Goal: Transaction & Acquisition: Purchase product/service

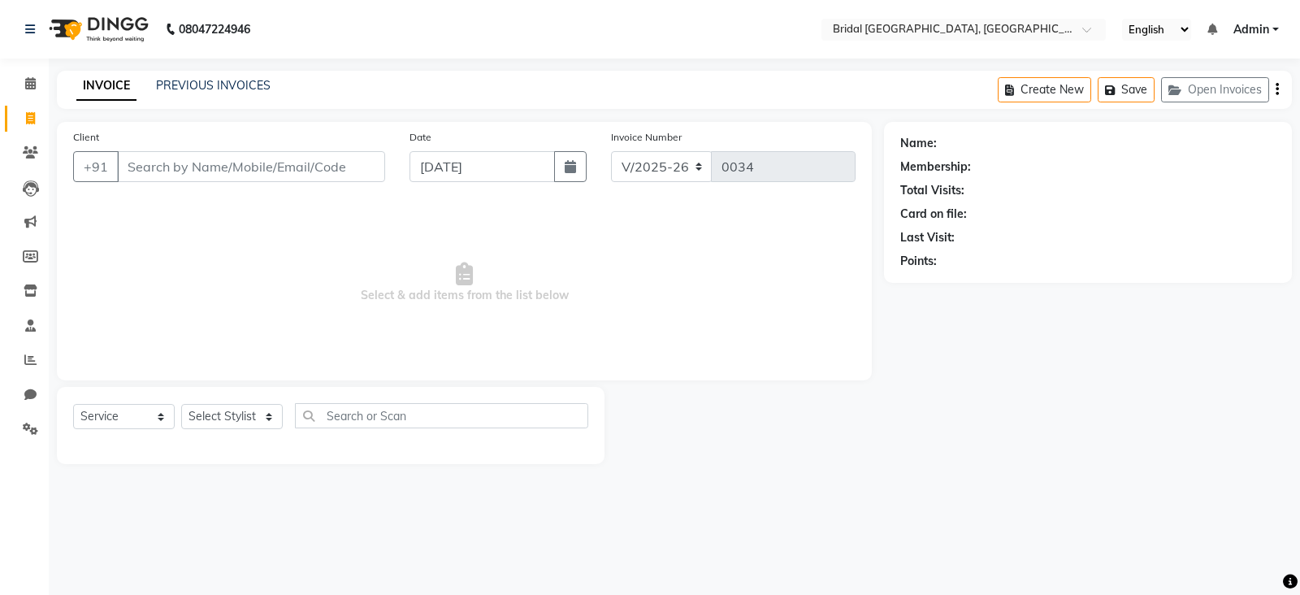
select select "8752"
select select "service"
type input "9409000028"
click at [331, 158] on button "Add Client" at bounding box center [343, 166] width 84 height 31
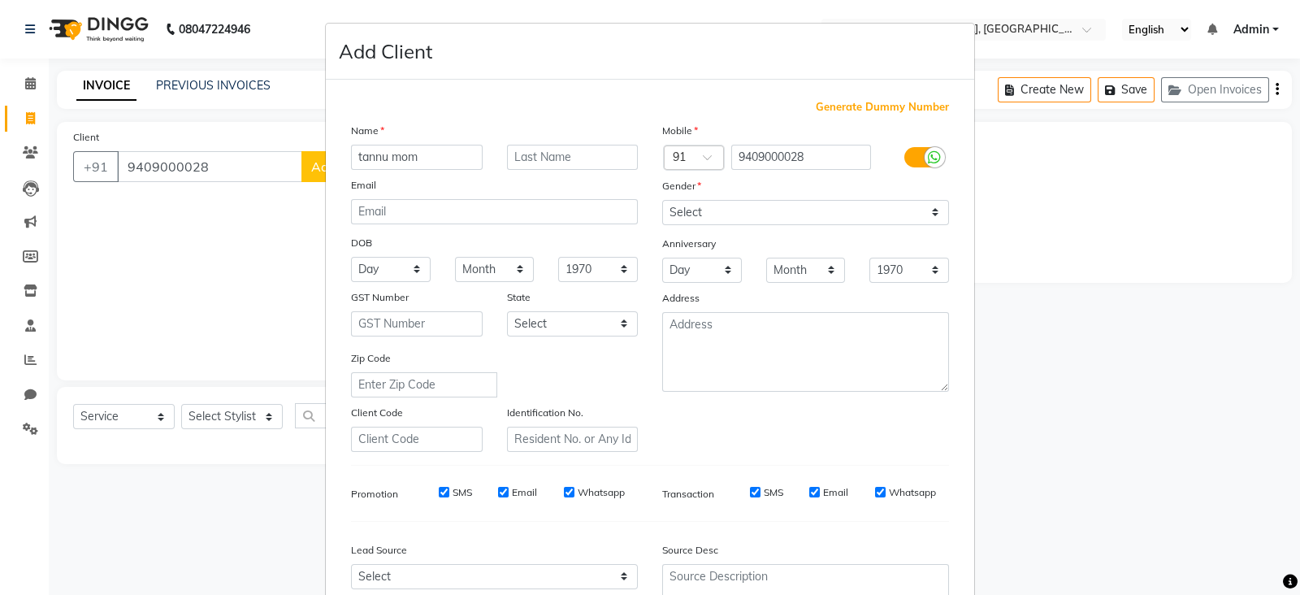
type input "tannu mom"
click at [800, 210] on select "Select [DEMOGRAPHIC_DATA] [DEMOGRAPHIC_DATA] Other Prefer Not To Say" at bounding box center [805, 212] width 287 height 25
select select "[DEMOGRAPHIC_DATA]"
click at [662, 201] on select "Select [DEMOGRAPHIC_DATA] [DEMOGRAPHIC_DATA] Other Prefer Not To Say" at bounding box center [805, 212] width 287 height 25
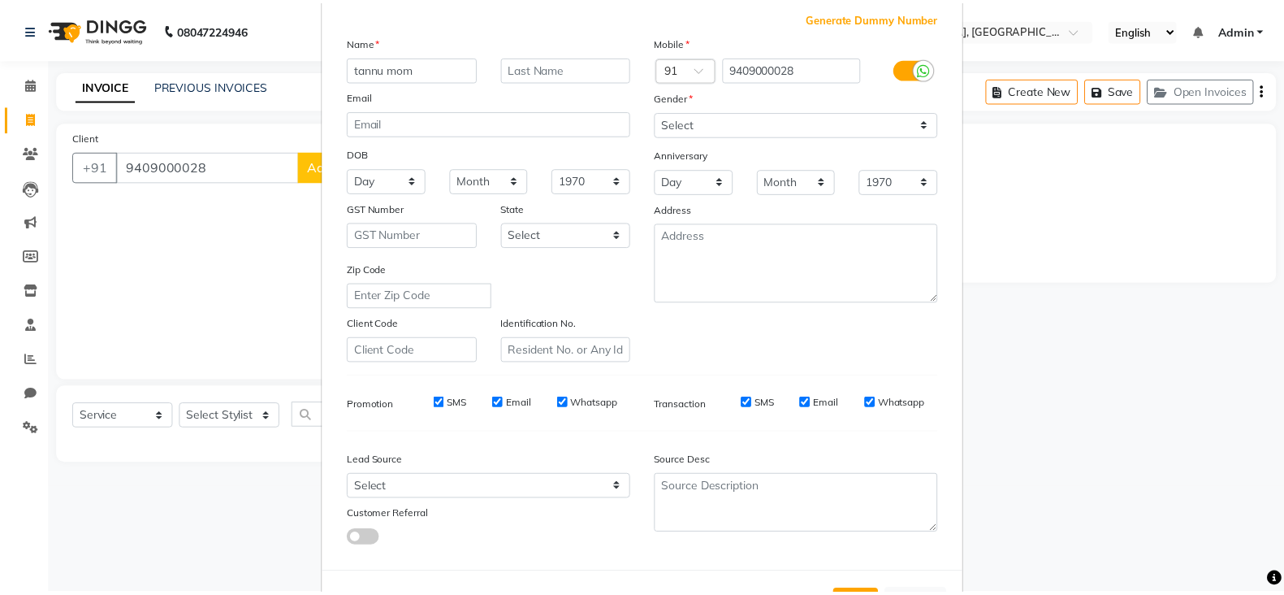
scroll to position [164, 0]
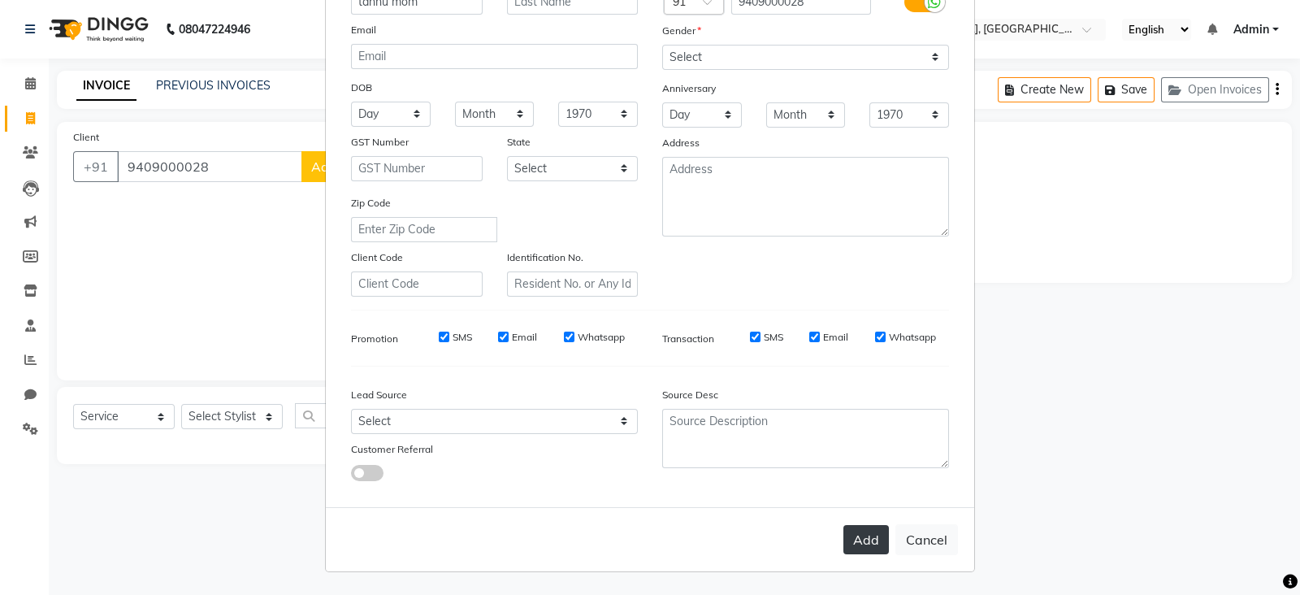
click at [864, 540] on button "Add" at bounding box center [865, 539] width 45 height 29
select select
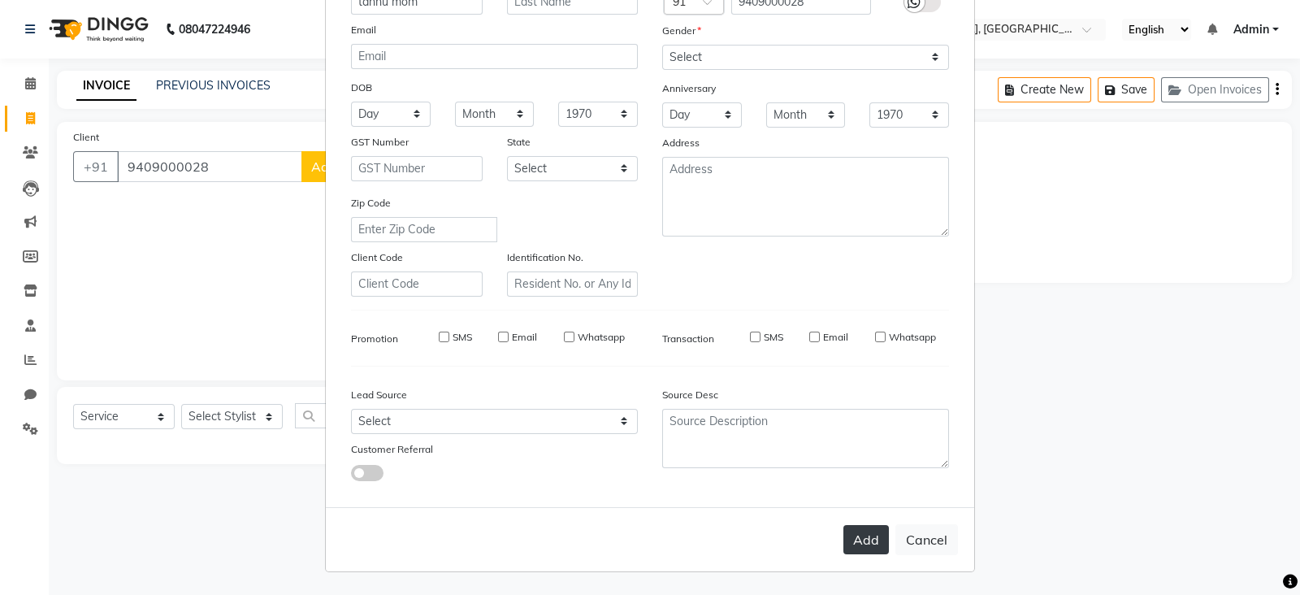
select select
checkbox input "false"
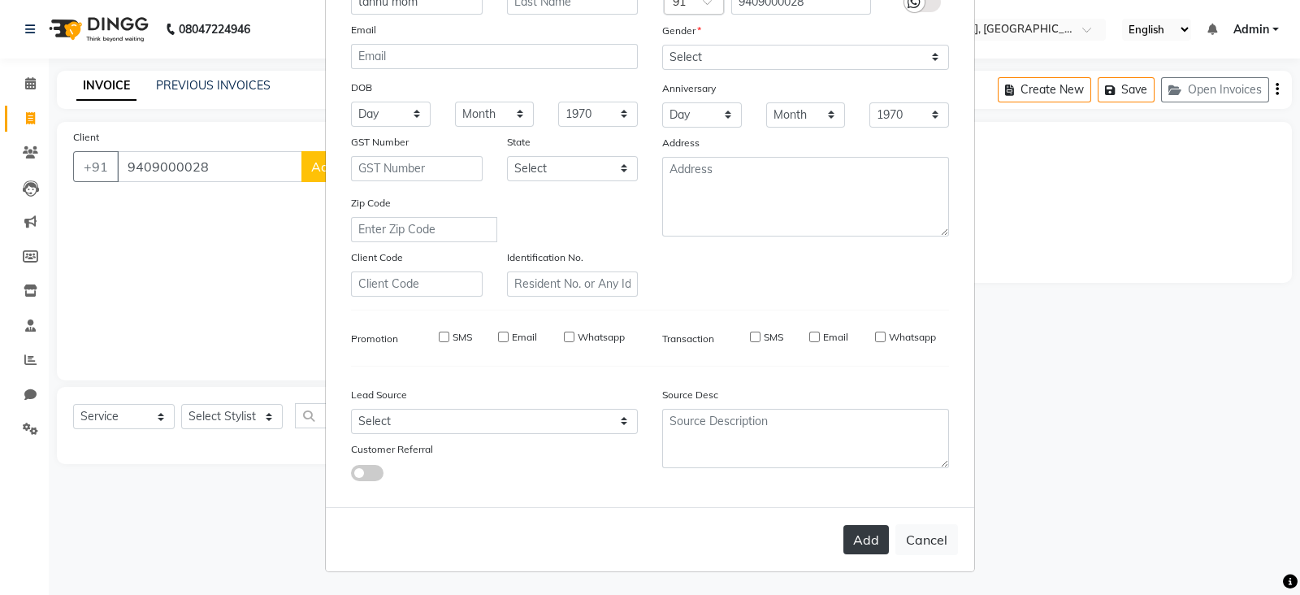
checkbox input "false"
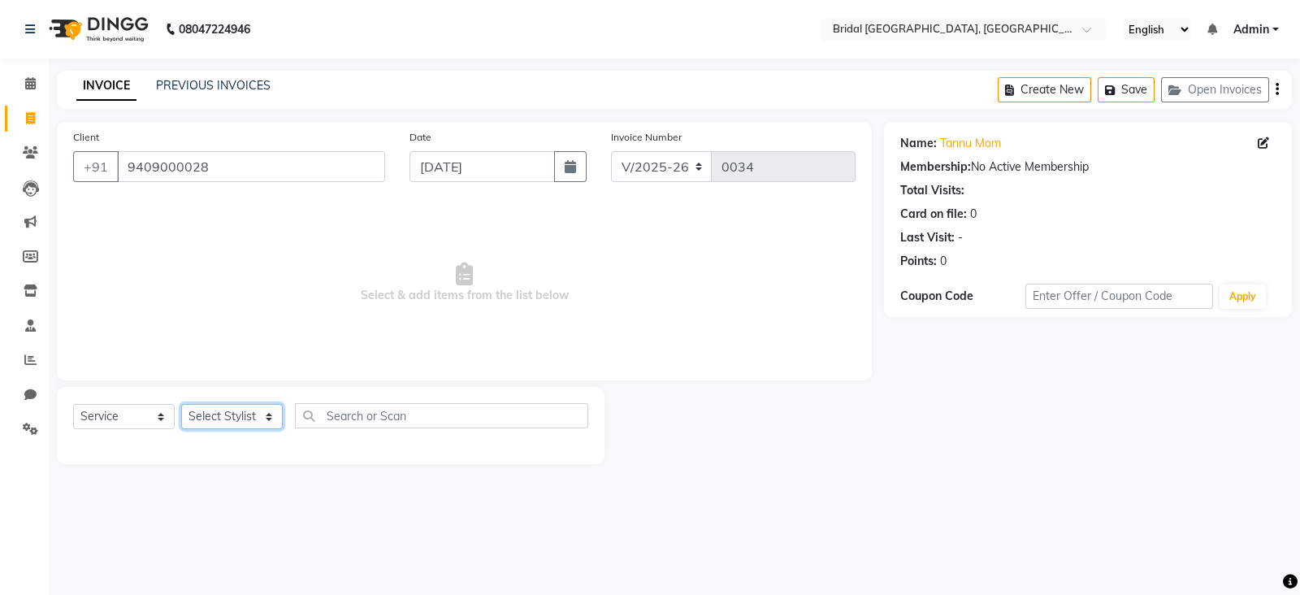
click at [213, 413] on select "Select Stylist [PERSON_NAME] Anim [PERSON_NAME] [PERSON_NAME] [PERSON_NAME] gau…" at bounding box center [232, 416] width 102 height 25
select select "90140"
click at [181, 405] on select "Select Stylist [PERSON_NAME] Anim [PERSON_NAME] [PERSON_NAME] [PERSON_NAME] gau…" at bounding box center [232, 416] width 102 height 25
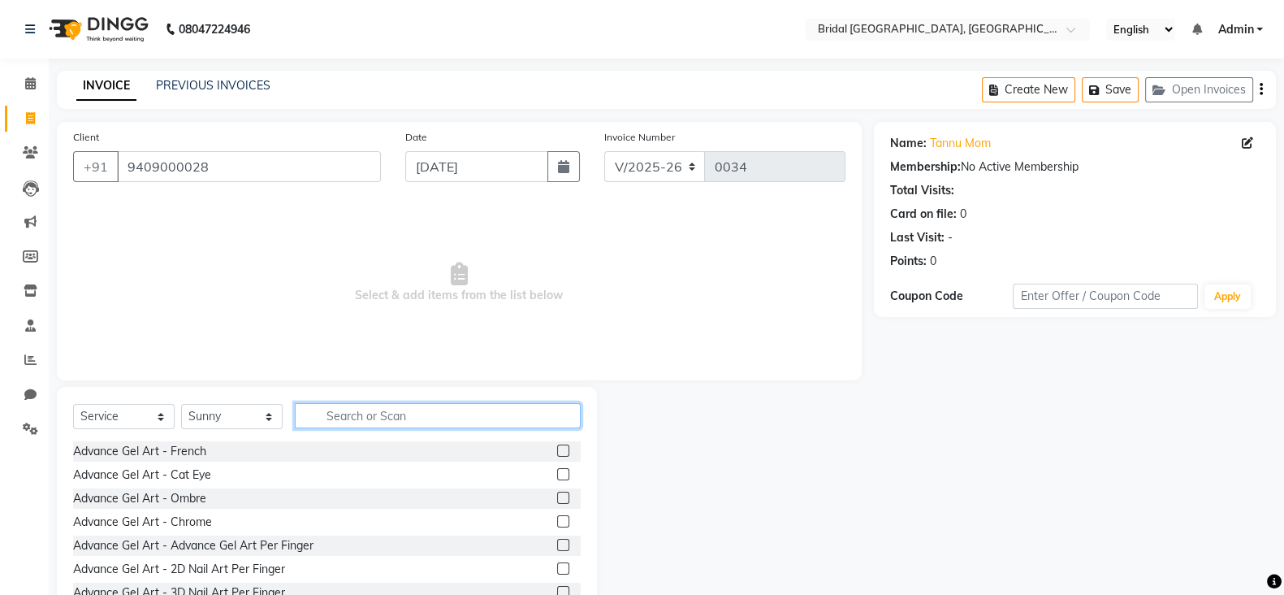
click at [344, 412] on input "text" at bounding box center [438, 415] width 286 height 25
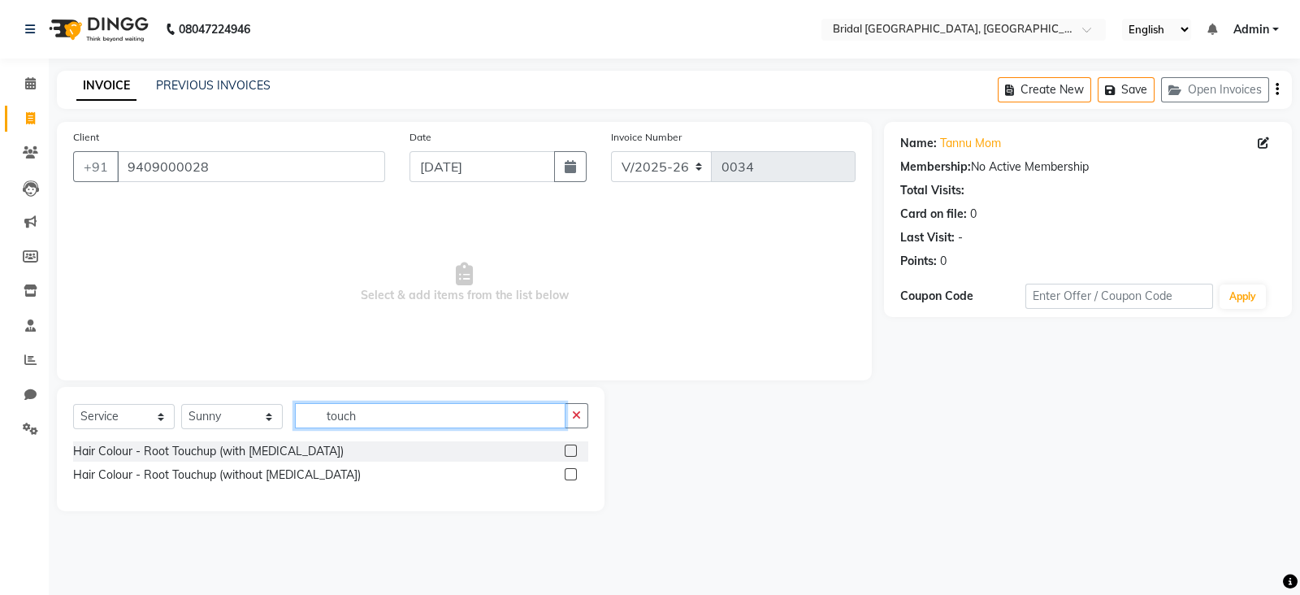
type input "touch"
click at [570, 478] on label at bounding box center [571, 474] width 12 height 12
click at [570, 478] on input "checkbox" at bounding box center [570, 475] width 11 height 11
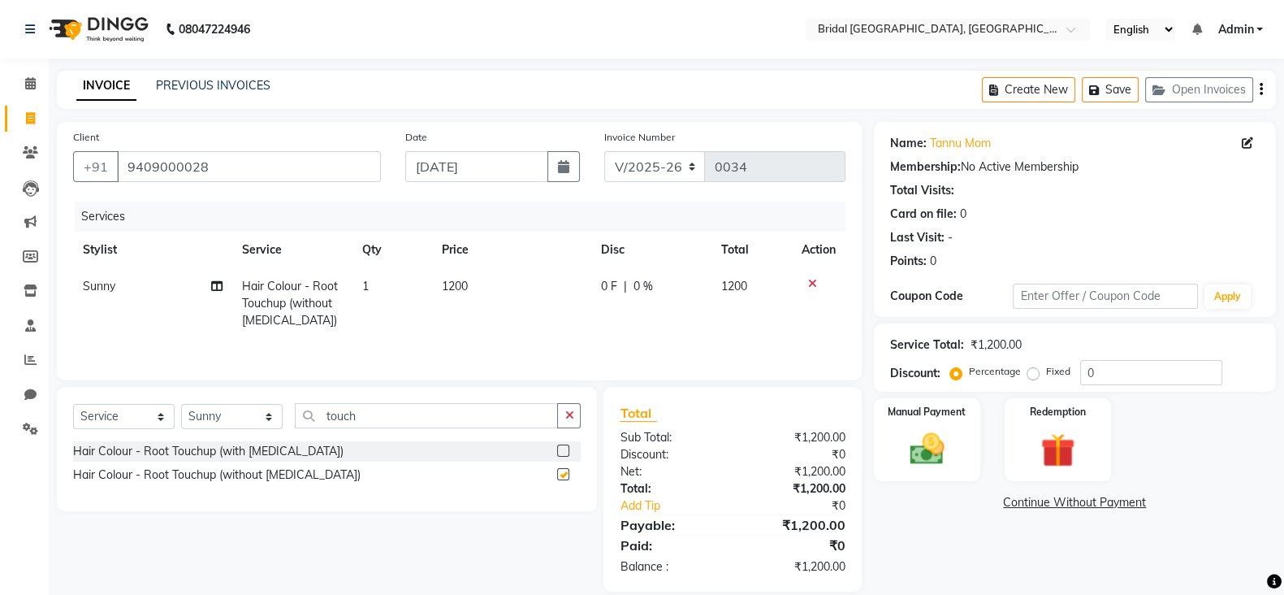
checkbox input "false"
click at [224, 415] on select "Select Stylist [PERSON_NAME] Anim [PERSON_NAME] [PERSON_NAME] [PERSON_NAME] gau…" at bounding box center [232, 416] width 102 height 25
select select "90152"
click at [181, 408] on select "Select Stylist [PERSON_NAME] Anim [PERSON_NAME] [PERSON_NAME] [PERSON_NAME] gau…" at bounding box center [232, 416] width 102 height 25
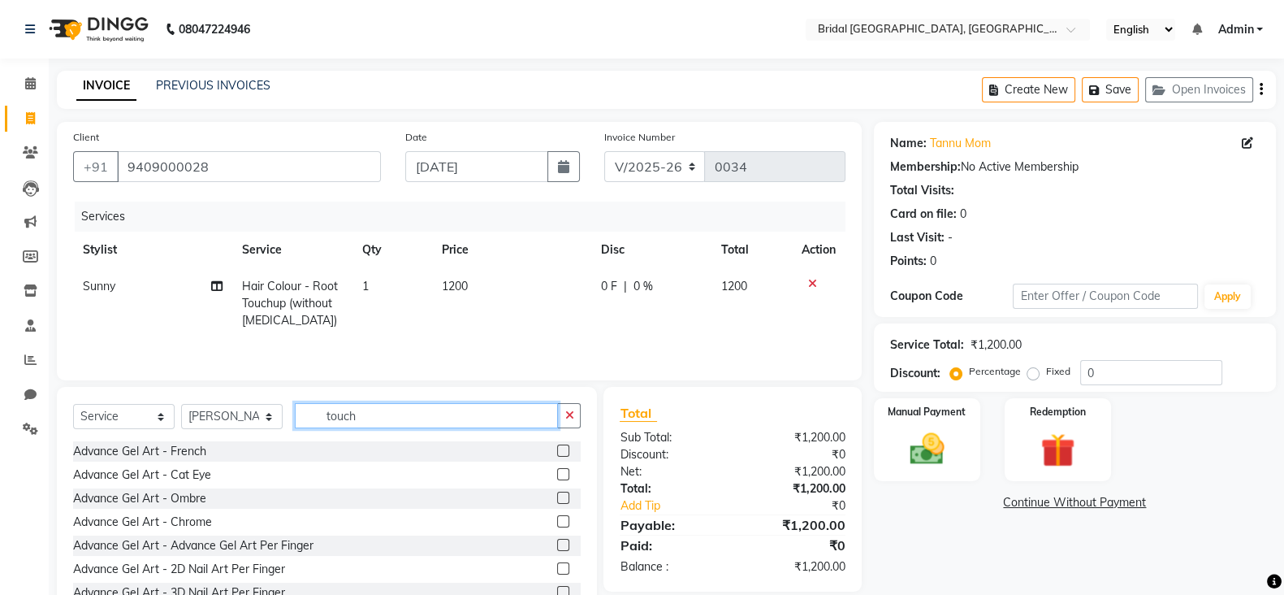
click at [370, 422] on input "touch" at bounding box center [426, 415] width 263 height 25
type input "t"
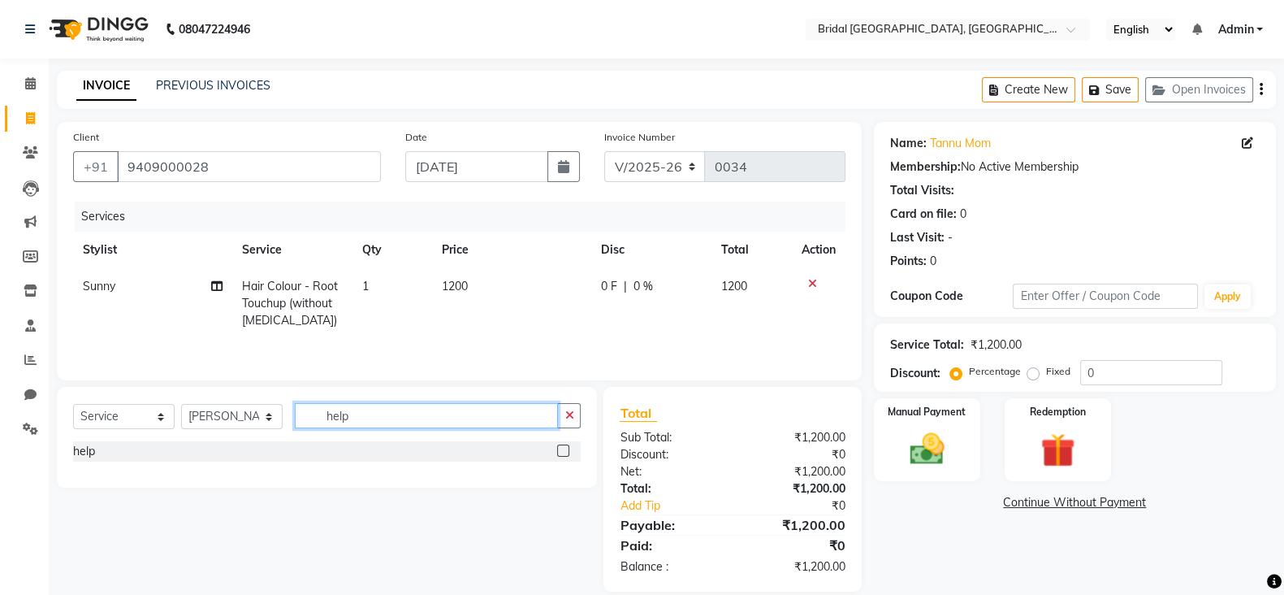
type input "help"
click at [565, 455] on label at bounding box center [563, 450] width 12 height 12
click at [565, 455] on input "checkbox" at bounding box center [562, 451] width 11 height 11
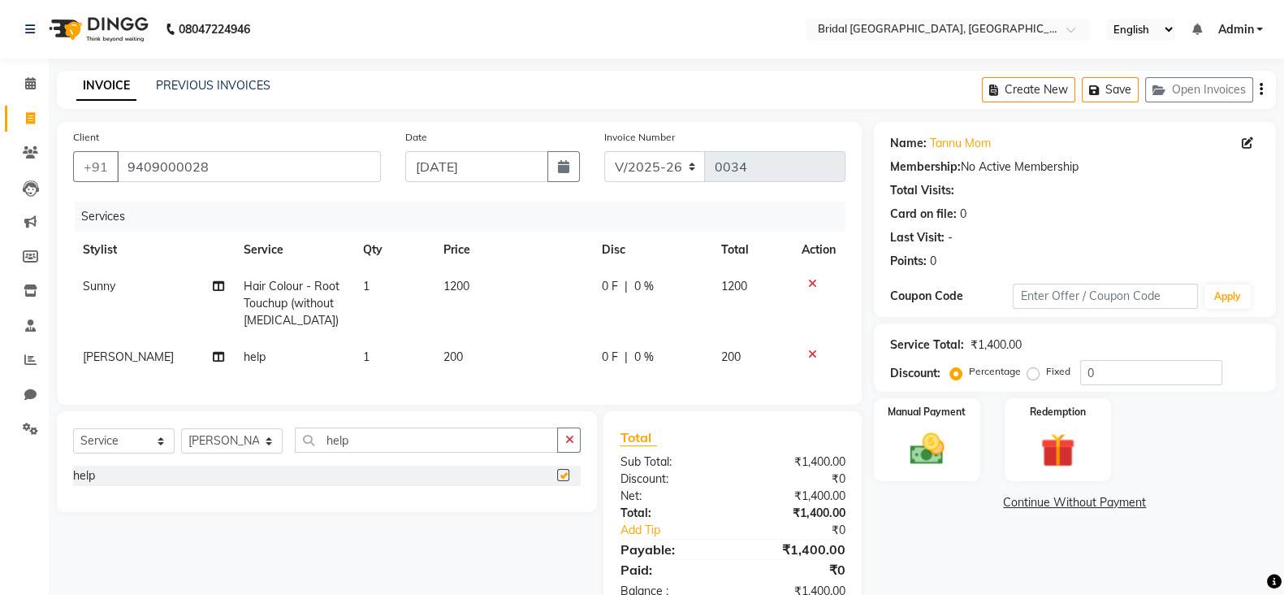
checkbox input "false"
click at [461, 287] on span "1200" at bounding box center [457, 286] width 26 height 15
select select "90140"
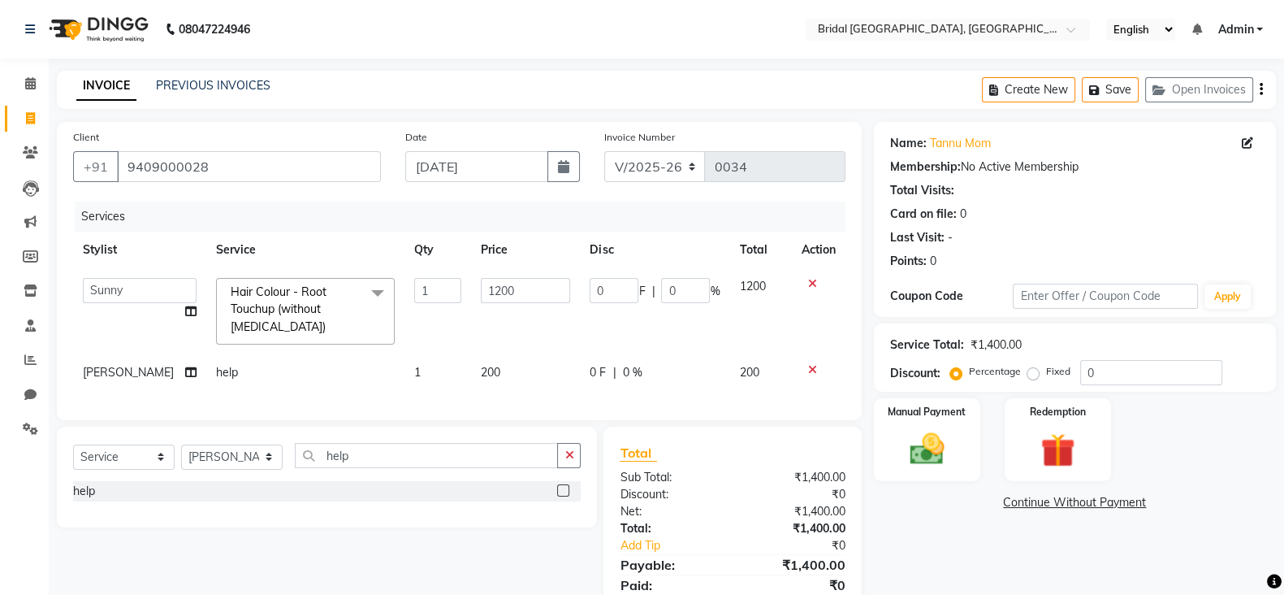
click at [471, 287] on td "1200" at bounding box center [525, 311] width 109 height 86
click at [487, 288] on input "1200" at bounding box center [525, 290] width 89 height 25
type input "1000"
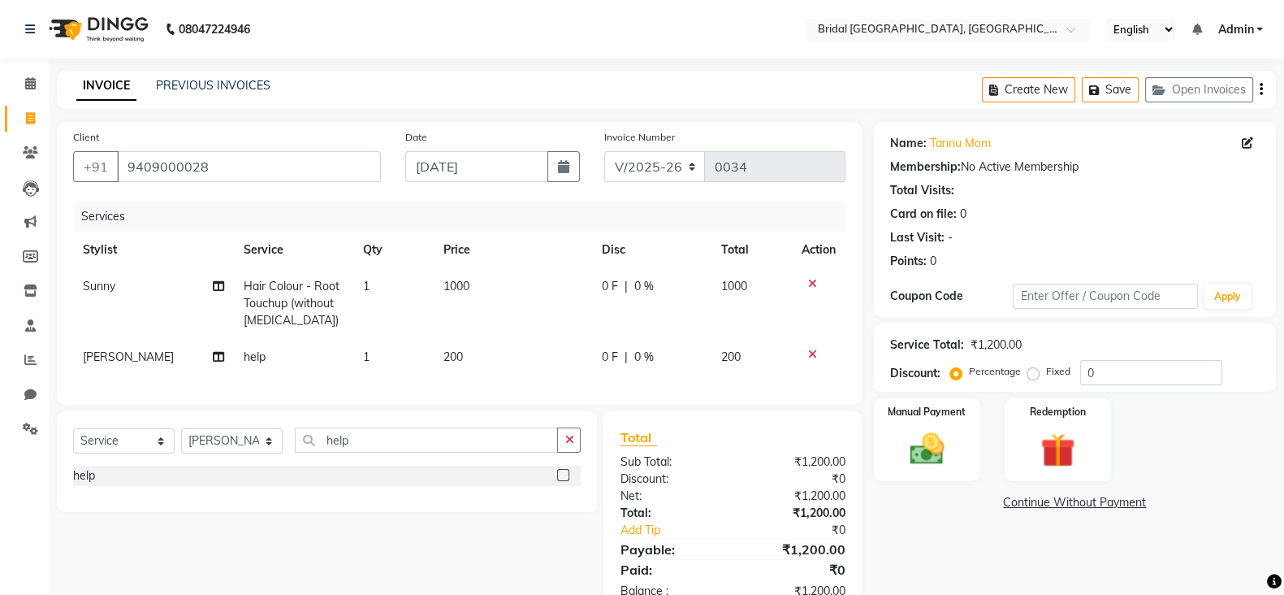
click at [479, 379] on div "Services Stylist Service Qty Price Disc Total Action Sunny Hair Colour - Root T…" at bounding box center [459, 294] width 773 height 187
click at [455, 351] on span "200" at bounding box center [453, 356] width 19 height 15
click at [455, 351] on td "200" at bounding box center [513, 357] width 158 height 37
select select "90152"
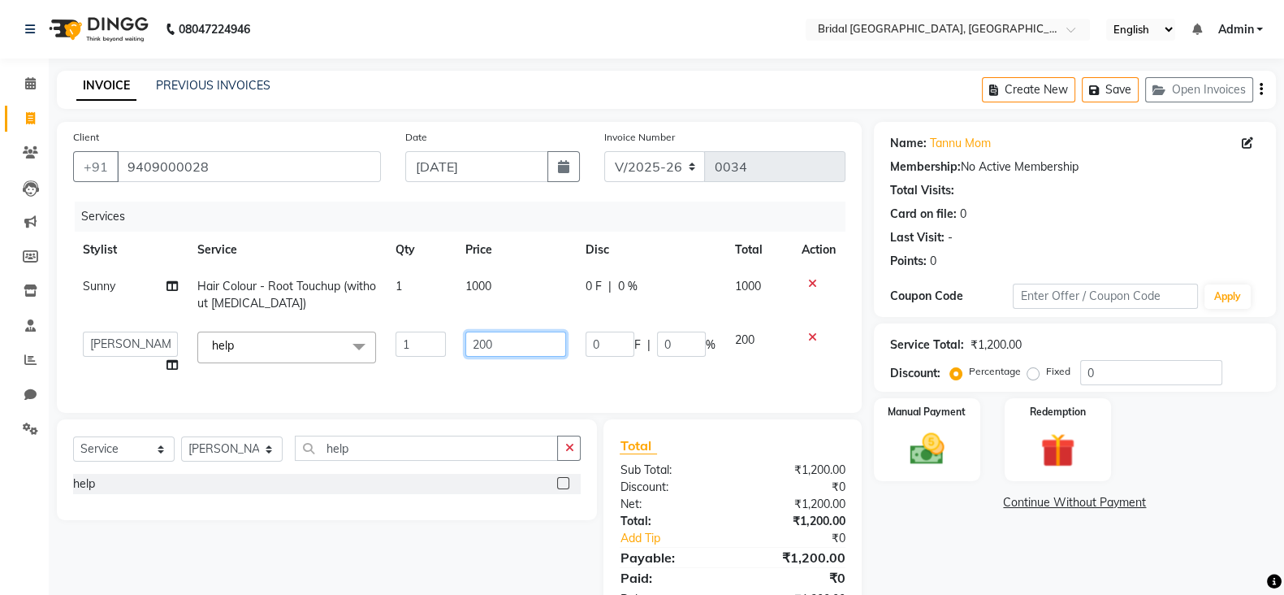
click at [482, 340] on input "200" at bounding box center [517, 343] width 102 height 25
type input "400"
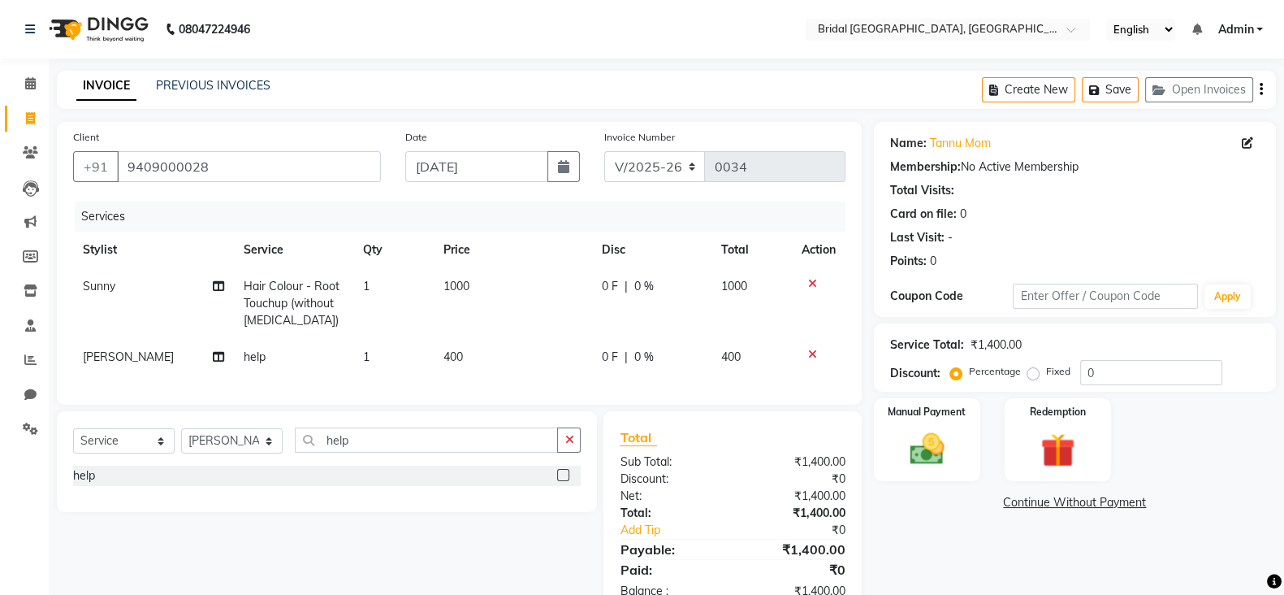
click at [583, 380] on div "Services Stylist Service Qty Price Disc Total Action Sunny Hair Colour - Root T…" at bounding box center [459, 294] width 773 height 187
click at [230, 453] on select "Select Stylist [PERSON_NAME] Anim [PERSON_NAME] [PERSON_NAME] [PERSON_NAME] gau…" at bounding box center [232, 440] width 102 height 25
select select "90144"
click at [181, 444] on select "Select Stylist [PERSON_NAME] Anim [PERSON_NAME] [PERSON_NAME] [PERSON_NAME] gau…" at bounding box center [232, 440] width 102 height 25
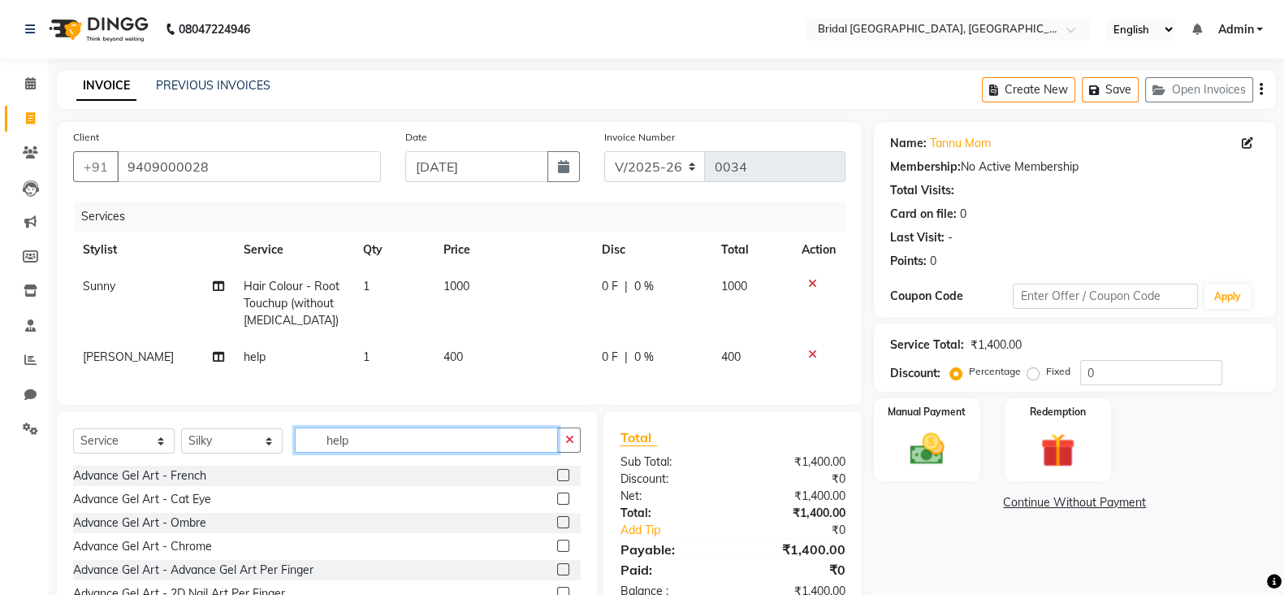
click at [362, 453] on input "help" at bounding box center [426, 439] width 263 height 25
type input "h"
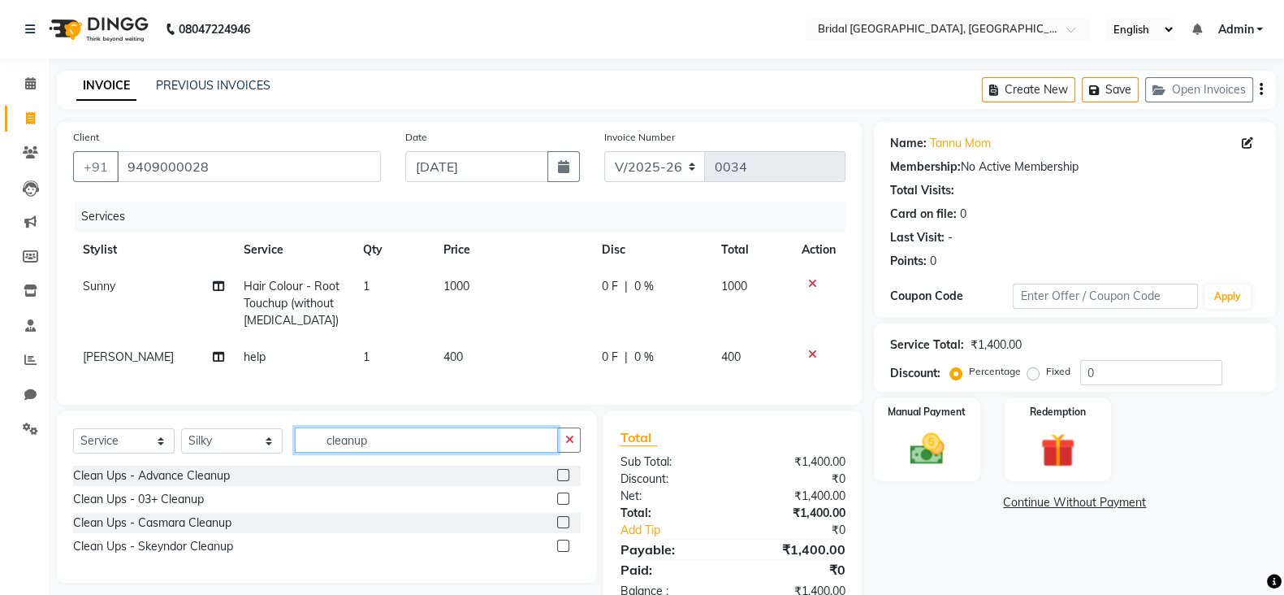
scroll to position [61, 0]
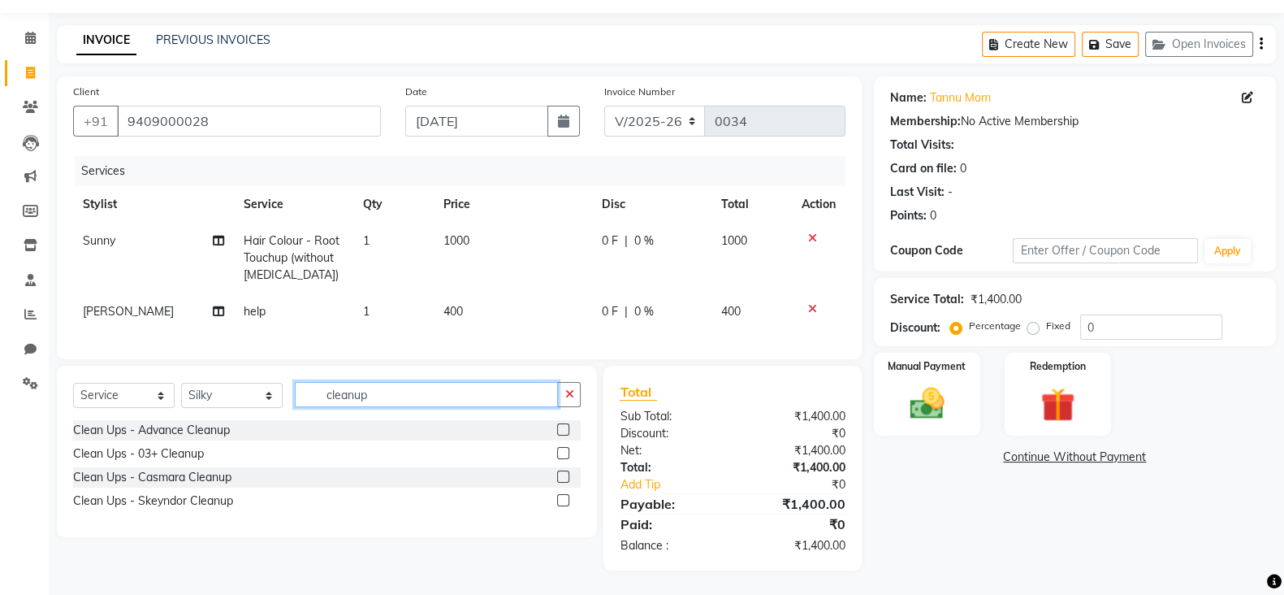
type input "cleanup"
click at [565, 451] on label at bounding box center [563, 453] width 12 height 12
click at [565, 451] on input "checkbox" at bounding box center [562, 453] width 11 height 11
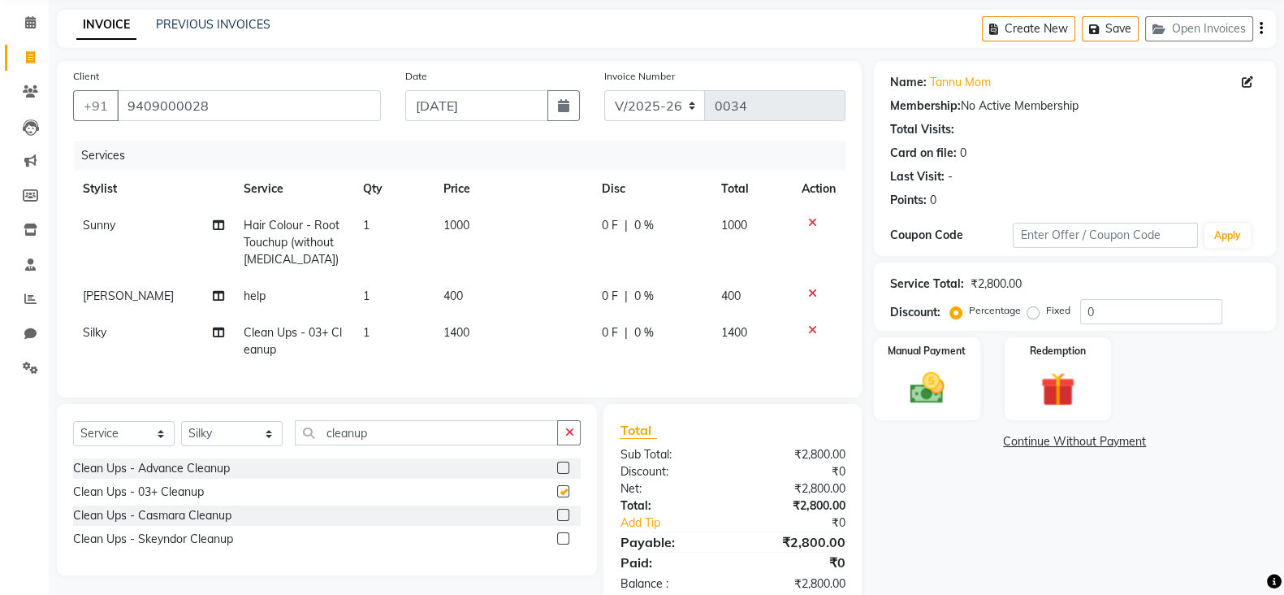
checkbox input "false"
click at [563, 549] on div at bounding box center [562, 540] width 11 height 17
click at [564, 544] on label at bounding box center [563, 538] width 12 height 12
click at [564, 544] on input "checkbox" at bounding box center [562, 539] width 11 height 11
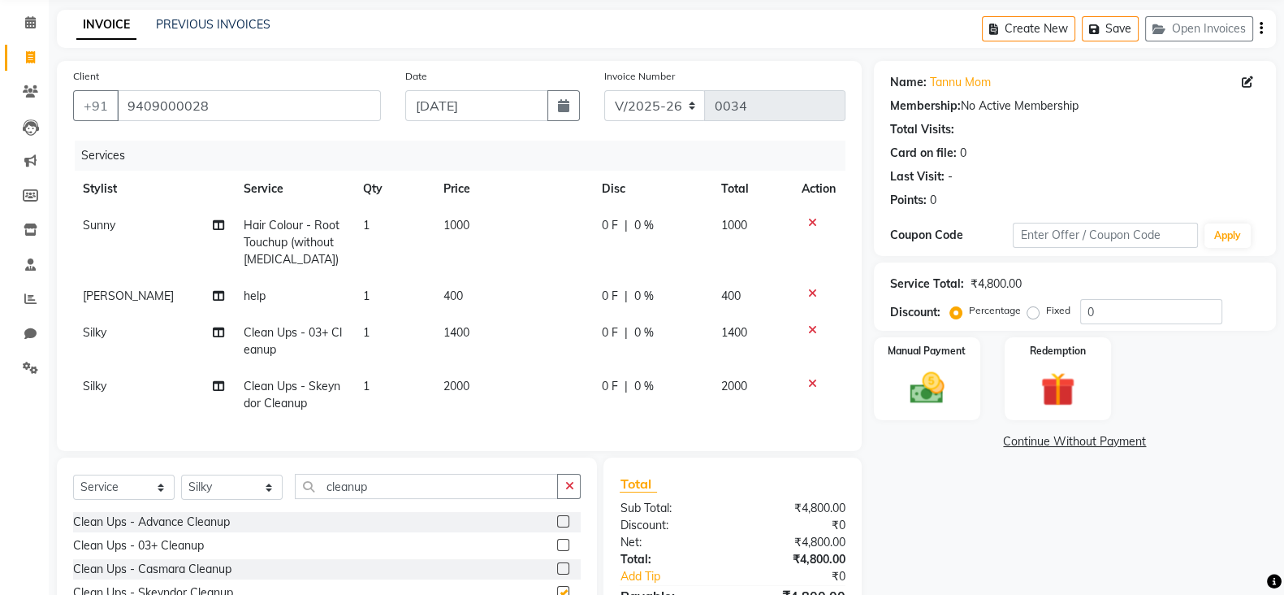
checkbox input "false"
click at [813, 332] on icon at bounding box center [812, 329] width 9 height 11
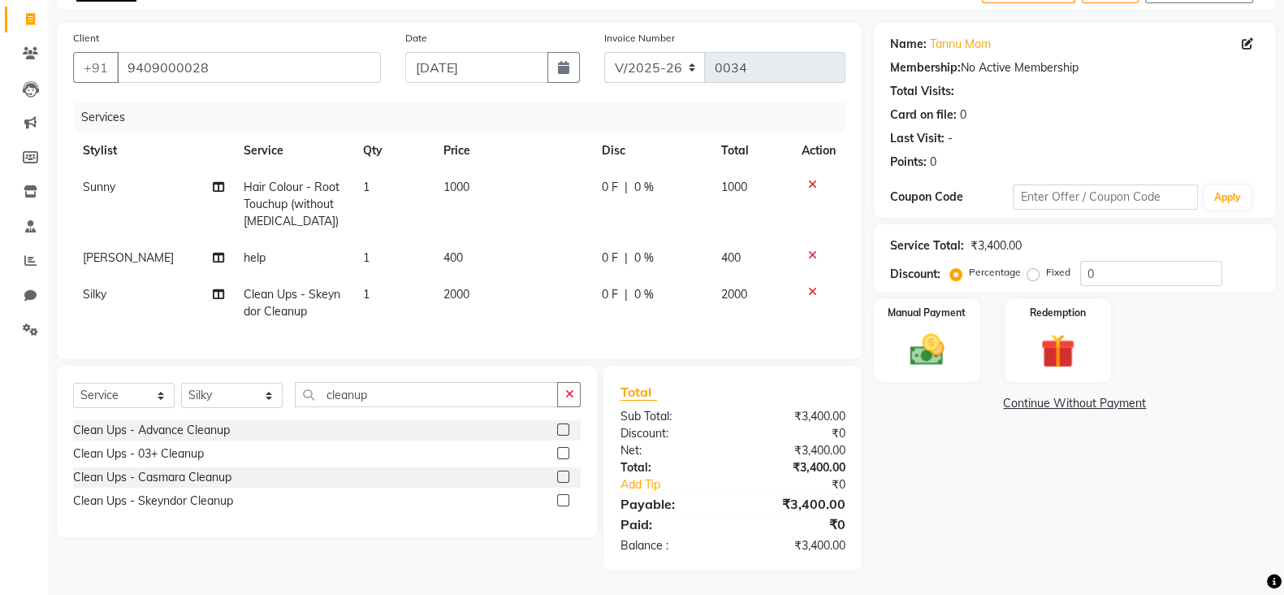
scroll to position [115, 0]
click at [371, 394] on input "cleanup" at bounding box center [426, 394] width 263 height 25
type input "c"
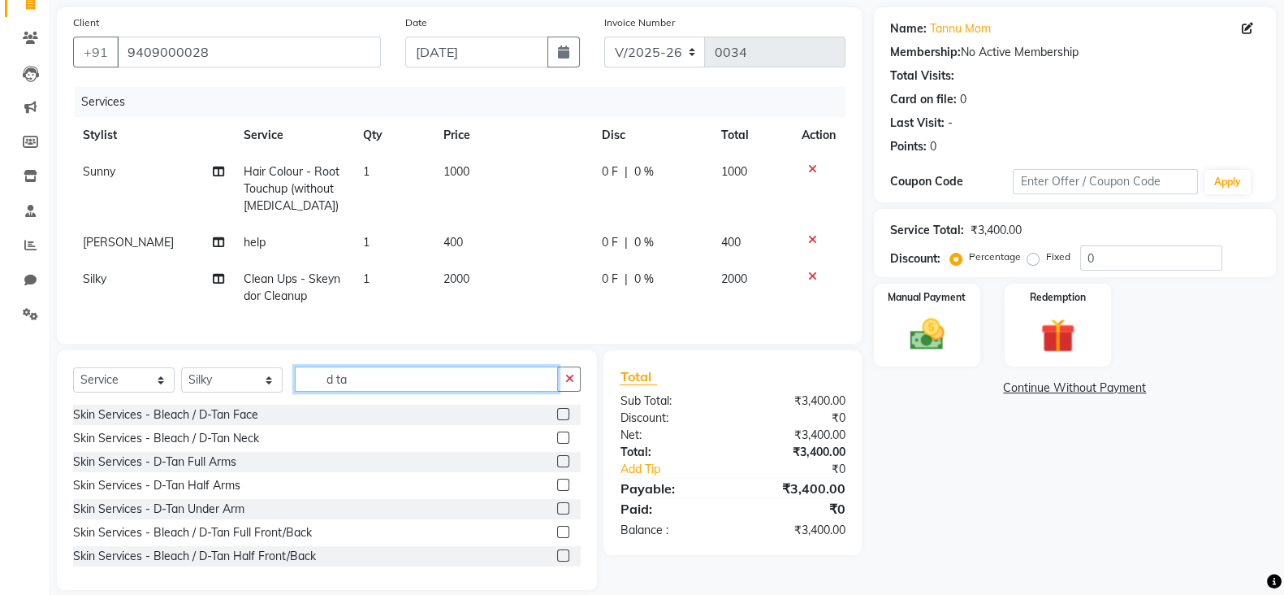
type input "d ta"
click at [557, 420] on label at bounding box center [563, 414] width 12 height 12
click at [557, 420] on input "checkbox" at bounding box center [562, 414] width 11 height 11
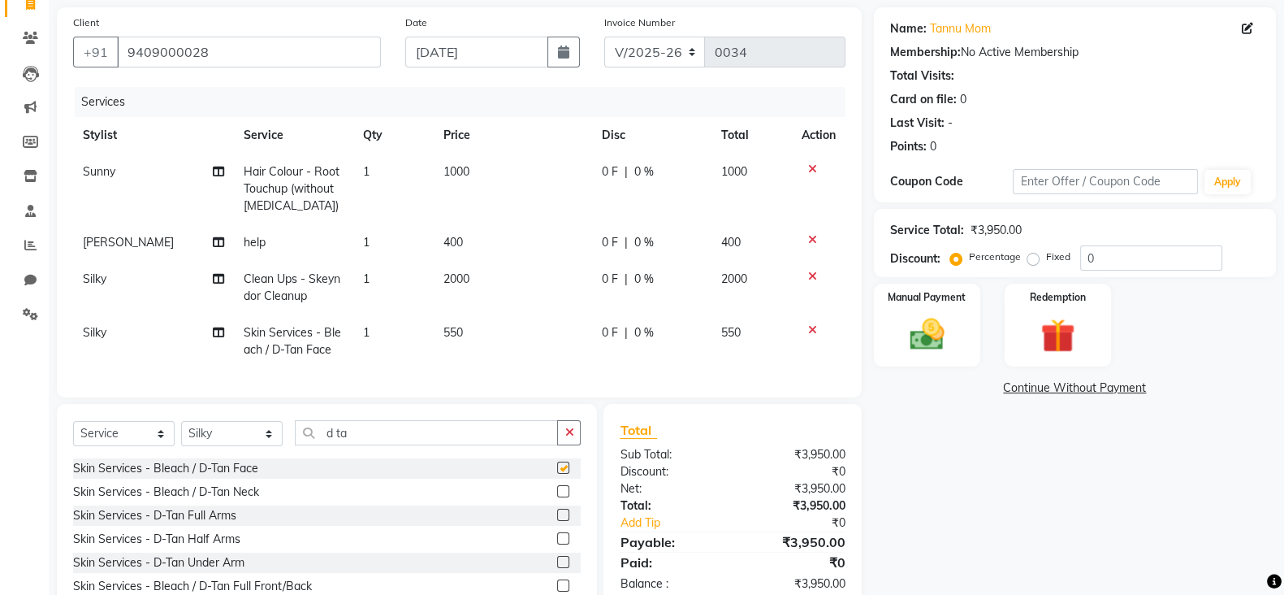
checkbox input "false"
click at [353, 445] on input "d ta" at bounding box center [426, 432] width 263 height 25
type input "d"
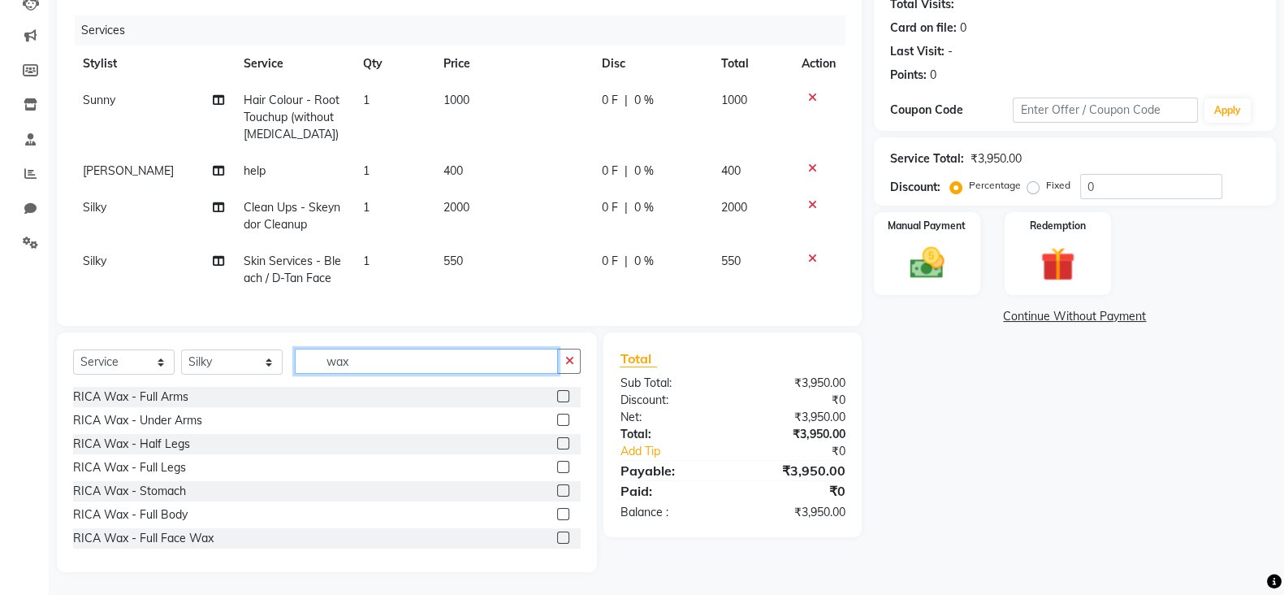
scroll to position [185, 0]
type input "wax"
click at [557, 403] on label at bounding box center [563, 397] width 12 height 12
click at [557, 403] on input "checkbox" at bounding box center [562, 397] width 11 height 11
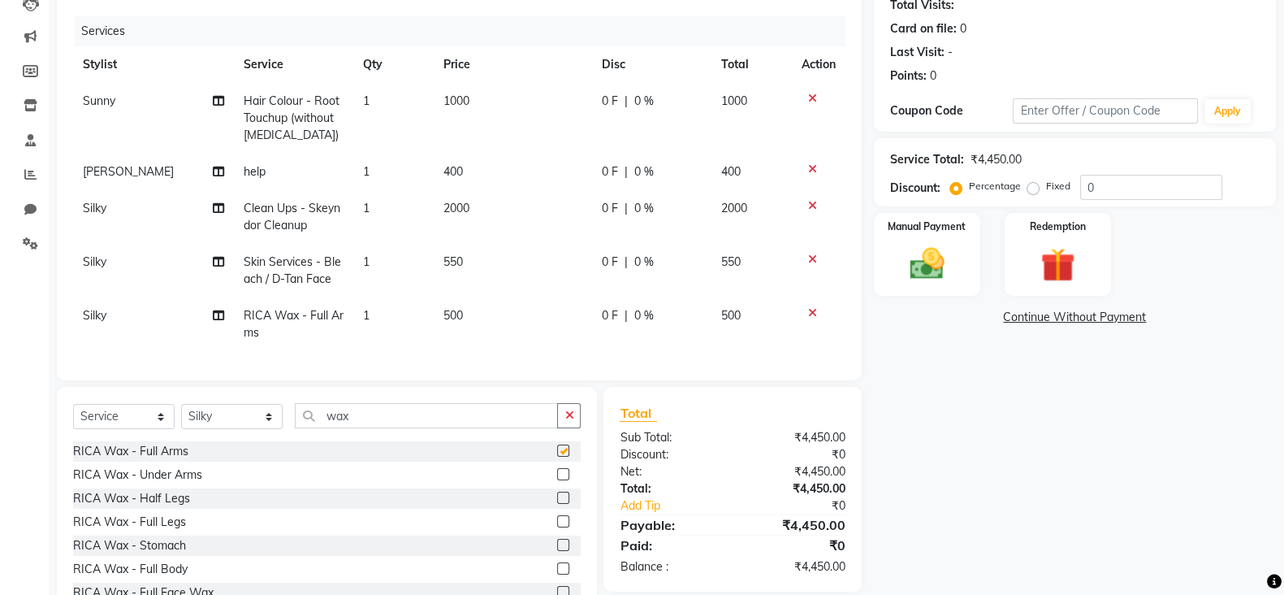
checkbox input "false"
click at [557, 504] on label at bounding box center [563, 498] width 12 height 12
click at [557, 504] on input "checkbox" at bounding box center [562, 498] width 11 height 11
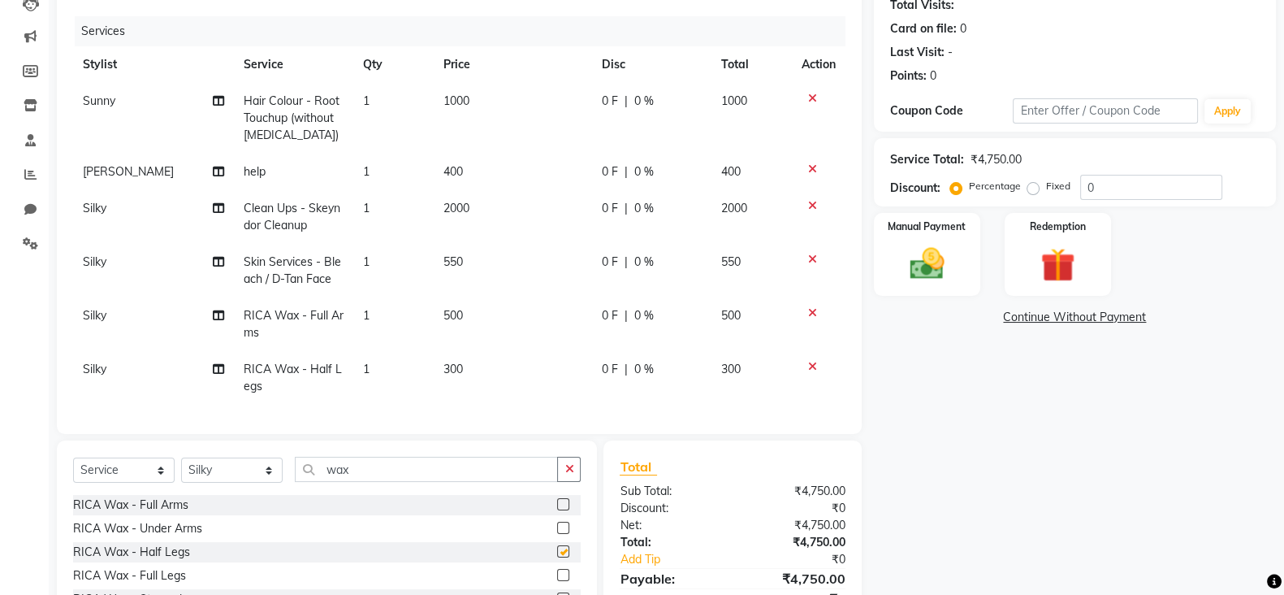
checkbox input "false"
click at [374, 476] on input "wax" at bounding box center [426, 469] width 263 height 25
type input "w"
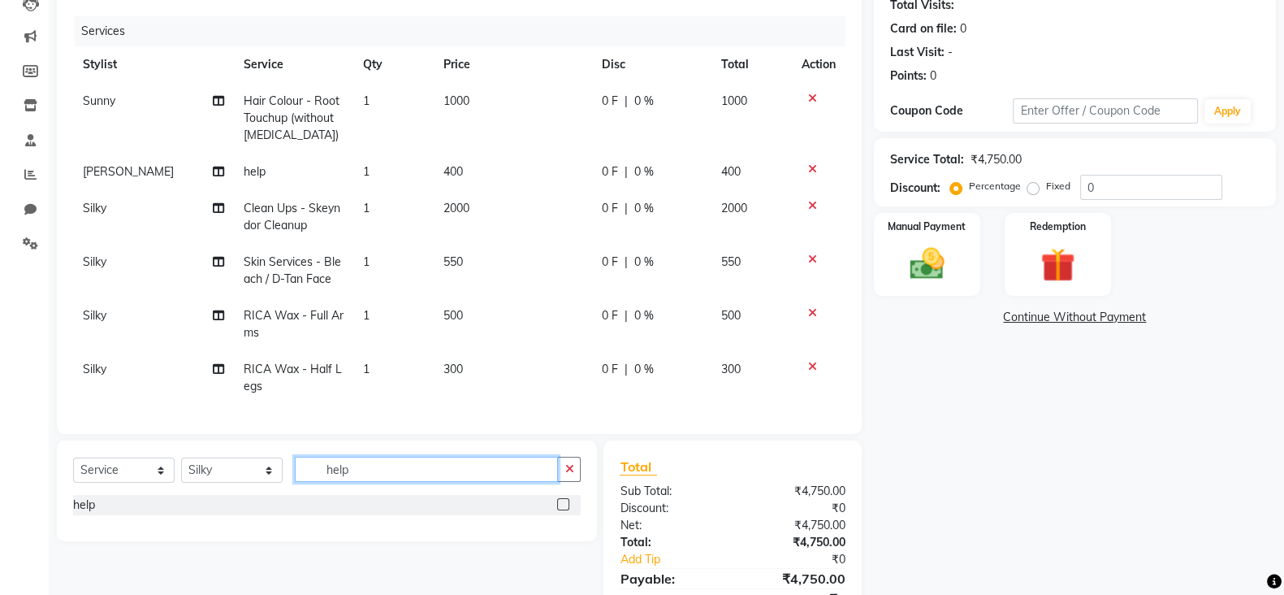
type input "help"
click at [248, 479] on select "Select Stylist [PERSON_NAME] Anim [PERSON_NAME] [PERSON_NAME] [PERSON_NAME] gau…" at bounding box center [232, 469] width 102 height 25
select select "90145"
click at [181, 463] on select "Select Stylist [PERSON_NAME] Anim [PERSON_NAME] [PERSON_NAME] [PERSON_NAME] gau…" at bounding box center [232, 469] width 102 height 25
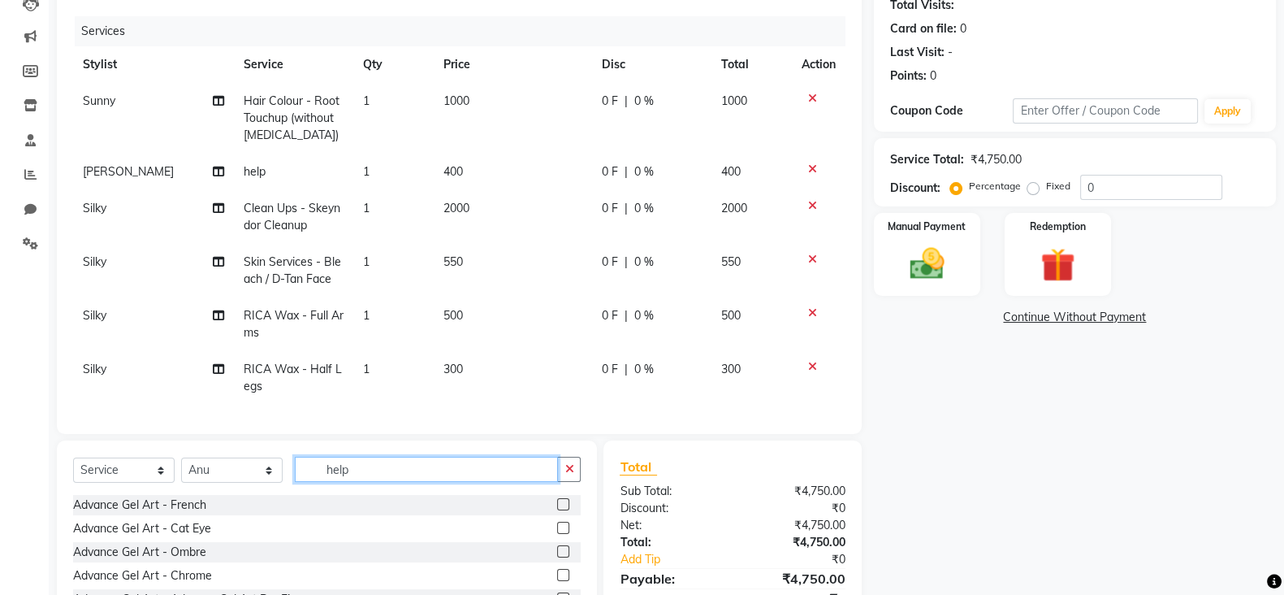
click at [435, 476] on input "help" at bounding box center [426, 469] width 263 height 25
type input "h"
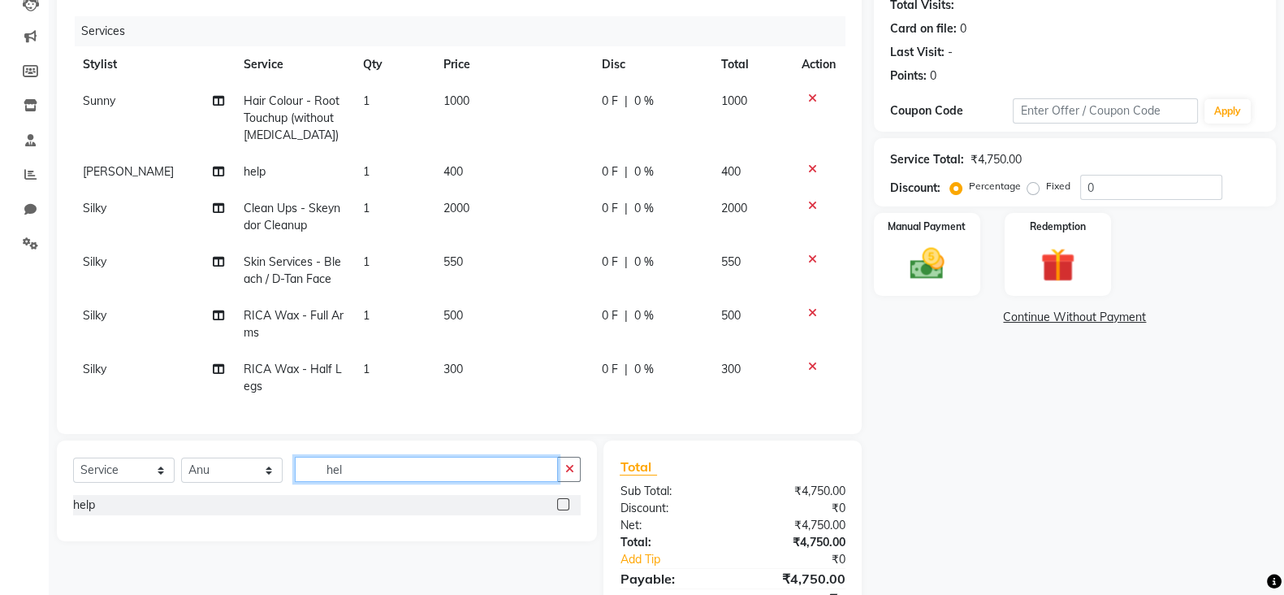
type input "help"
click at [565, 509] on label at bounding box center [563, 504] width 12 height 12
click at [565, 509] on input "checkbox" at bounding box center [562, 505] width 11 height 11
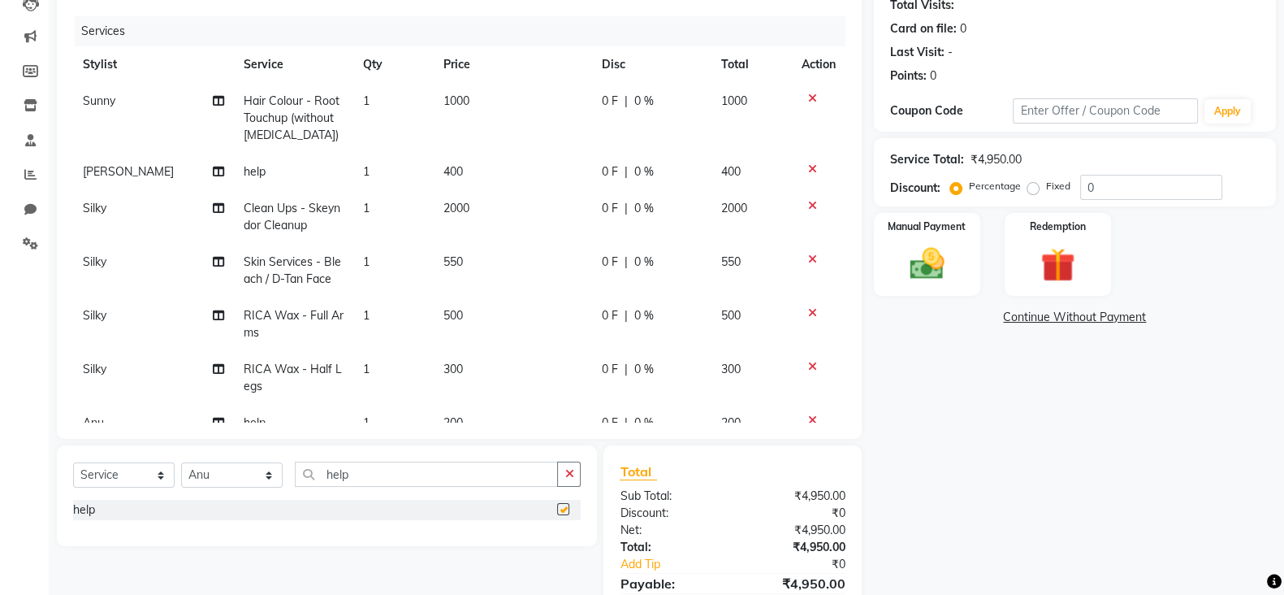
checkbox input "false"
click at [449, 210] on span "2000" at bounding box center [457, 208] width 26 height 15
select select "90144"
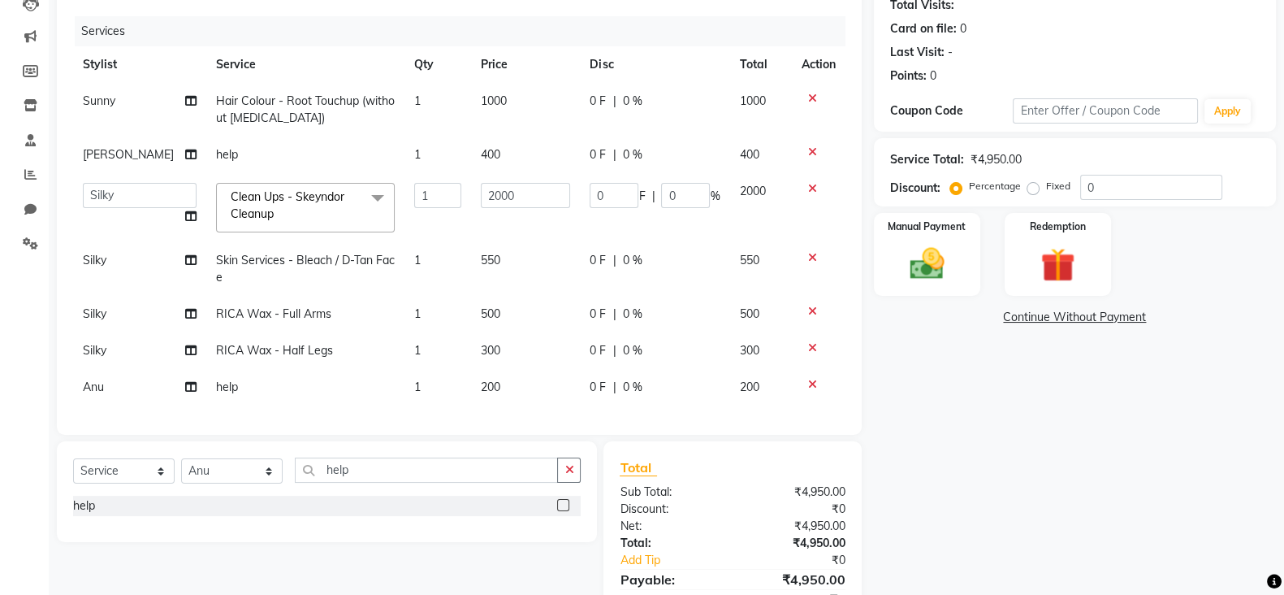
click at [449, 210] on td "1" at bounding box center [438, 207] width 67 height 69
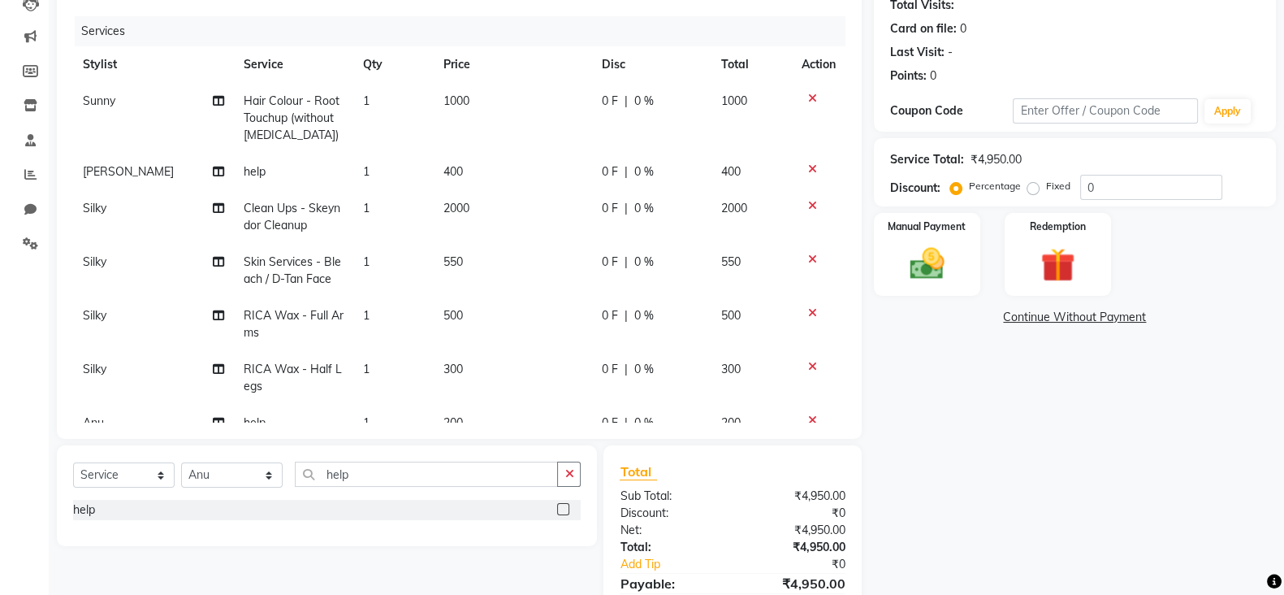
click at [463, 206] on td "2000" at bounding box center [513, 217] width 158 height 54
select select "90144"
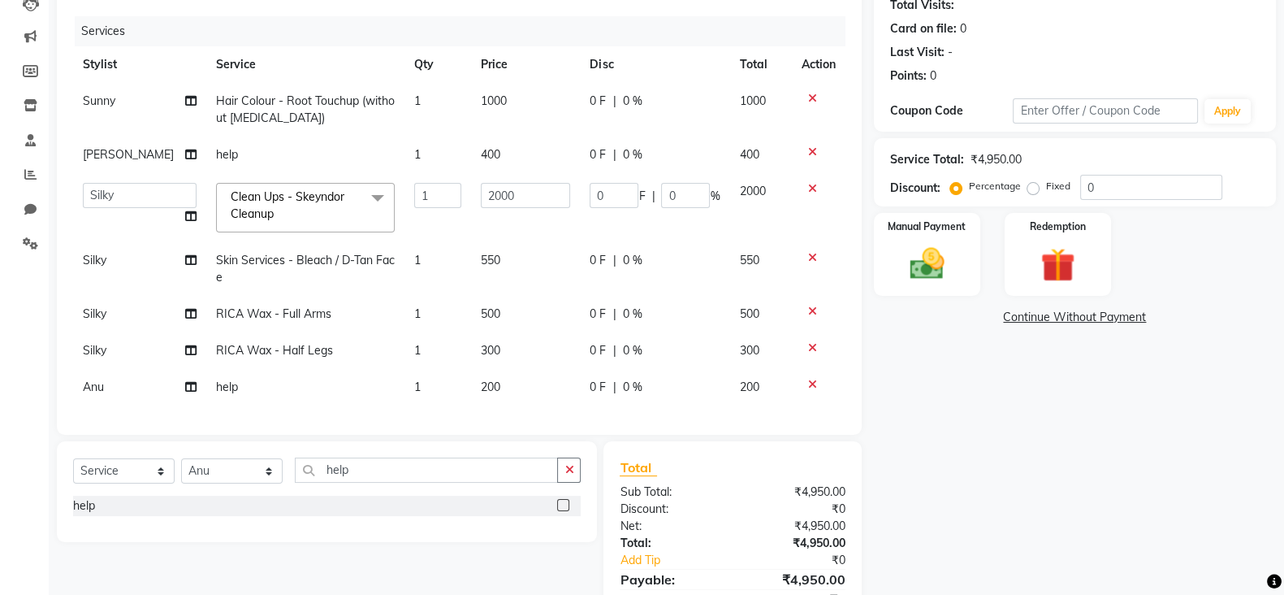
click at [471, 206] on td "2000" at bounding box center [525, 207] width 109 height 69
click at [504, 193] on input "2000" at bounding box center [525, 195] width 89 height 25
type input "2325"
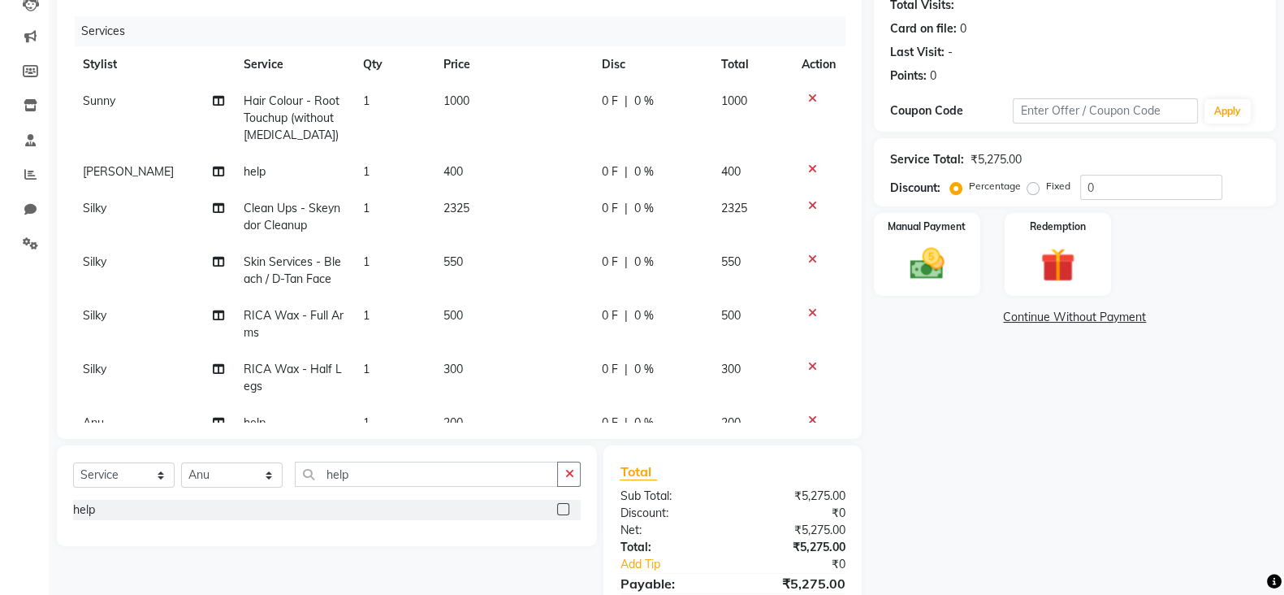
click at [506, 259] on td "550" at bounding box center [513, 271] width 158 height 54
select select "90144"
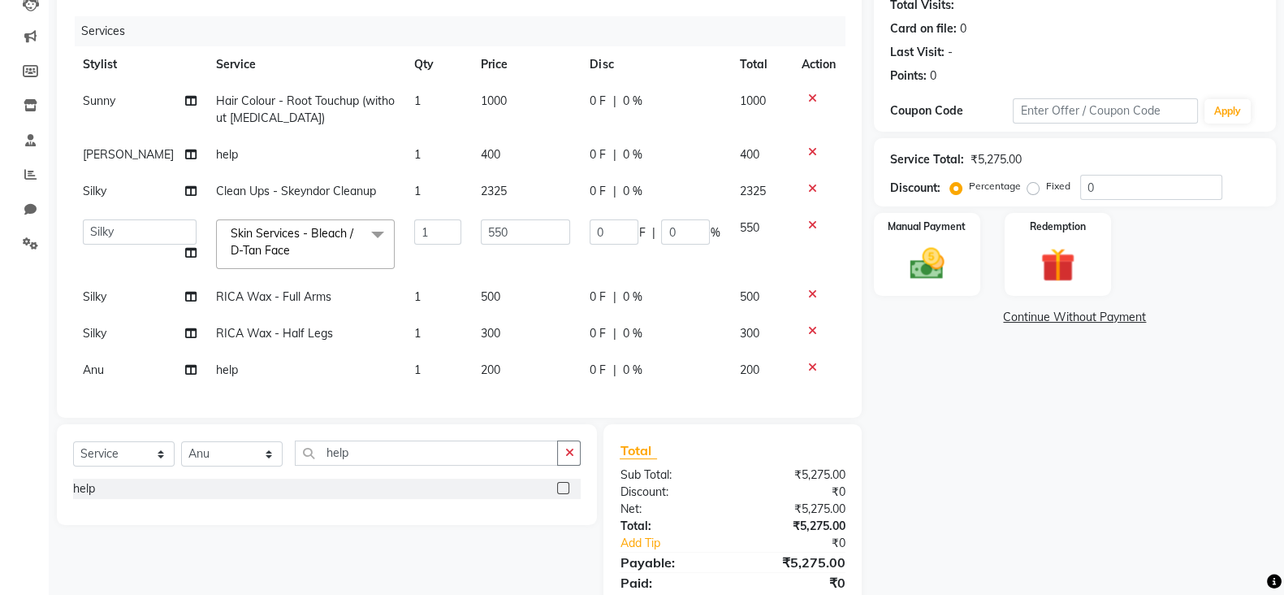
click at [812, 222] on icon at bounding box center [812, 224] width 9 height 11
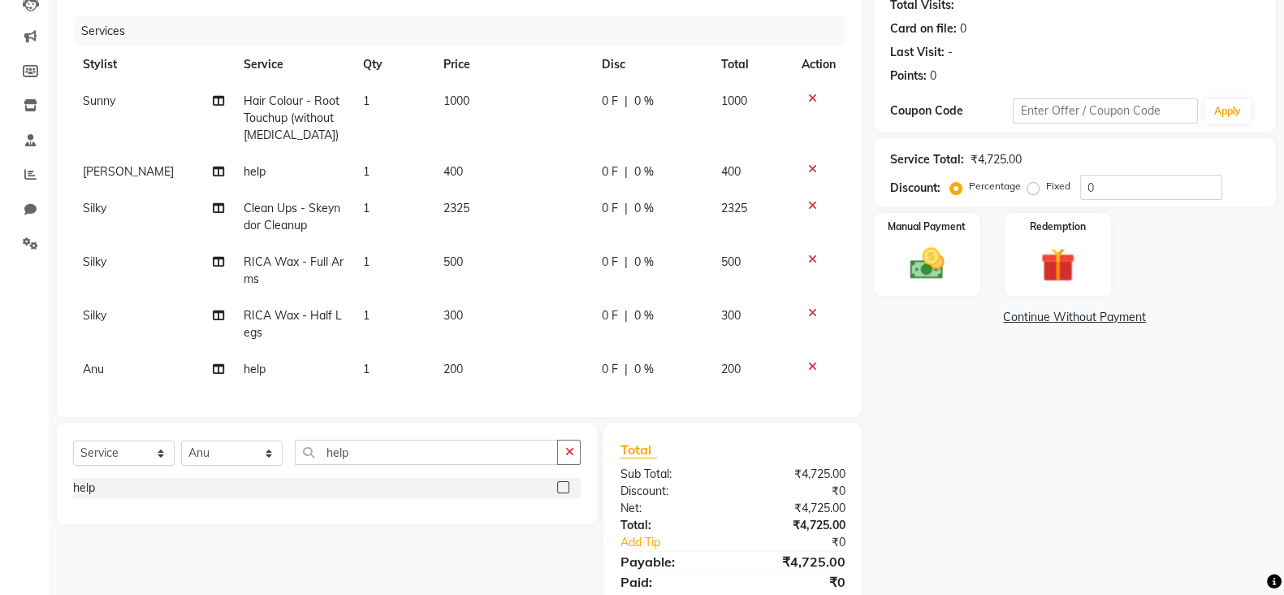
click at [811, 255] on icon at bounding box center [812, 258] width 9 height 11
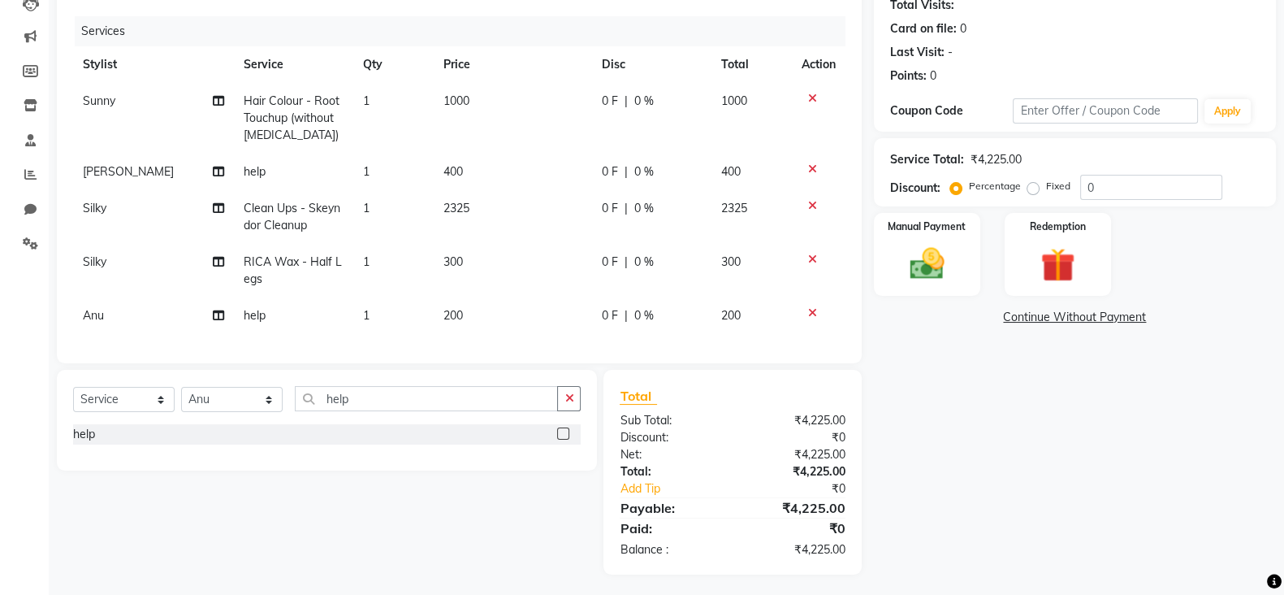
click at [812, 258] on icon at bounding box center [812, 258] width 9 height 11
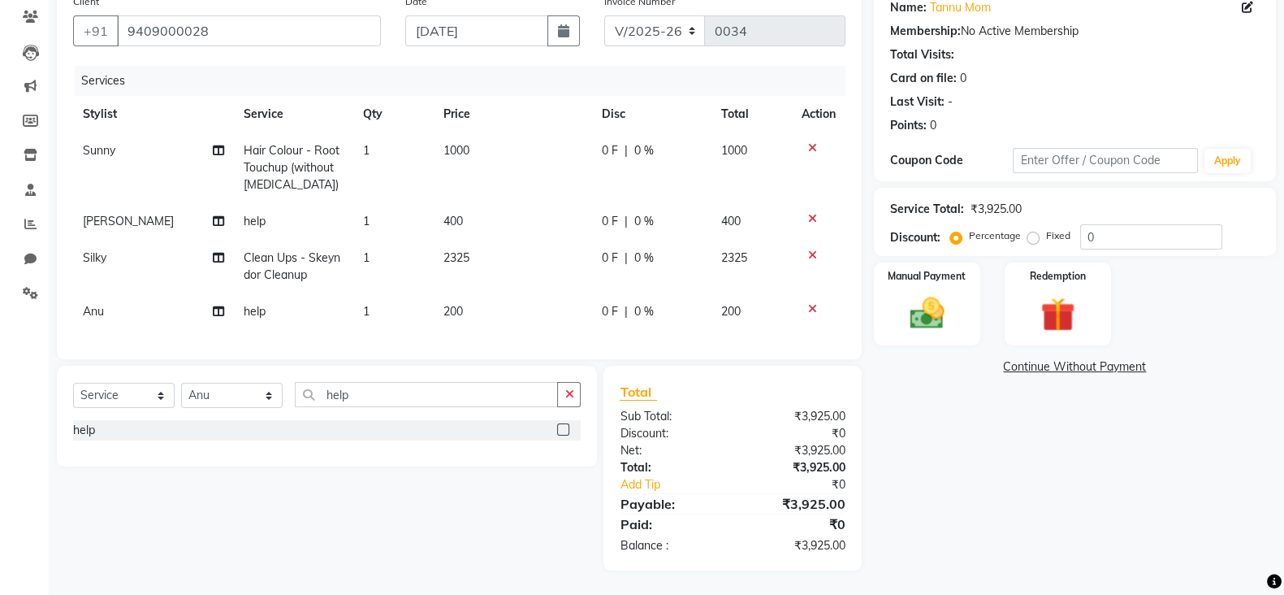
click at [459, 304] on span "200" at bounding box center [453, 311] width 19 height 15
select select "90145"
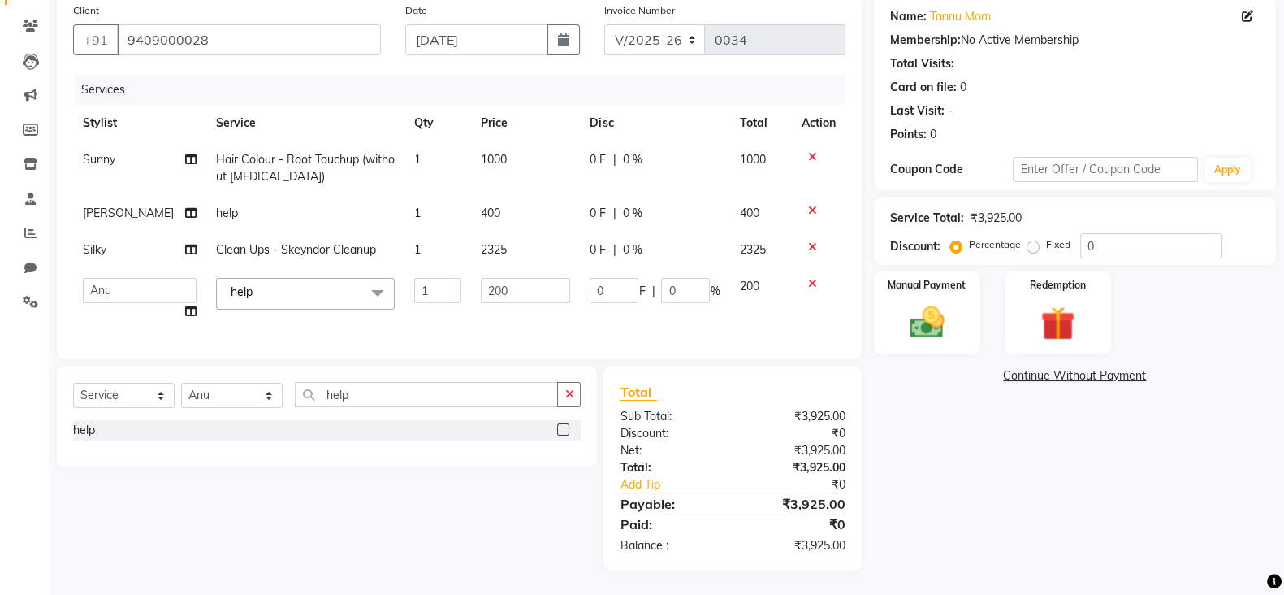
scroll to position [142, 0]
click at [471, 292] on td "200" at bounding box center [525, 299] width 109 height 62
click at [507, 278] on input "200" at bounding box center [525, 290] width 89 height 25
type input "2"
type input "1125"
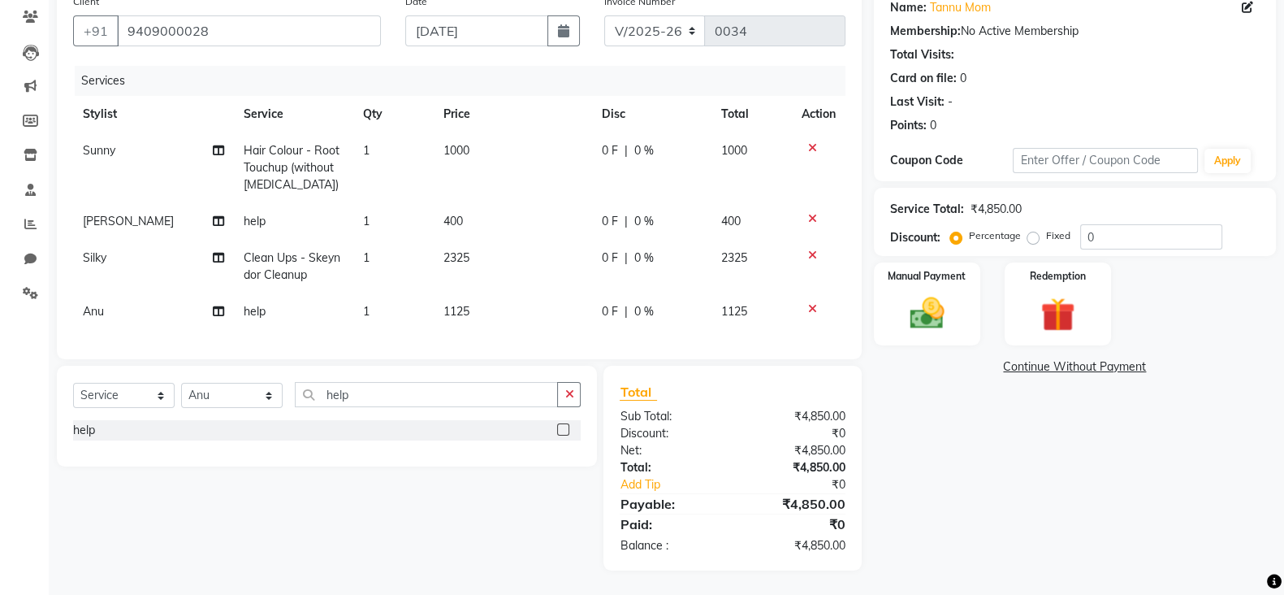
click at [951, 437] on div "Name: Tannu Mom Membership: No Active Membership Total Visits: Card on file: 0 …" at bounding box center [1081, 278] width 414 height 584
click at [932, 292] on img at bounding box center [928, 312] width 58 height 41
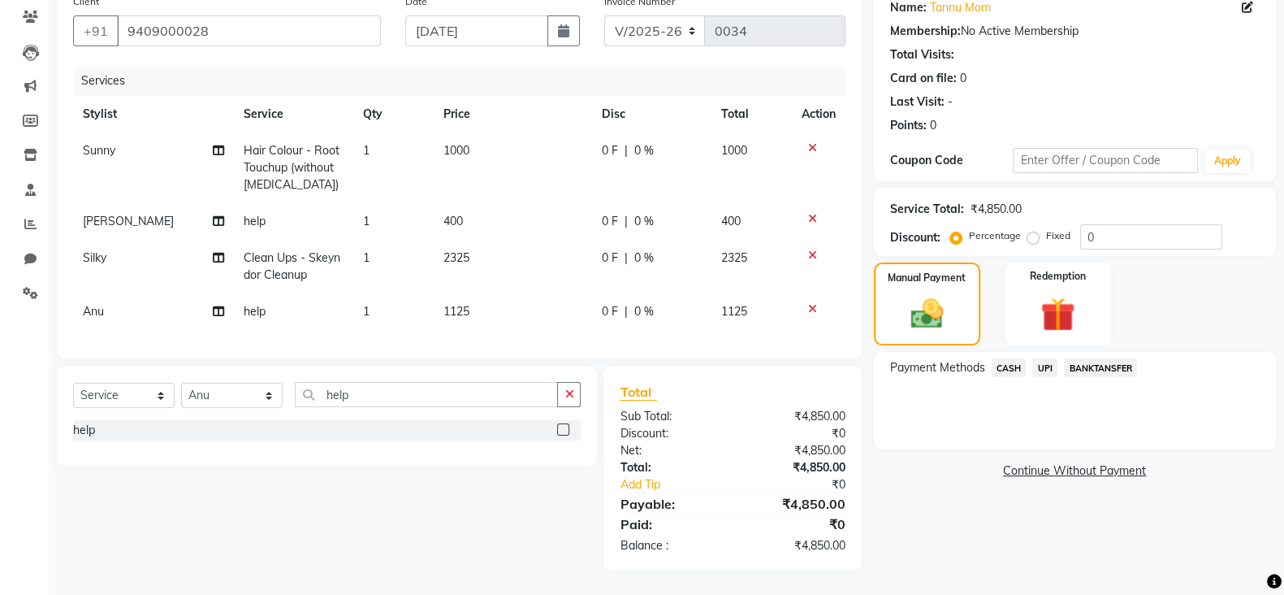
click at [998, 359] on span "CASH" at bounding box center [1009, 367] width 35 height 19
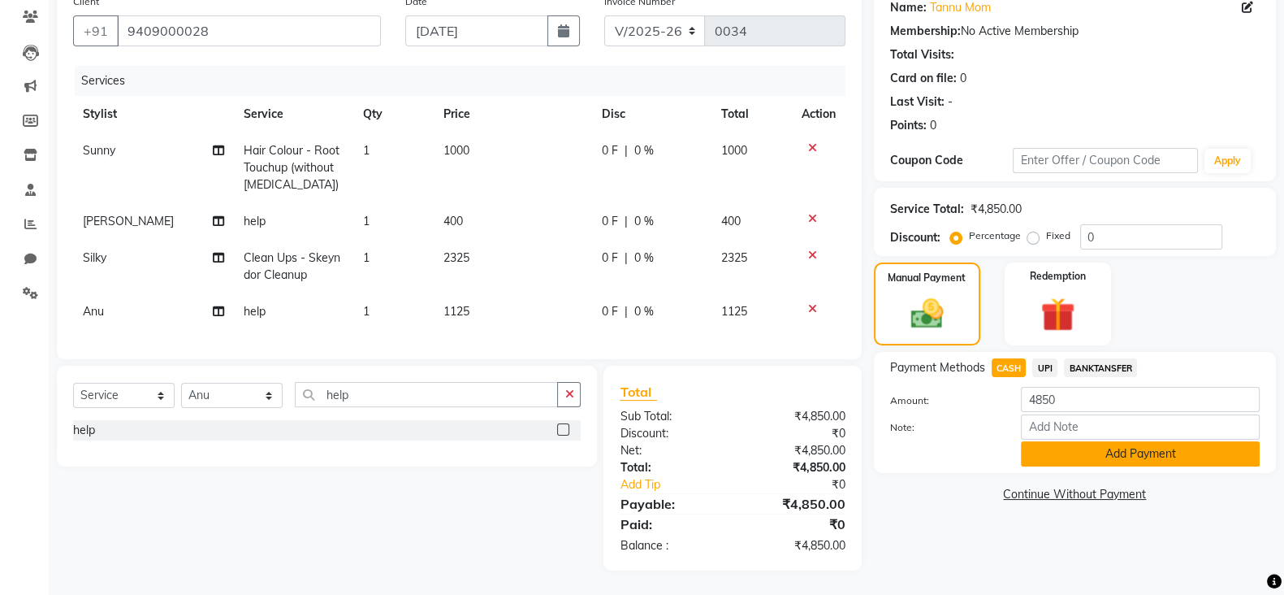
click at [1148, 447] on button "Add Payment" at bounding box center [1140, 453] width 239 height 25
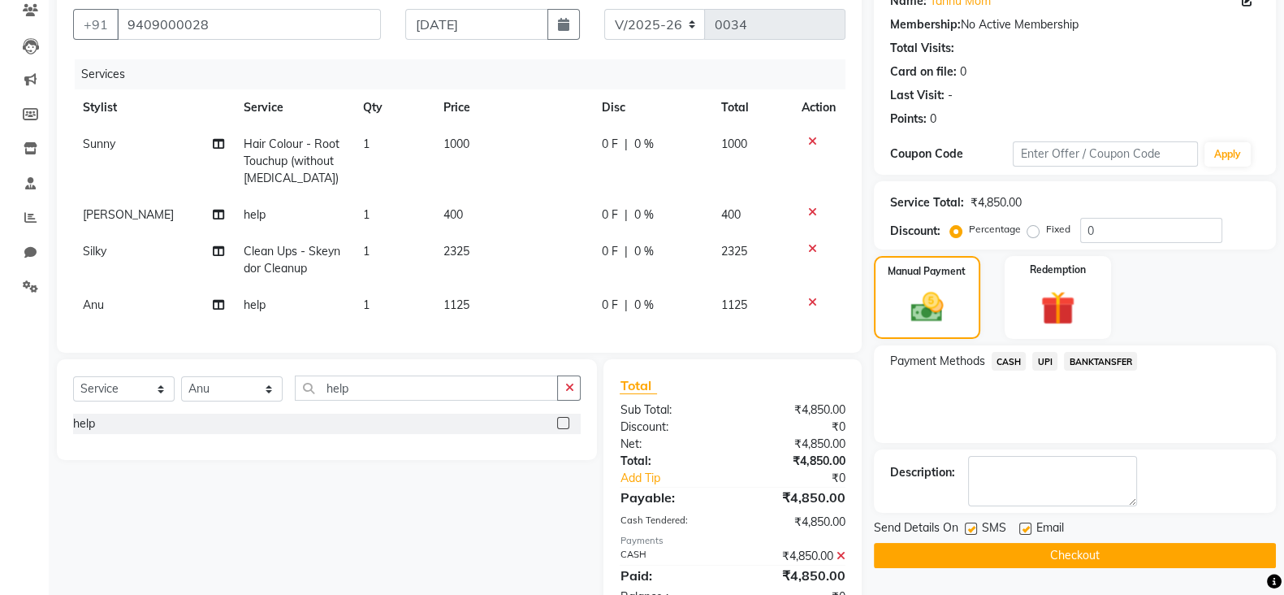
scroll to position [209, 0]
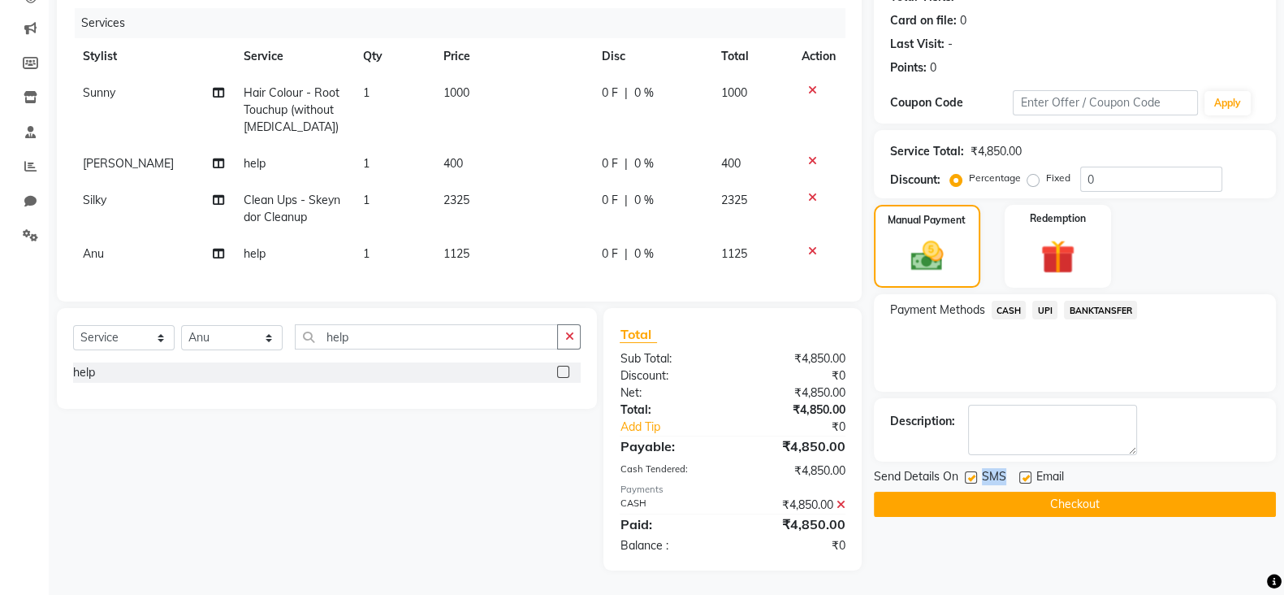
drag, startPoint x: 971, startPoint y: 461, endPoint x: 1022, endPoint y: 461, distance: 51.2
click at [1022, 468] on div "Send Details On SMS Email" at bounding box center [1075, 478] width 402 height 20
click at [1022, 471] on label at bounding box center [1026, 477] width 12 height 12
click at [1022, 473] on input "checkbox" at bounding box center [1025, 478] width 11 height 11
checkbox input "false"
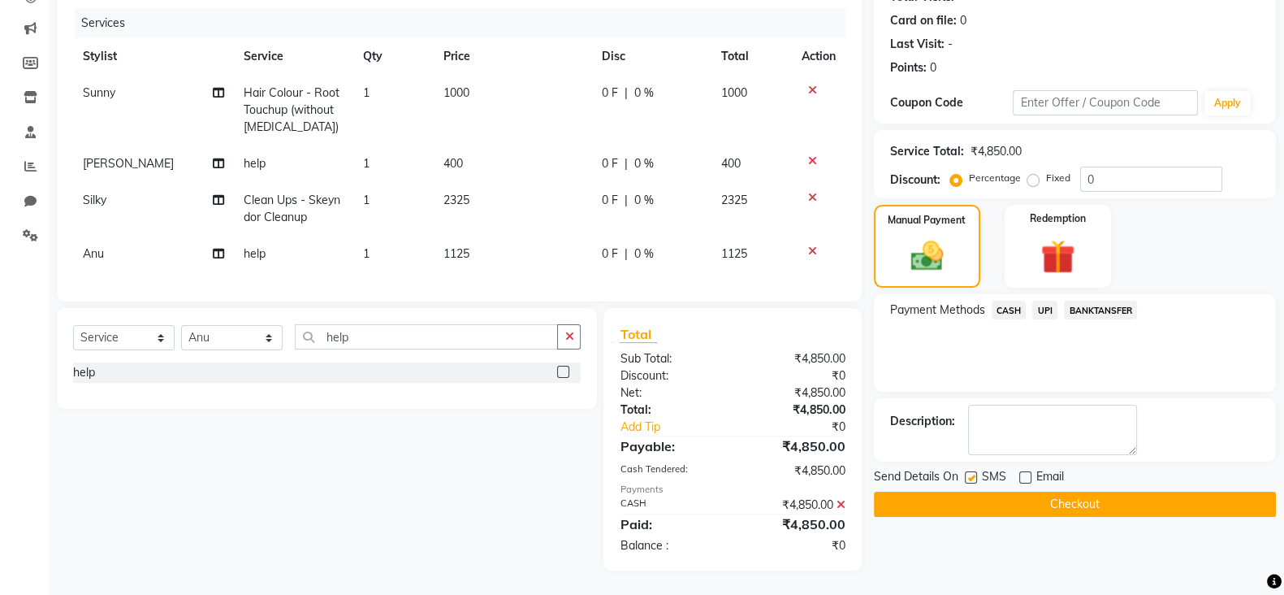
click at [966, 471] on label at bounding box center [971, 477] width 12 height 12
click at [966, 473] on input "checkbox" at bounding box center [970, 478] width 11 height 11
checkbox input "false"
click at [995, 492] on button "Checkout" at bounding box center [1075, 504] width 402 height 25
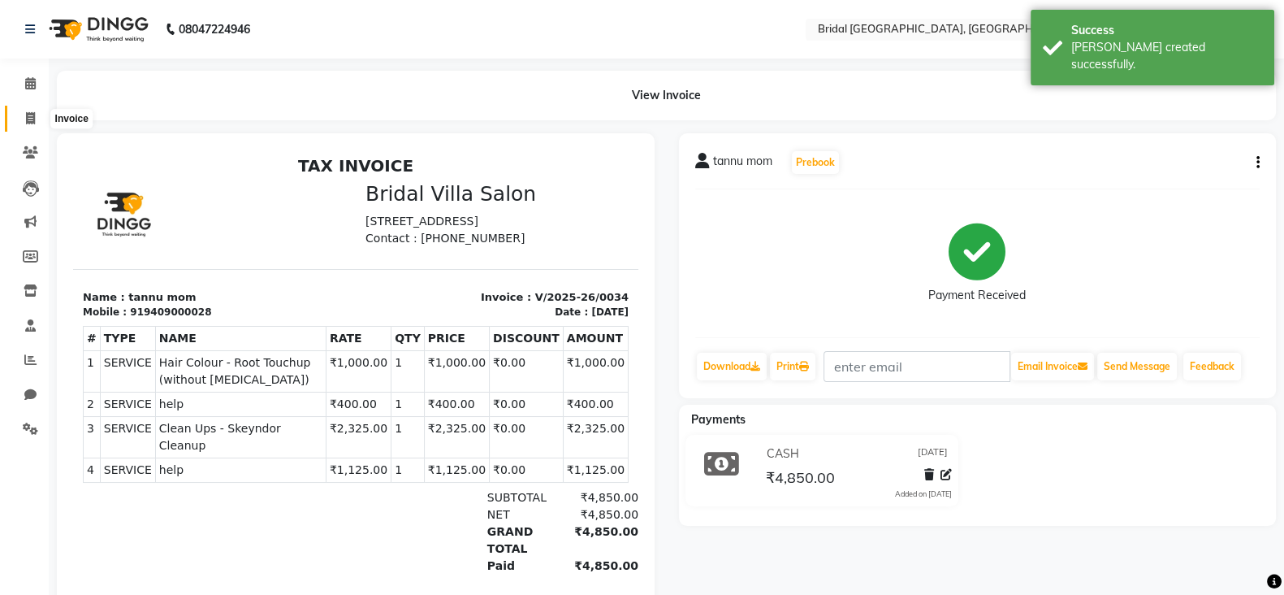
click at [32, 114] on icon at bounding box center [30, 118] width 9 height 12
select select "service"
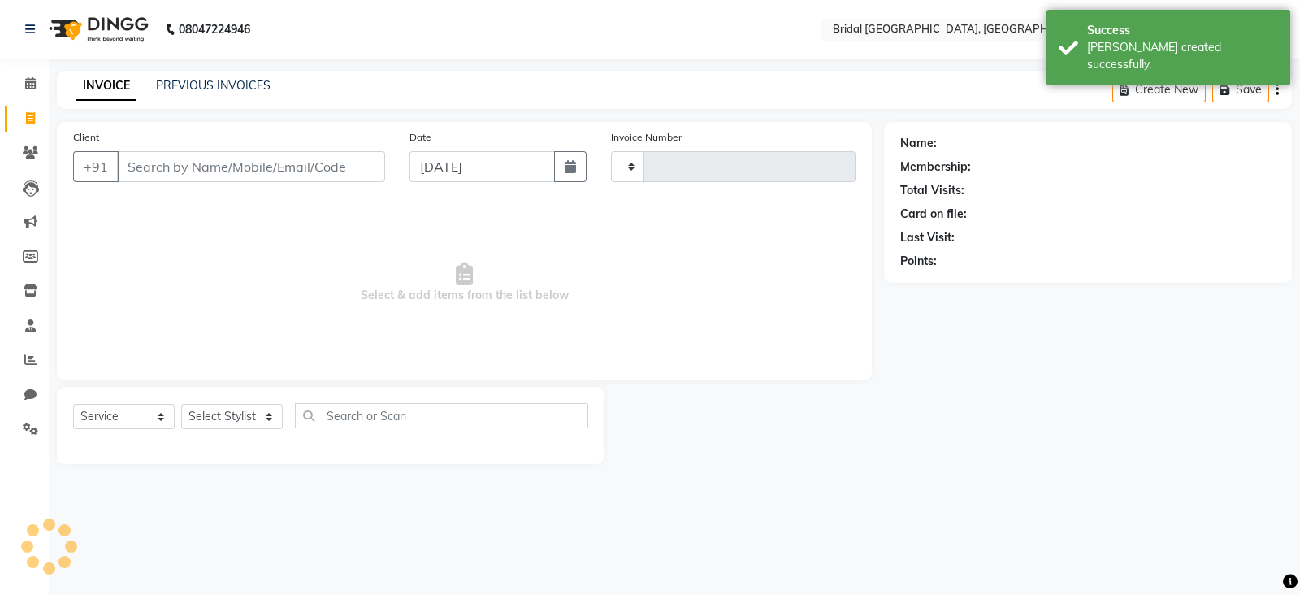
type input "0035"
select select "8752"
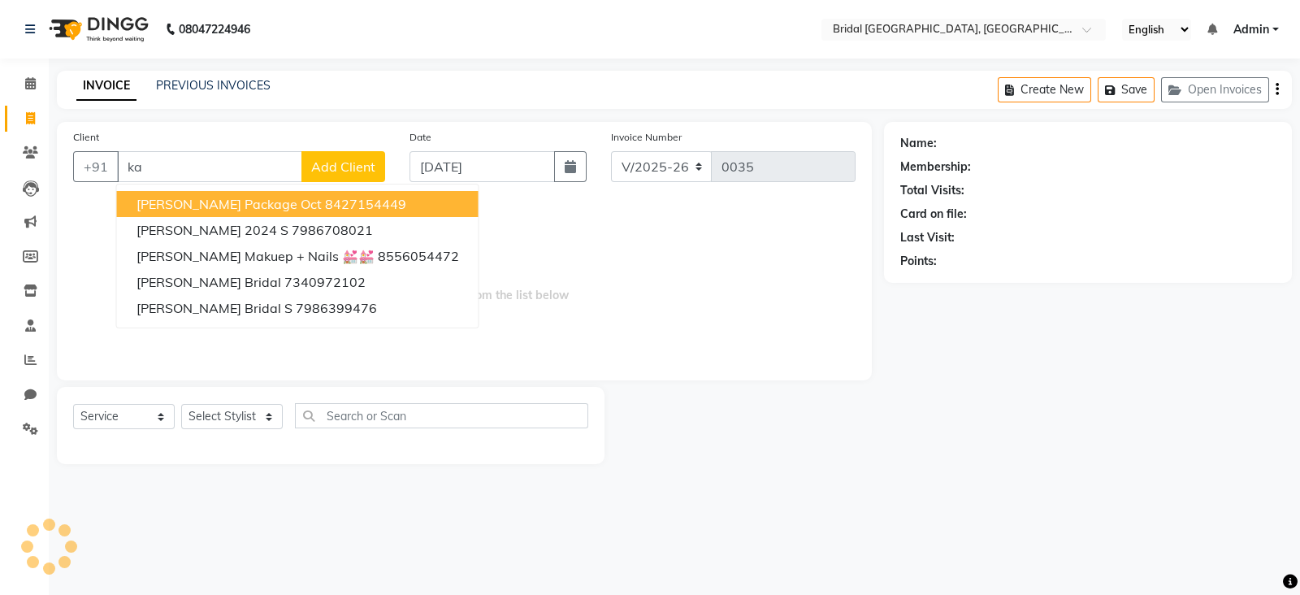
type input "k"
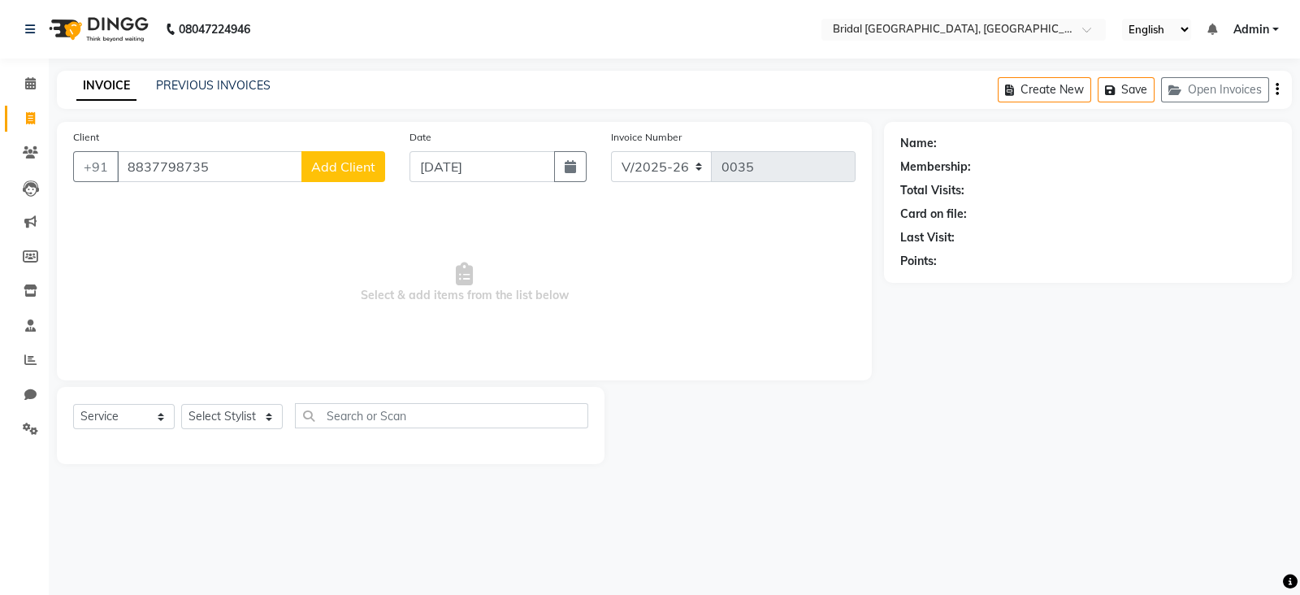
type input "8837798735"
click at [318, 173] on span "Add Client" at bounding box center [343, 166] width 64 height 16
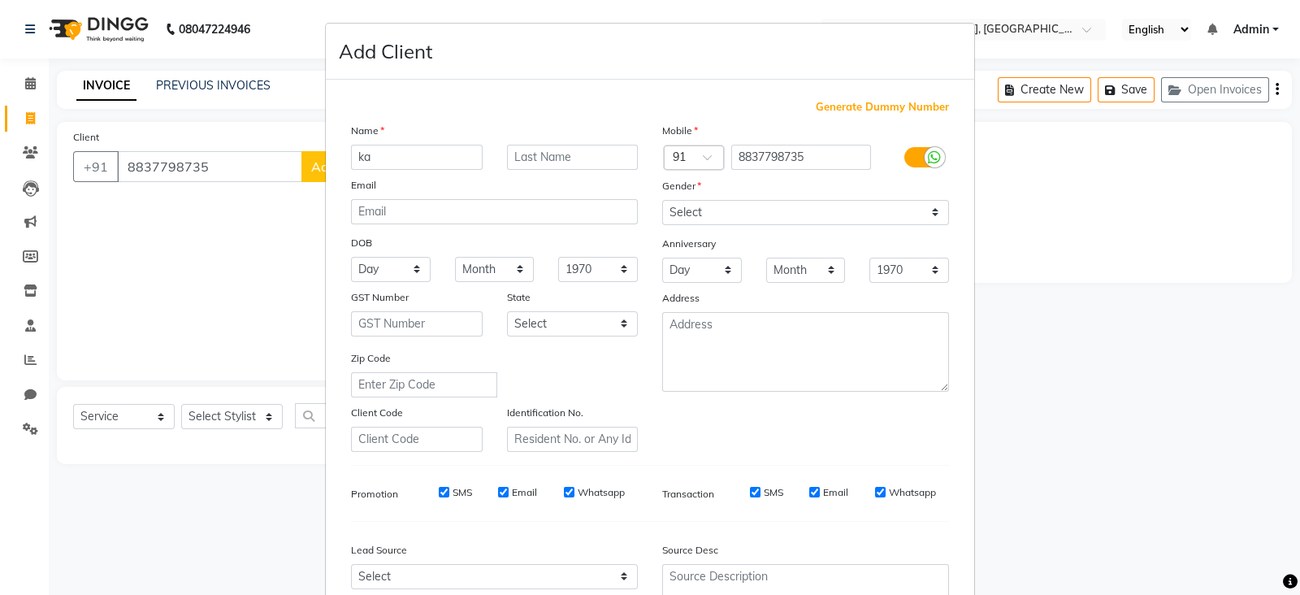
type input "k"
type input "[PERSON_NAME]"
click at [719, 213] on select "Select [DEMOGRAPHIC_DATA] [DEMOGRAPHIC_DATA] Other Prefer Not To Say" at bounding box center [805, 212] width 287 height 25
select select "[DEMOGRAPHIC_DATA]"
click at [662, 201] on select "Select [DEMOGRAPHIC_DATA] [DEMOGRAPHIC_DATA] Other Prefer Not To Say" at bounding box center [805, 212] width 287 height 25
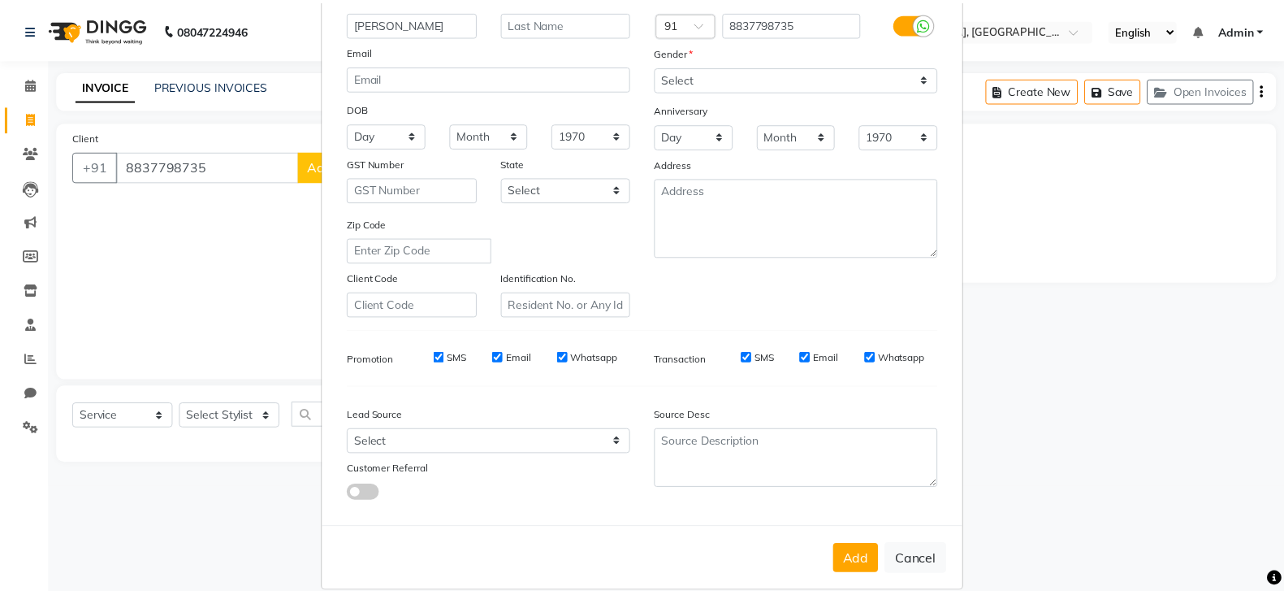
scroll to position [164, 0]
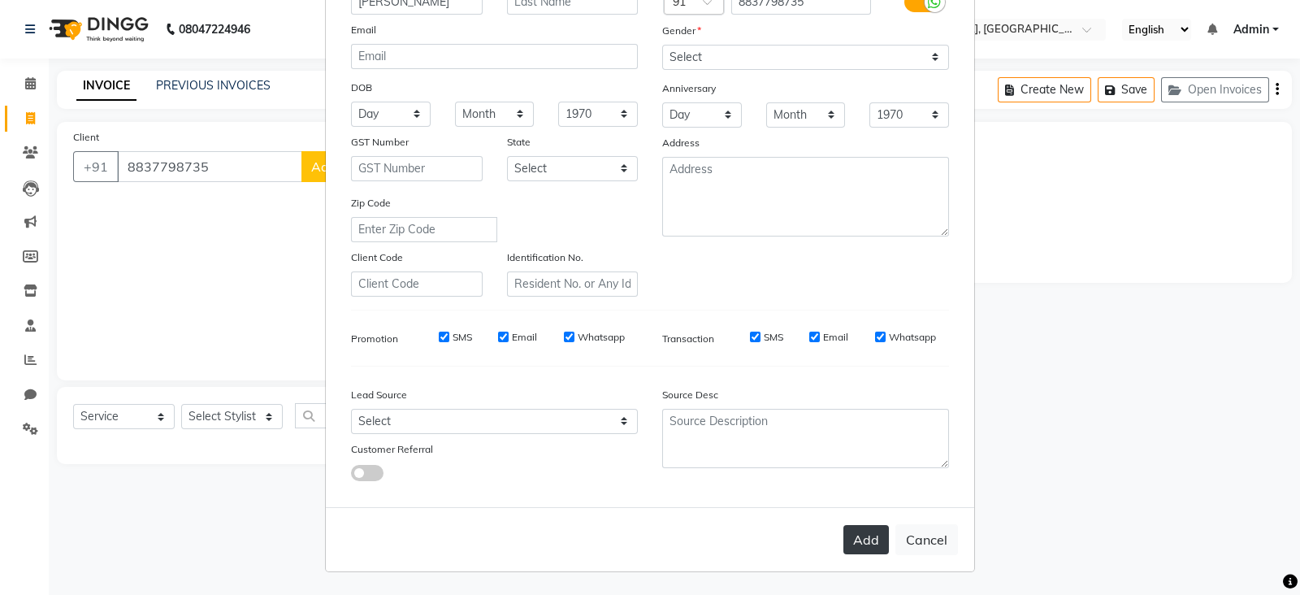
click at [850, 544] on button "Add" at bounding box center [865, 539] width 45 height 29
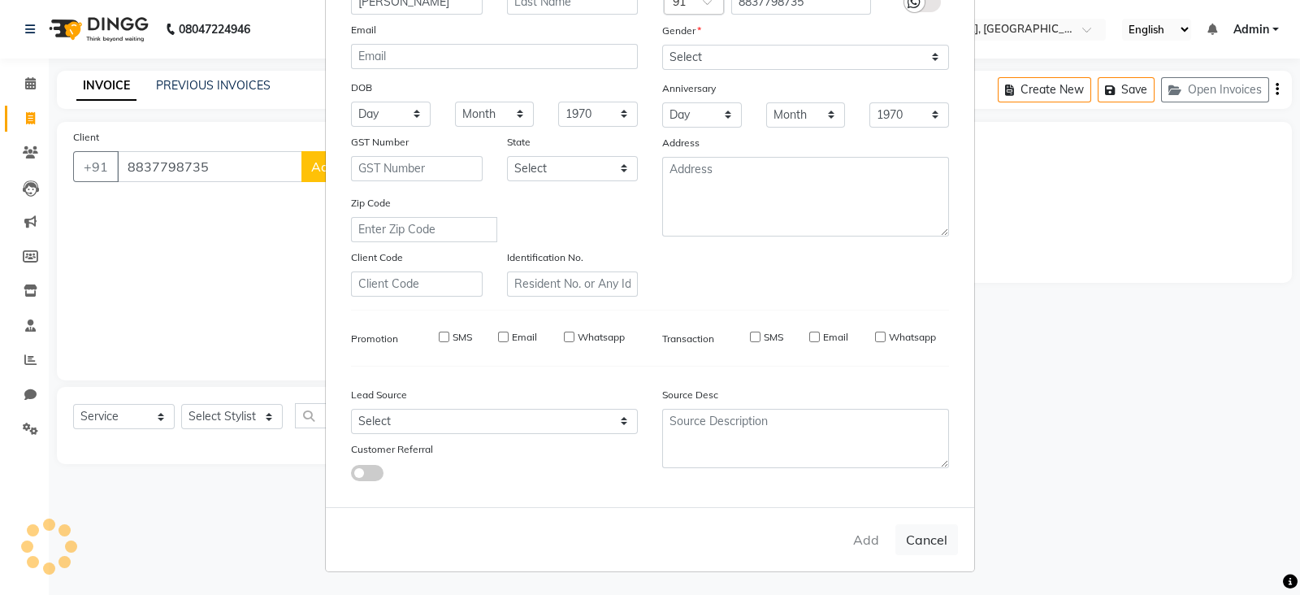
select select
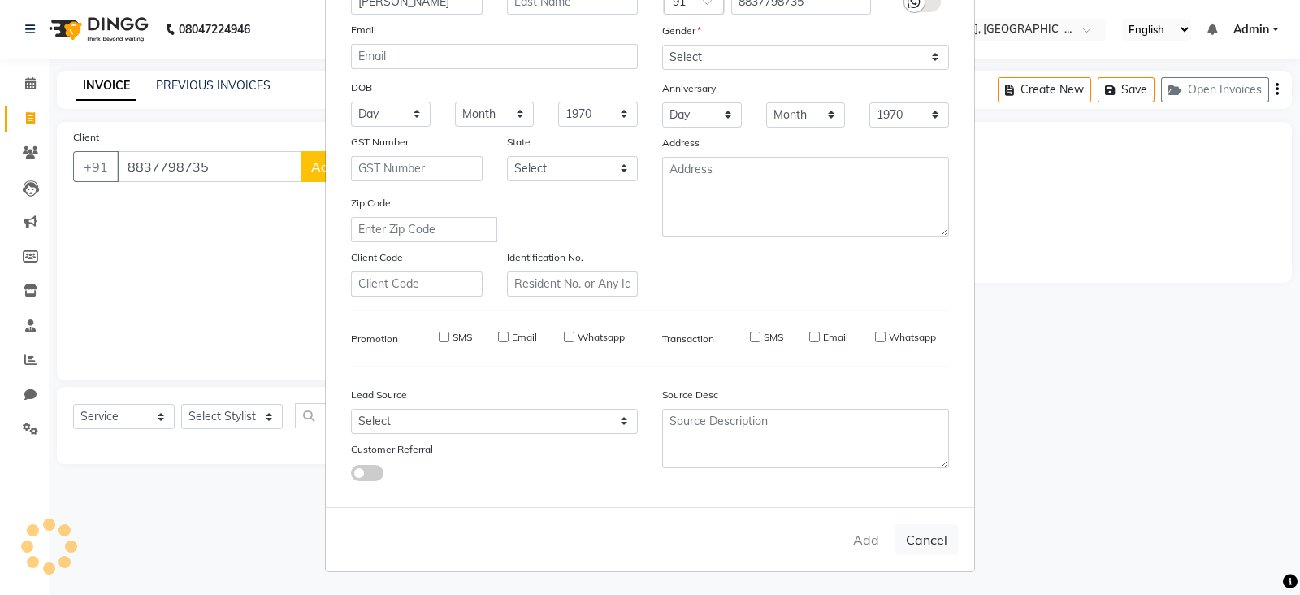
select select
checkbox input "false"
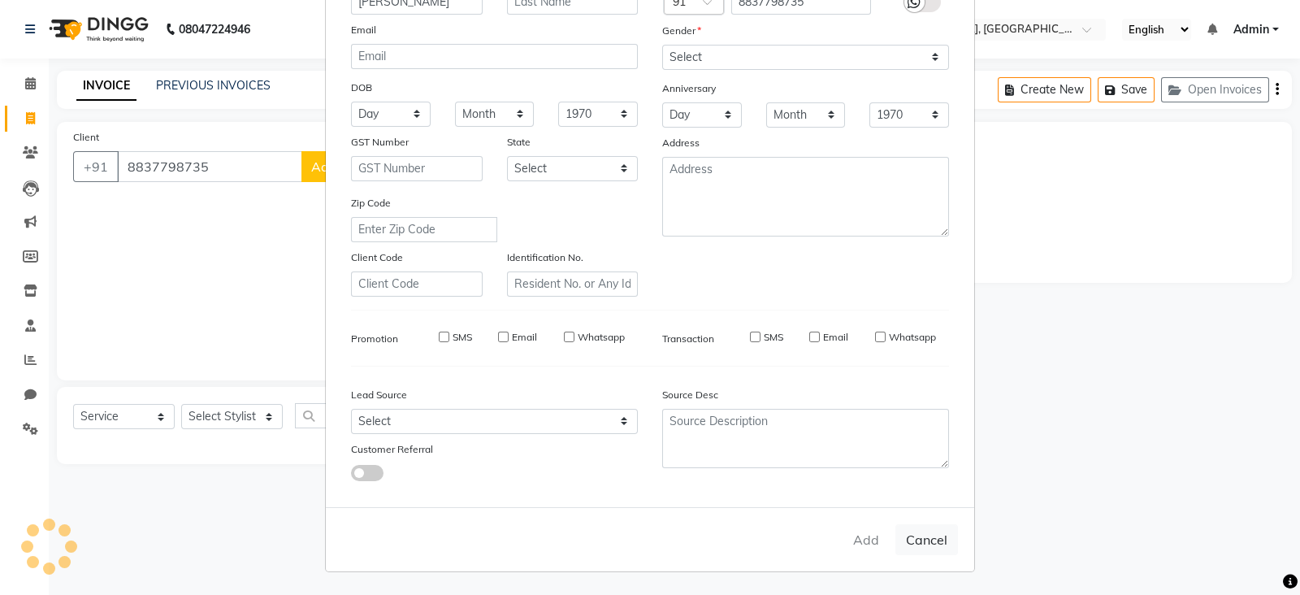
checkbox input "false"
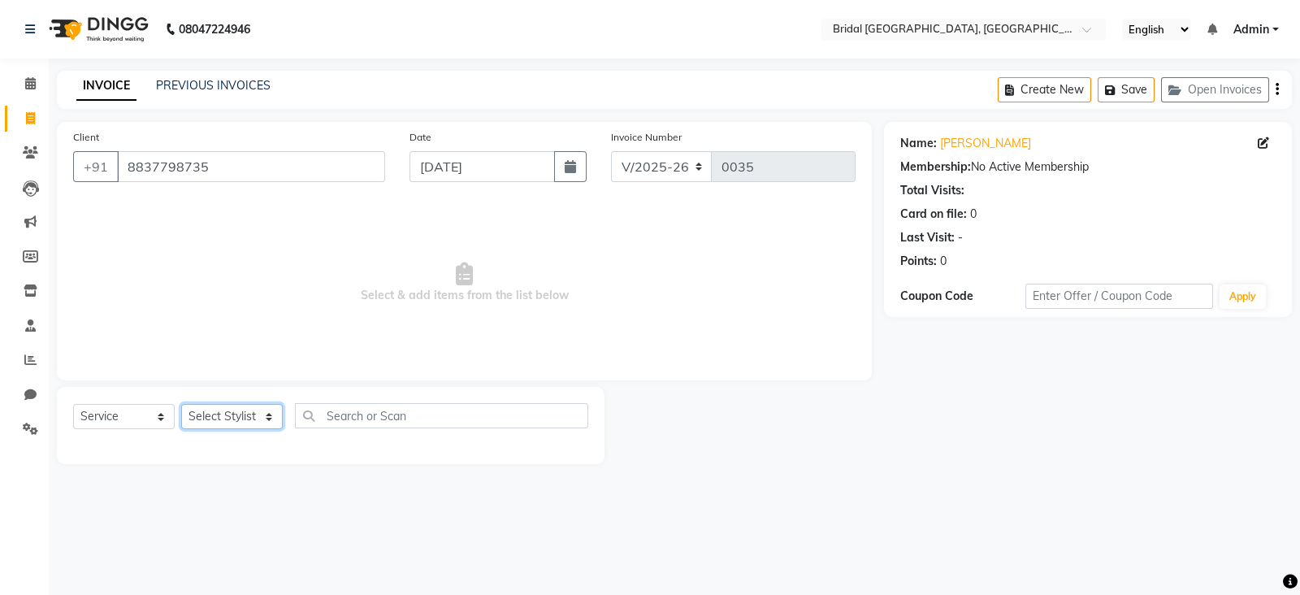
click at [216, 420] on select "Select Stylist [PERSON_NAME] Anim [PERSON_NAME] [PERSON_NAME] [PERSON_NAME] gau…" at bounding box center [232, 416] width 102 height 25
select select "90140"
click at [181, 405] on select "Select Stylist [PERSON_NAME] Anim [PERSON_NAME] [PERSON_NAME] [PERSON_NAME] gau…" at bounding box center [232, 416] width 102 height 25
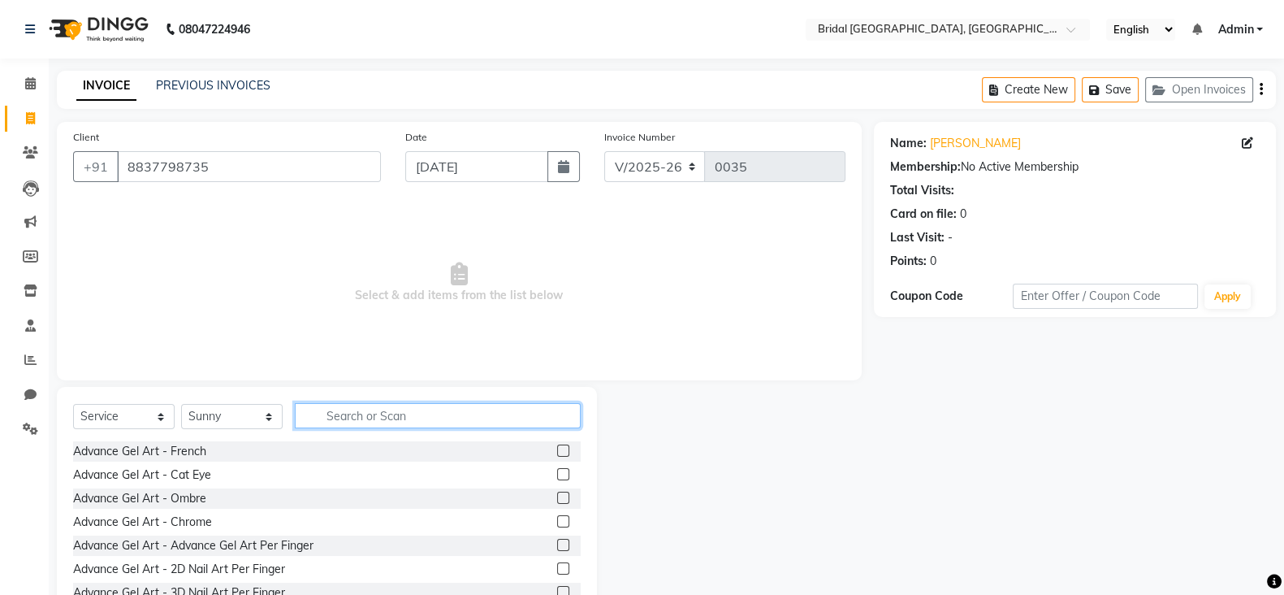
click at [400, 415] on input "text" at bounding box center [438, 415] width 286 height 25
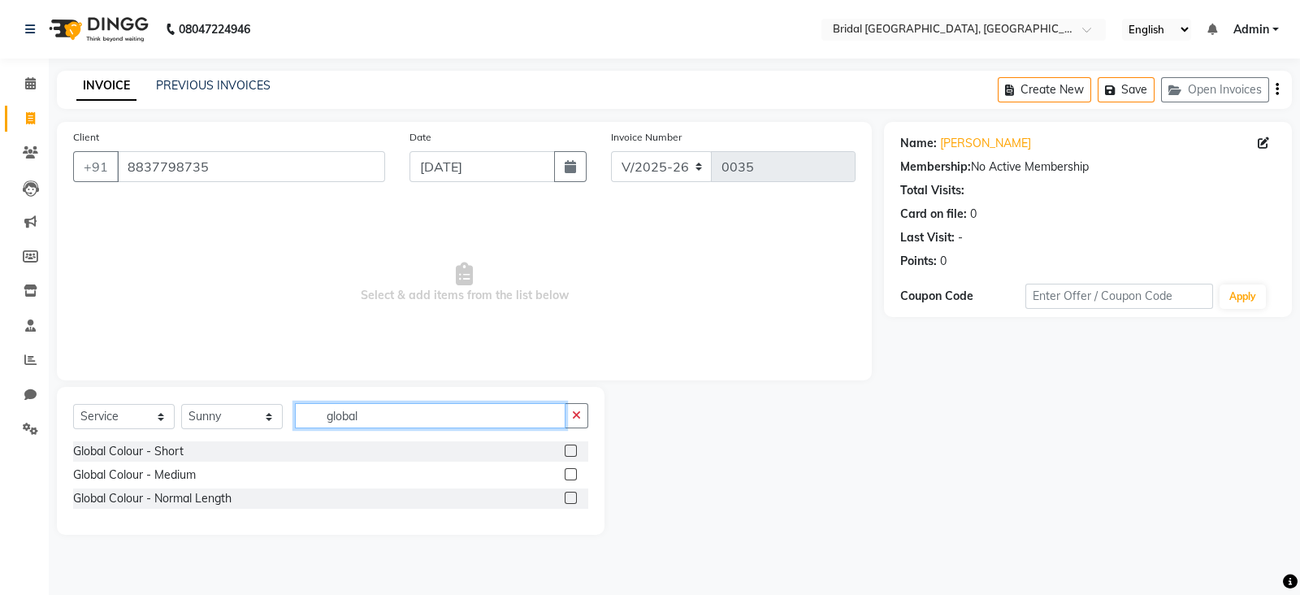
type input "global"
click at [572, 448] on label at bounding box center [571, 450] width 12 height 12
click at [572, 448] on input "checkbox" at bounding box center [570, 451] width 11 height 11
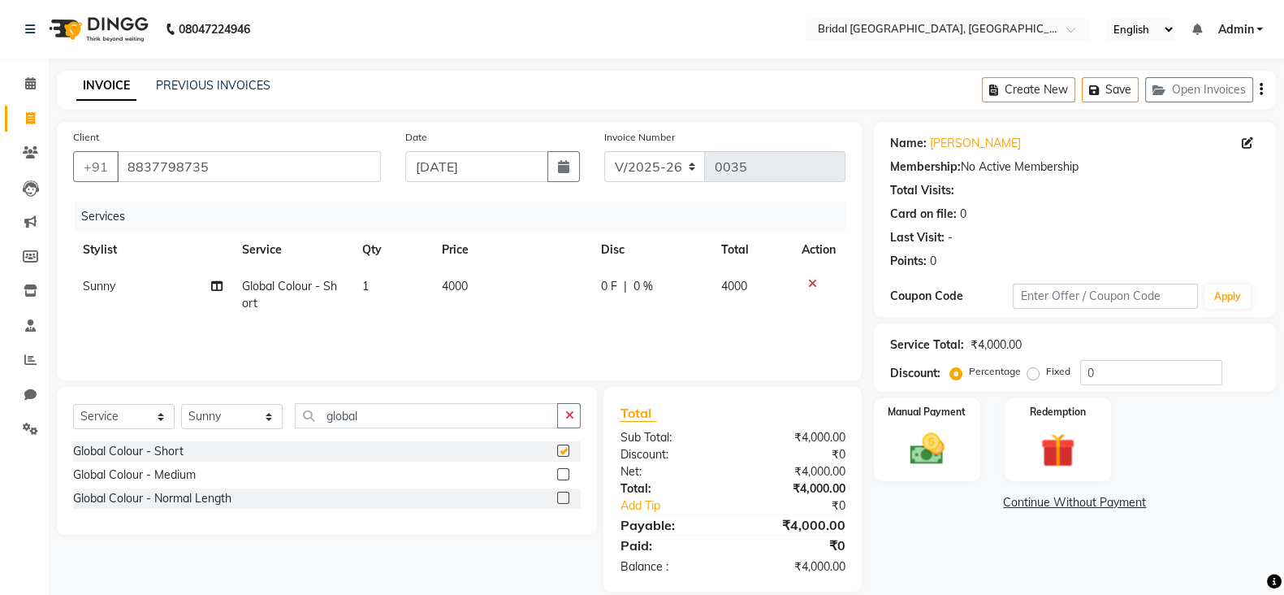
checkbox input "false"
click at [390, 420] on input "global" at bounding box center [426, 415] width 263 height 25
type input "g"
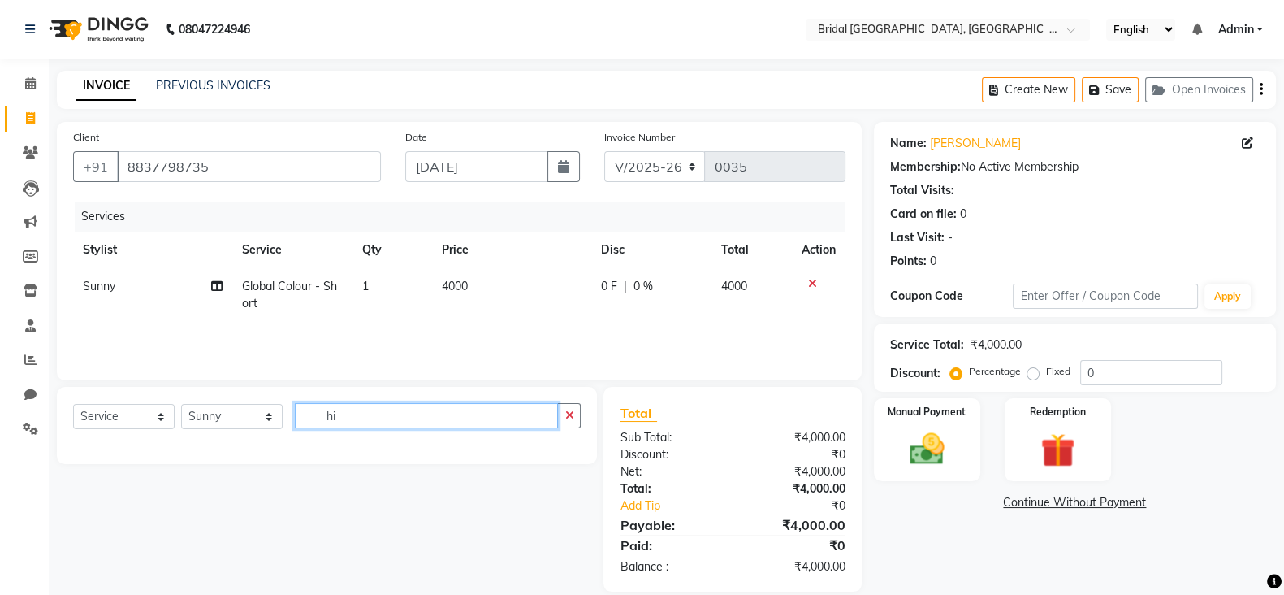
type input "h"
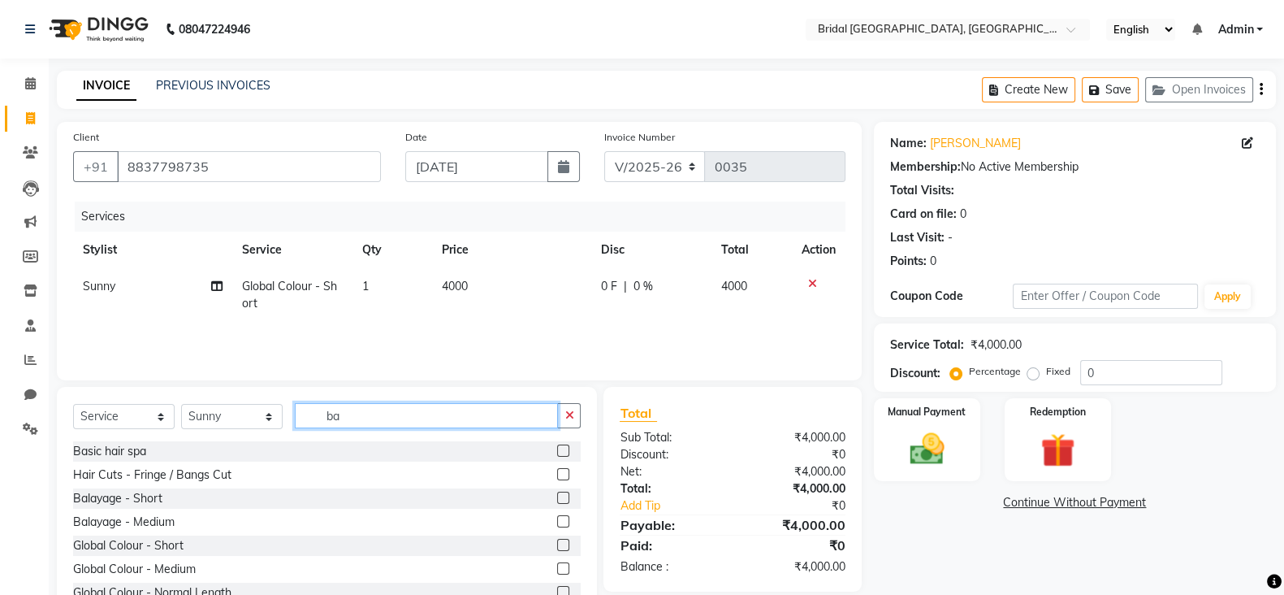
type input "b"
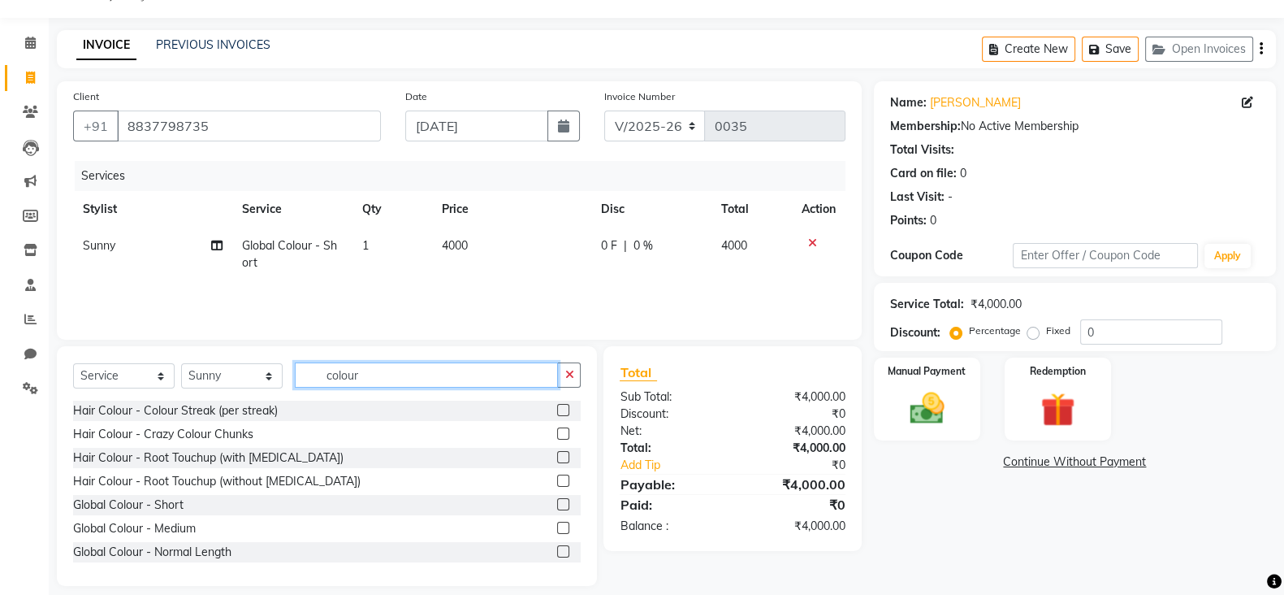
scroll to position [57, 0]
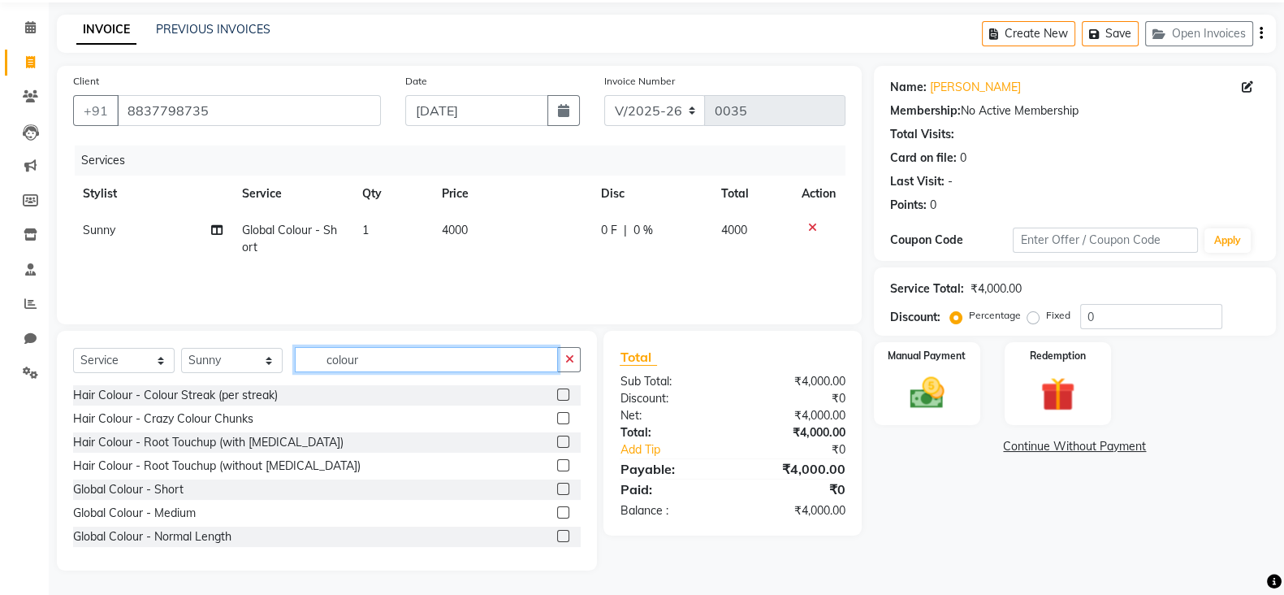
type input "colour"
click at [557, 394] on label at bounding box center [563, 394] width 12 height 12
click at [557, 394] on input "checkbox" at bounding box center [562, 395] width 11 height 11
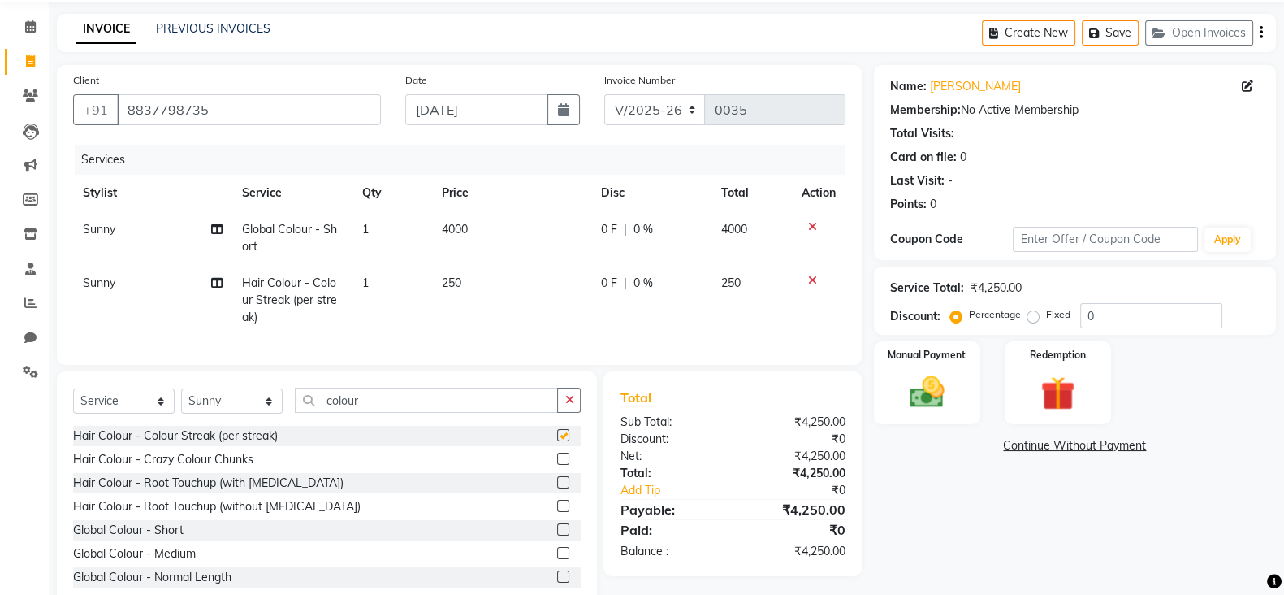
checkbox input "false"
click at [569, 405] on icon "button" at bounding box center [569, 399] width 9 height 11
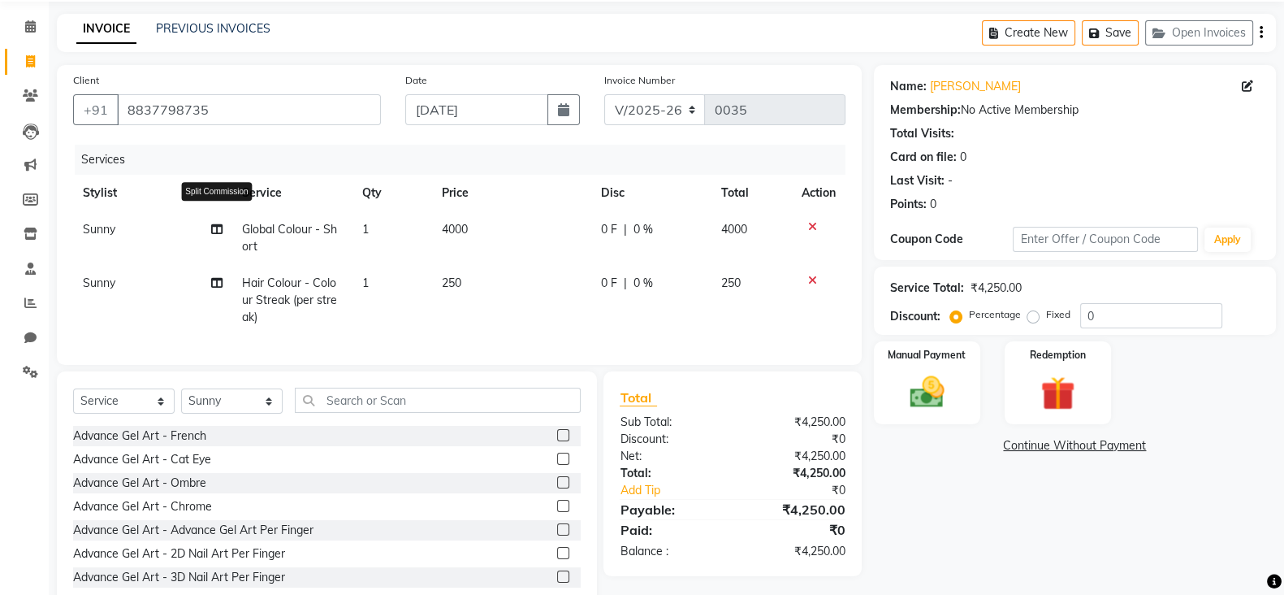
click at [215, 228] on icon at bounding box center [216, 228] width 11 height 11
select select "90140"
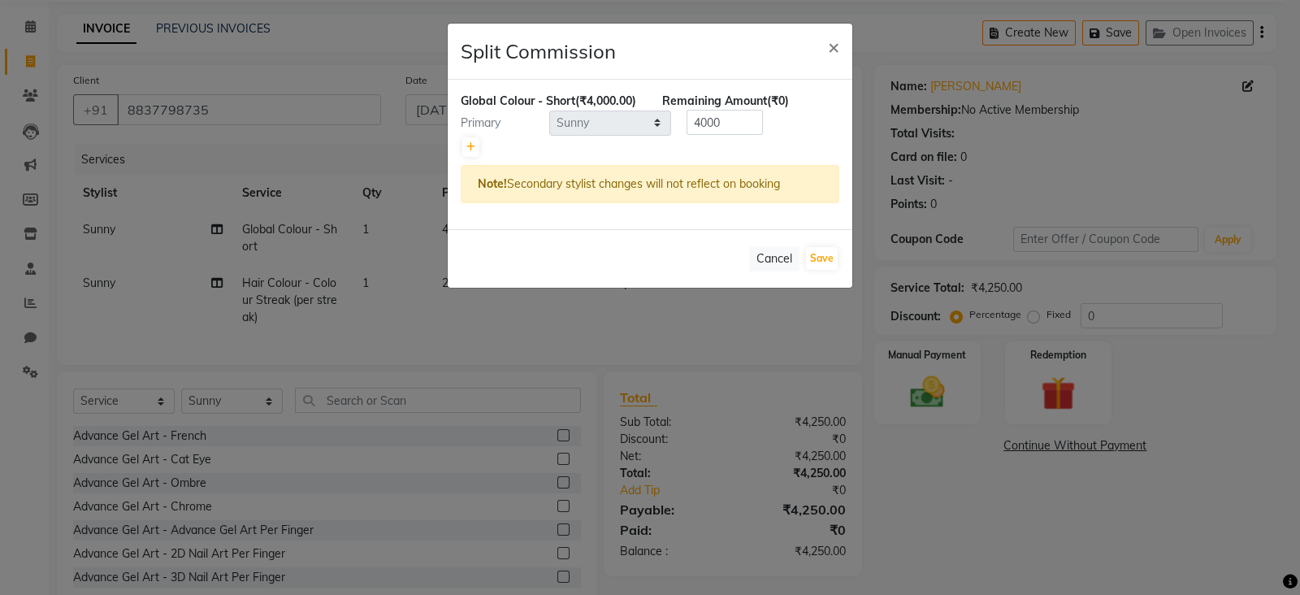
click at [461, 158] on div at bounding box center [650, 147] width 379 height 23
click at [470, 152] on icon at bounding box center [470, 147] width 9 height 10
type input "2000"
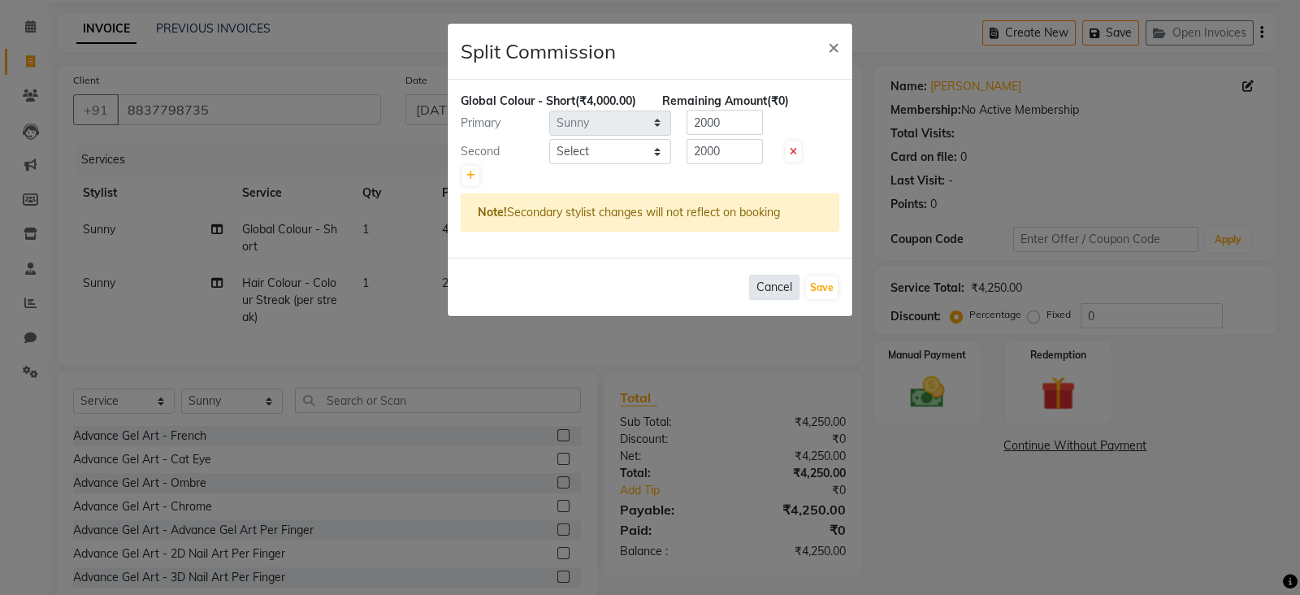
click at [780, 298] on button "Cancel" at bounding box center [774, 287] width 50 height 25
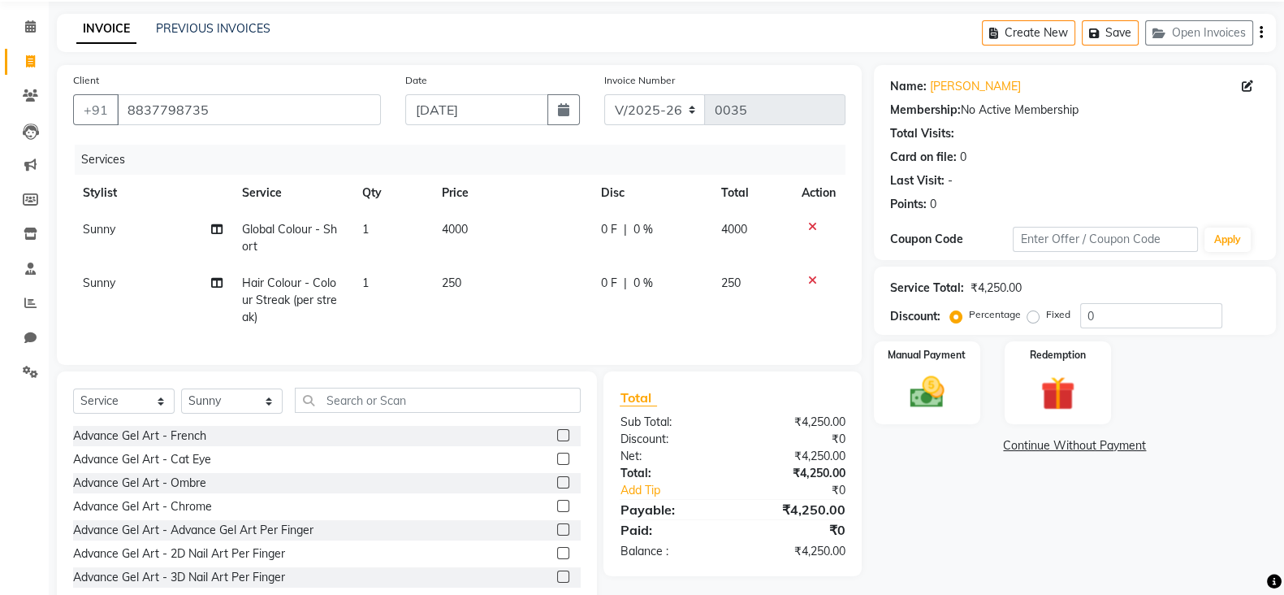
click at [811, 279] on icon at bounding box center [812, 280] width 9 height 11
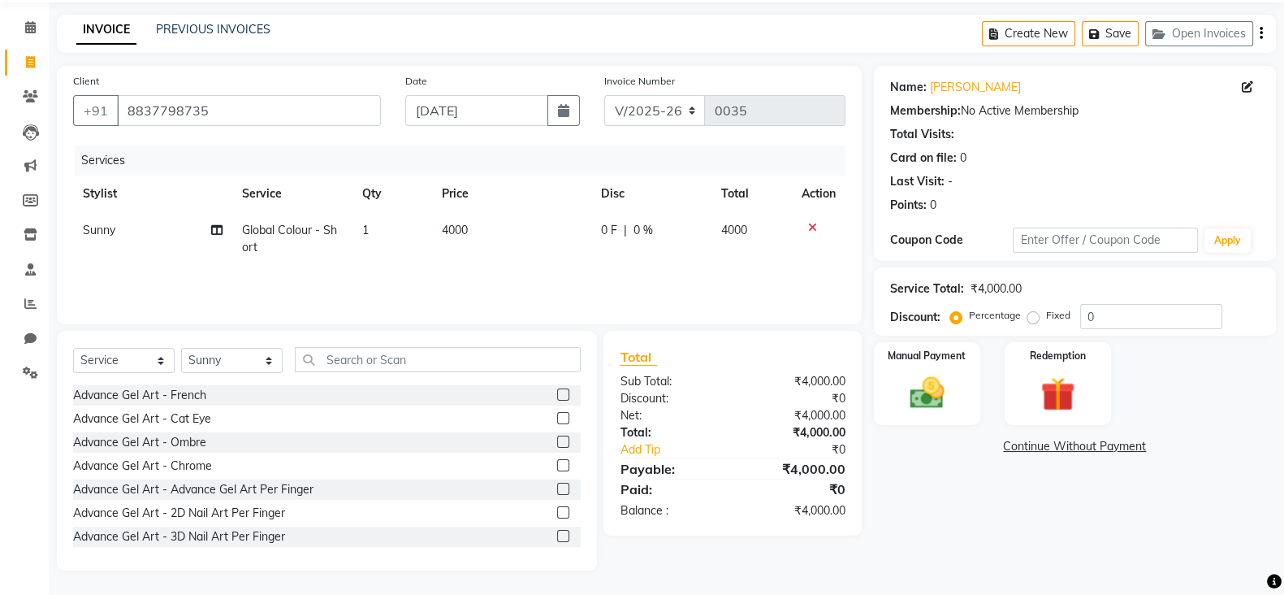
click at [468, 233] on span "4000" at bounding box center [455, 230] width 26 height 15
select select "90140"
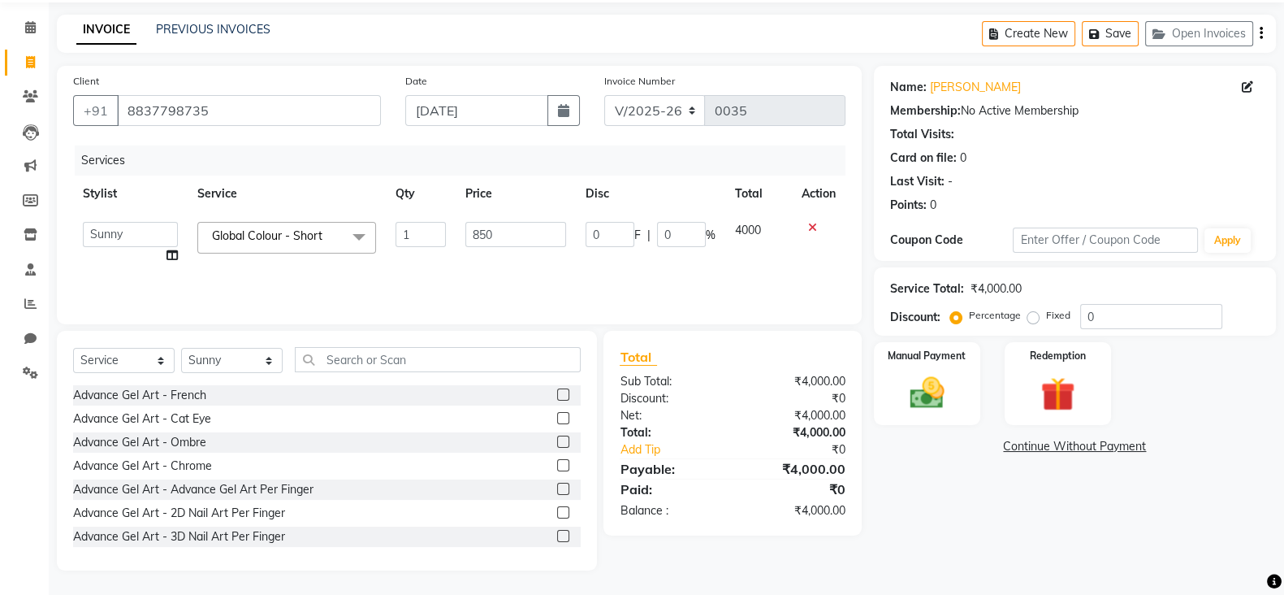
type input "8500"
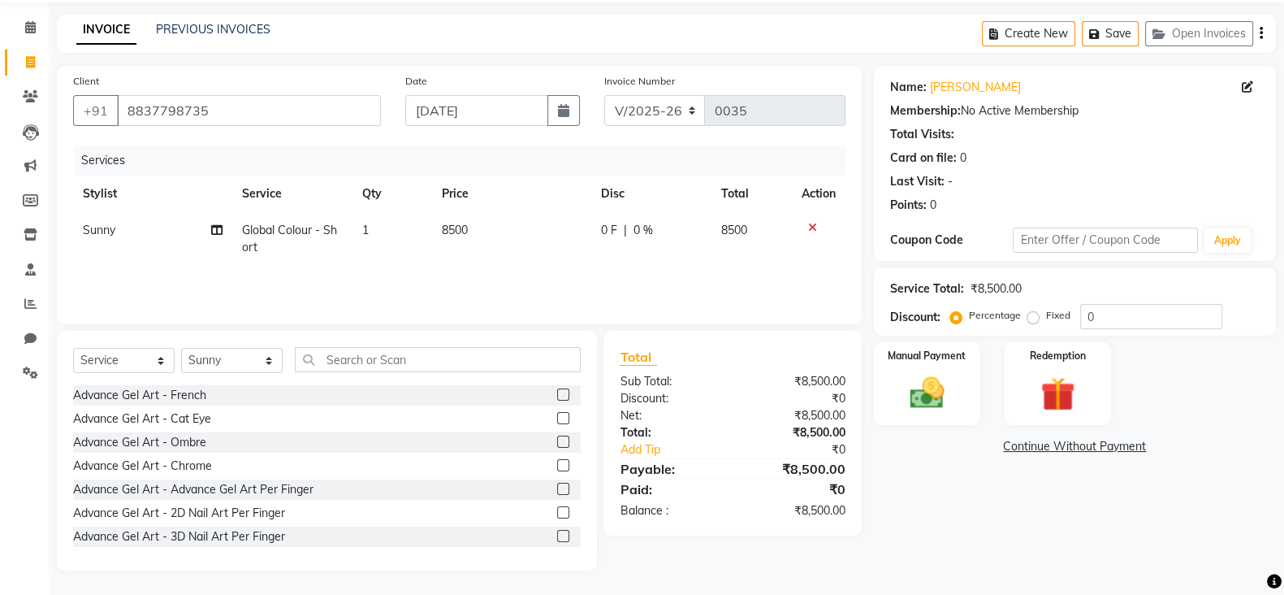
click at [175, 258] on td "Sunny Split Commission" at bounding box center [152, 239] width 159 height 54
select select "90140"
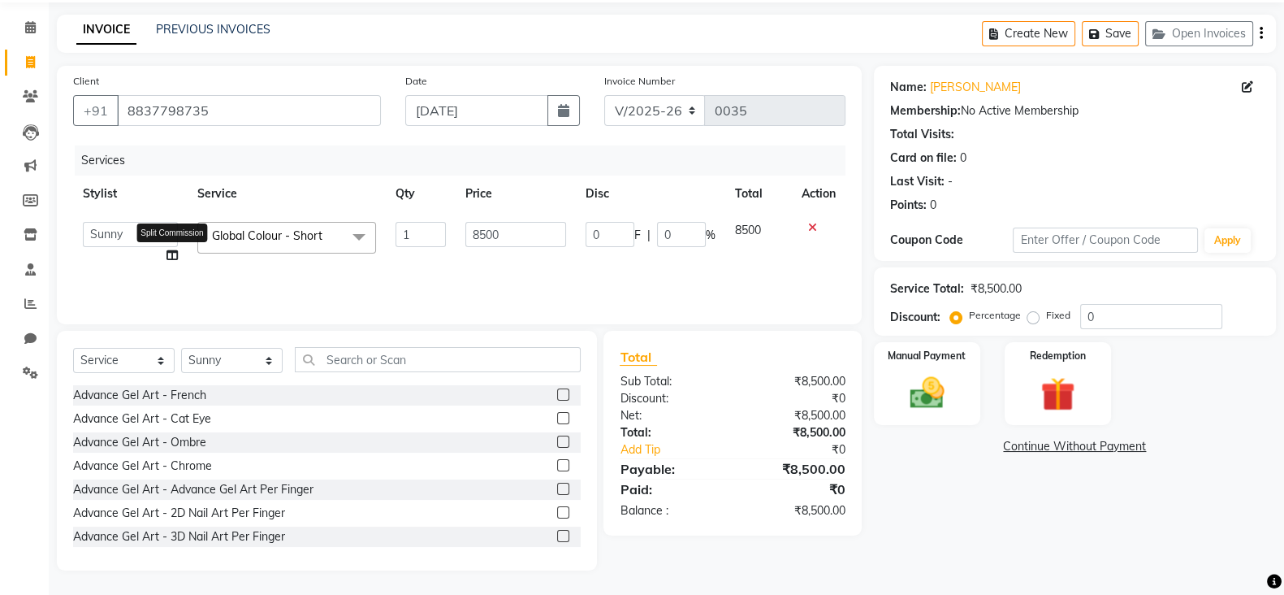
click at [172, 253] on icon at bounding box center [172, 254] width 11 height 11
select select "90140"
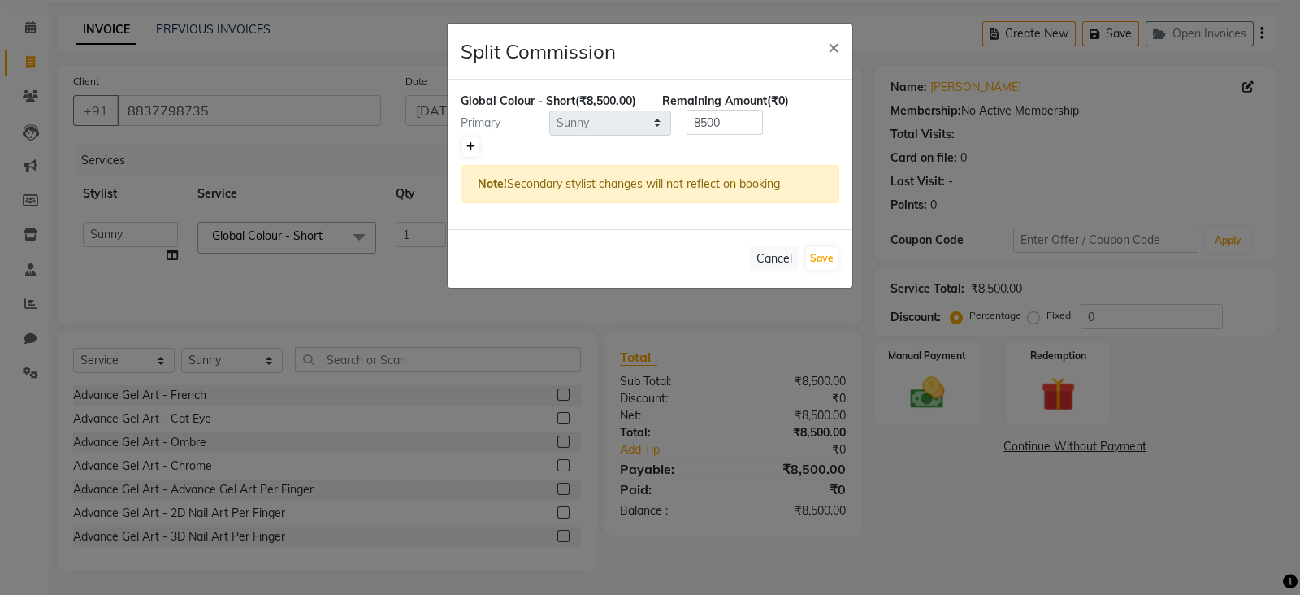
click at [471, 152] on icon at bounding box center [470, 147] width 9 height 10
type input "4250"
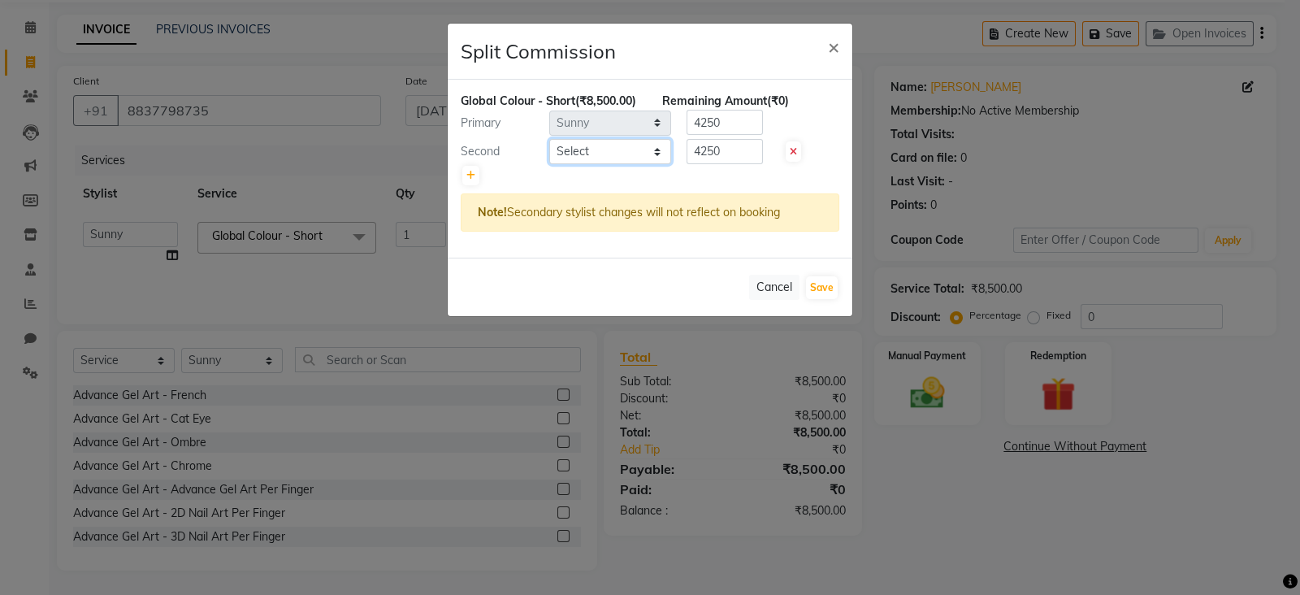
click at [592, 164] on select "Select [PERSON_NAME] Anim [PERSON_NAME] [PERSON_NAME] [PERSON_NAME] gaurav [PER…" at bounding box center [610, 151] width 122 height 25
select select "90147"
click at [592, 164] on select "Select [PERSON_NAME] Anim [PERSON_NAME] [PERSON_NAME] [PERSON_NAME] gaurav [PER…" at bounding box center [610, 151] width 122 height 25
click at [727, 164] on input "4250" at bounding box center [725, 151] width 76 height 25
type input "4"
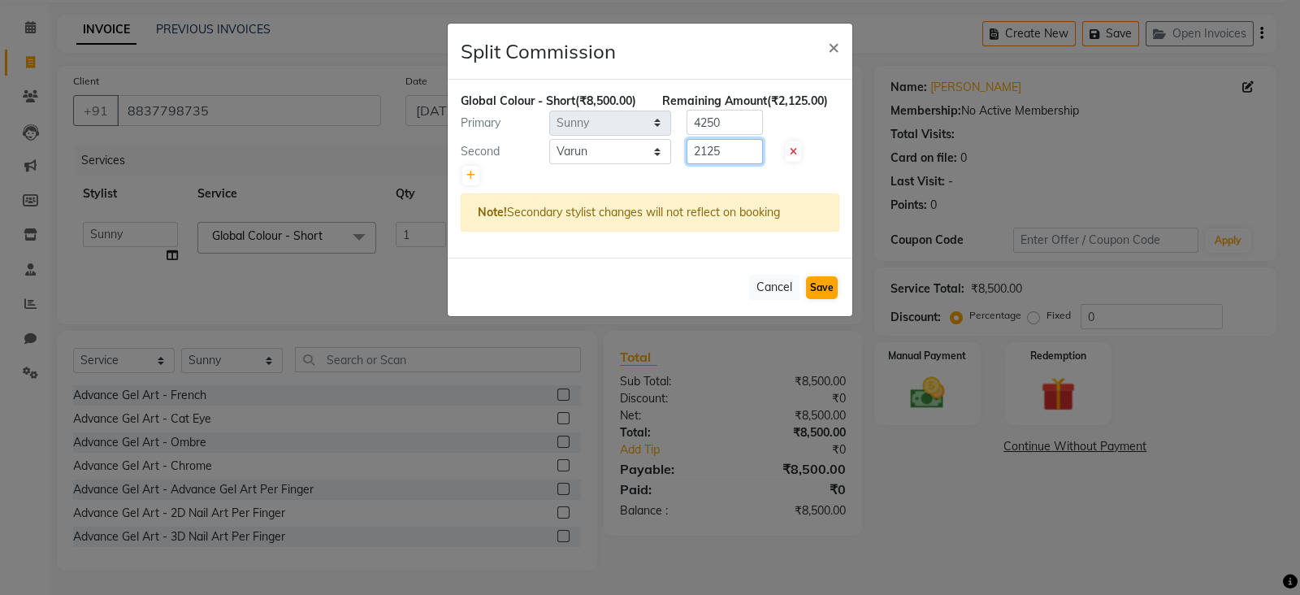
type input "2125"
click at [823, 299] on button "Save" at bounding box center [822, 287] width 32 height 23
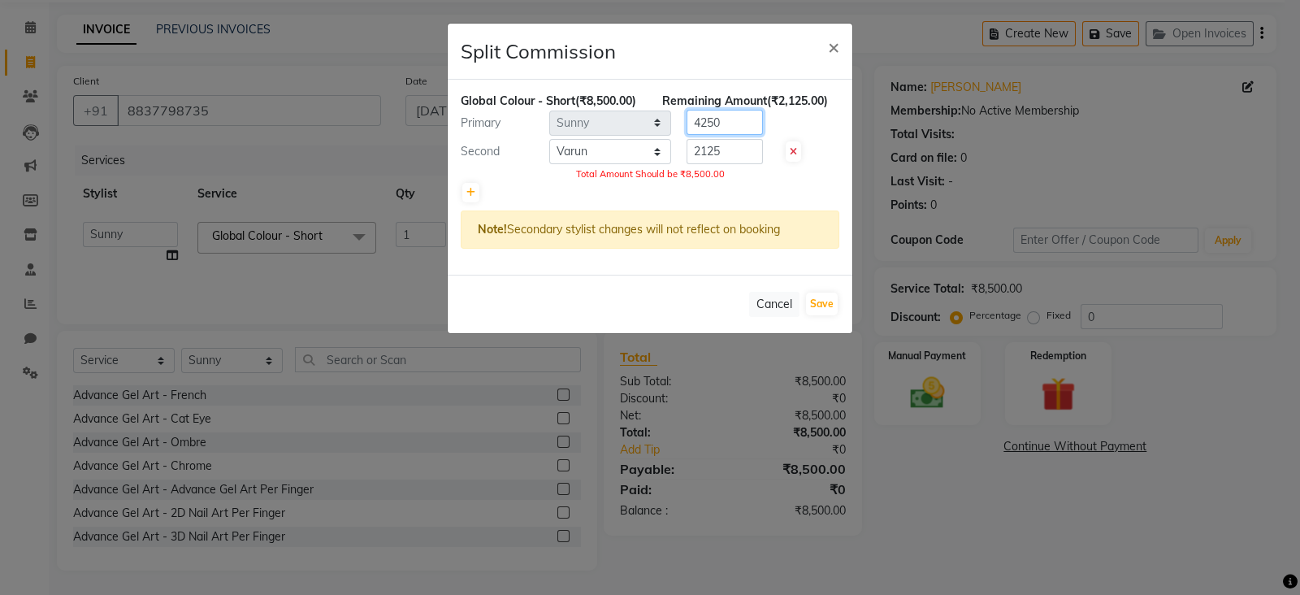
click at [717, 133] on input "4250" at bounding box center [725, 122] width 76 height 25
click at [737, 135] on input "4250" at bounding box center [725, 122] width 76 height 25
type input "4"
type input "6375"
click at [753, 222] on div "Global Colour - Short (₹8,500.00) Remaining Amount (₹0) Primary Select [PERSON_…" at bounding box center [650, 177] width 405 height 195
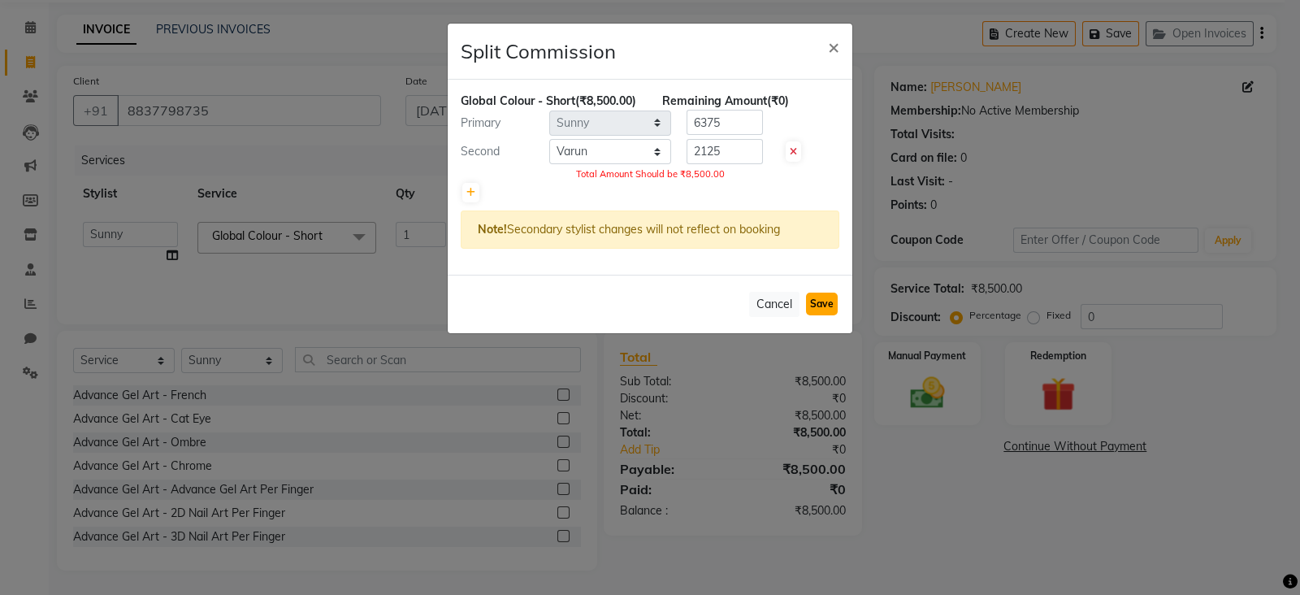
click at [825, 310] on button "Save" at bounding box center [822, 303] width 32 height 23
select select "Select"
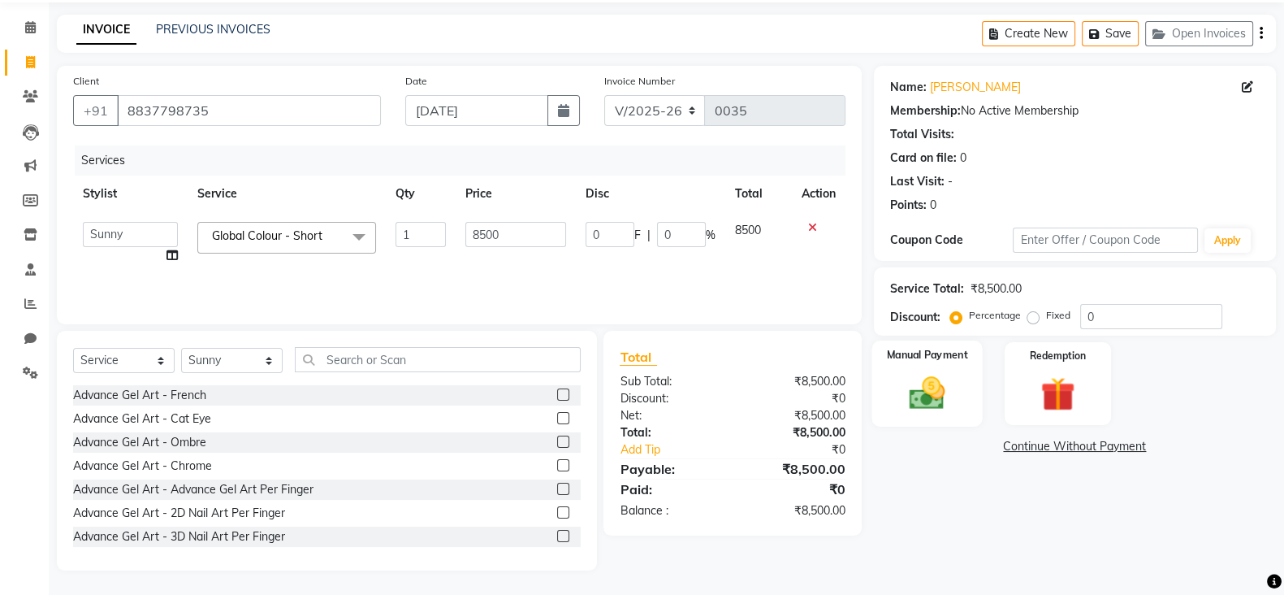
click at [948, 389] on img at bounding box center [928, 392] width 58 height 41
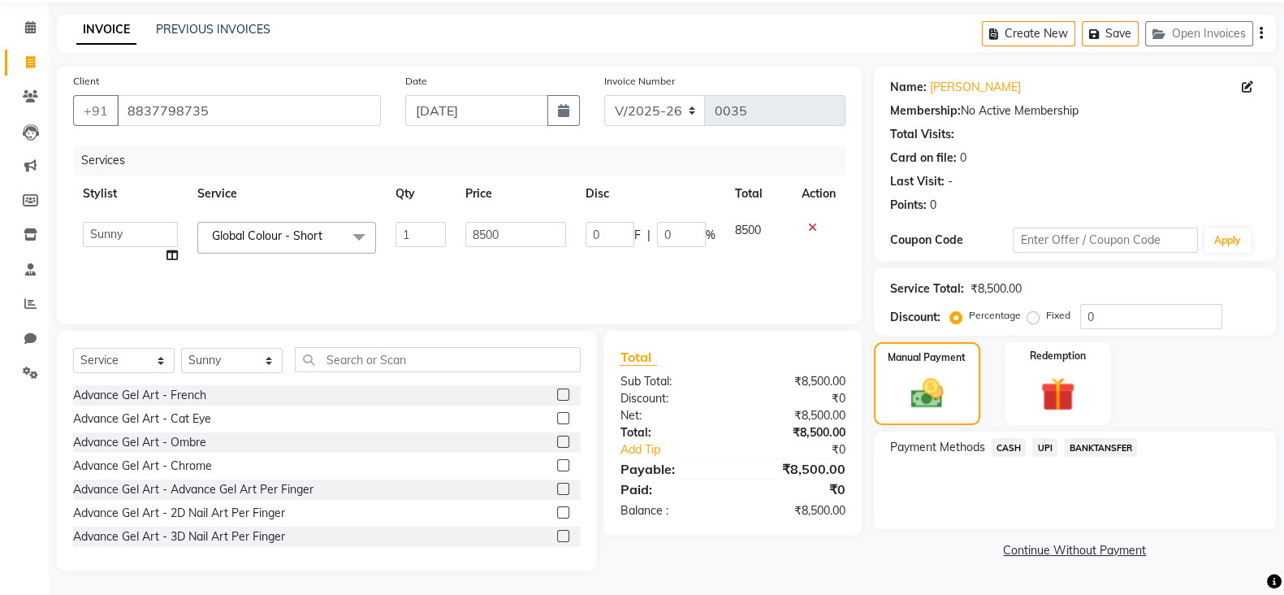
click at [1008, 445] on span "CASH" at bounding box center [1009, 447] width 35 height 19
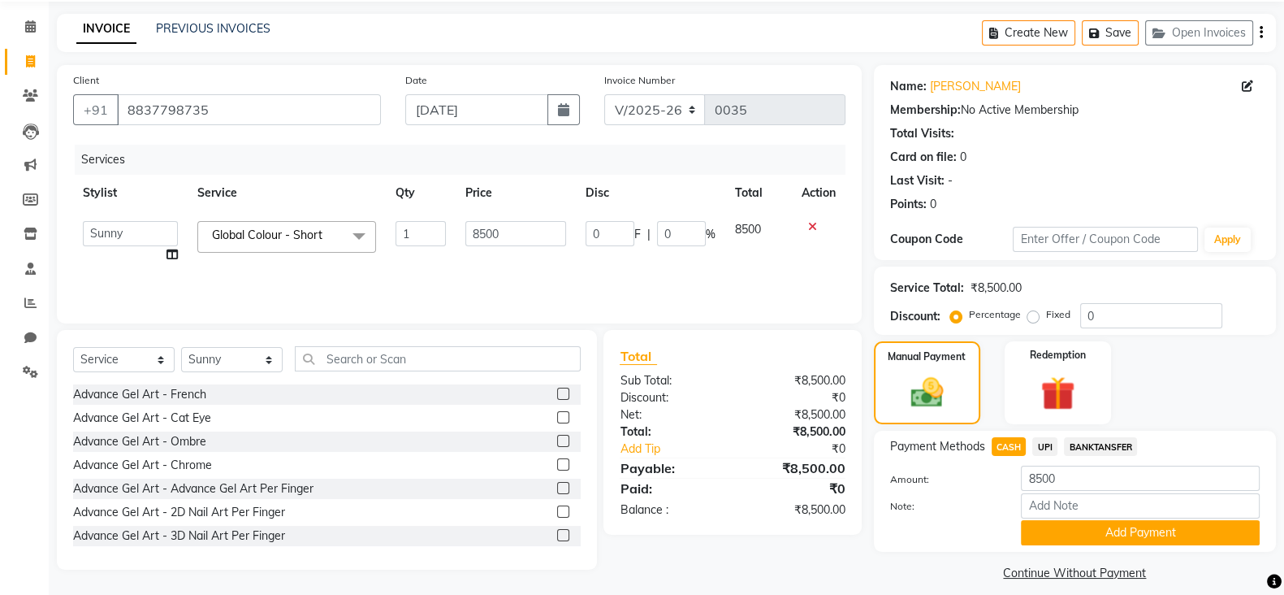
scroll to position [73, 0]
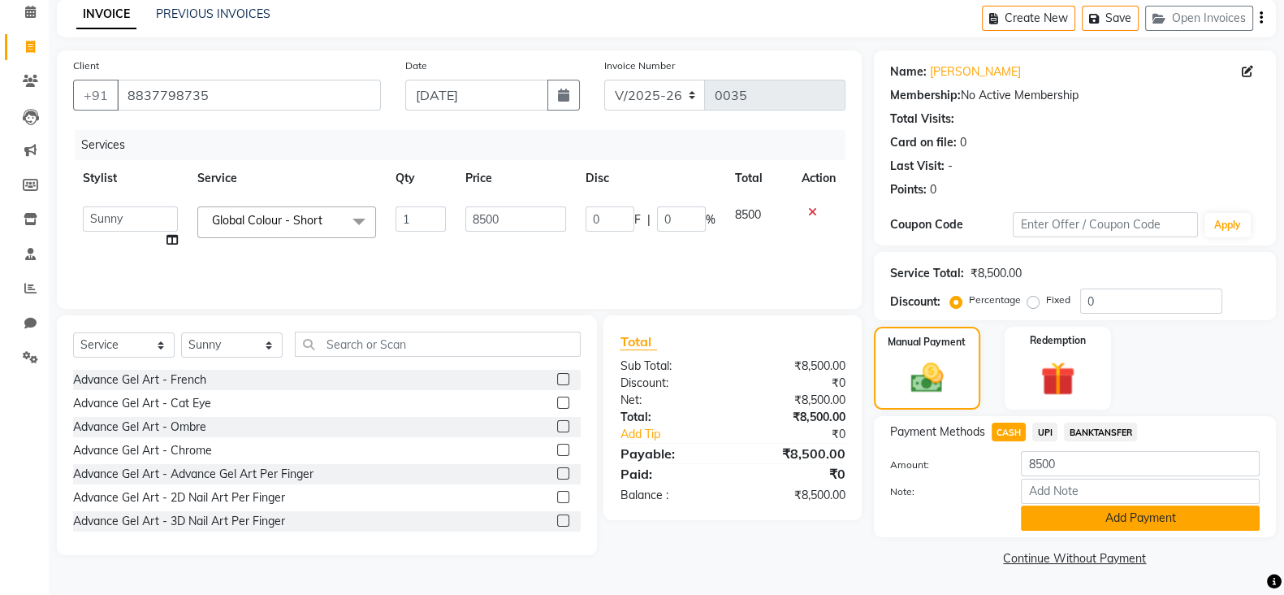
click at [1115, 522] on button "Add Payment" at bounding box center [1140, 517] width 239 height 25
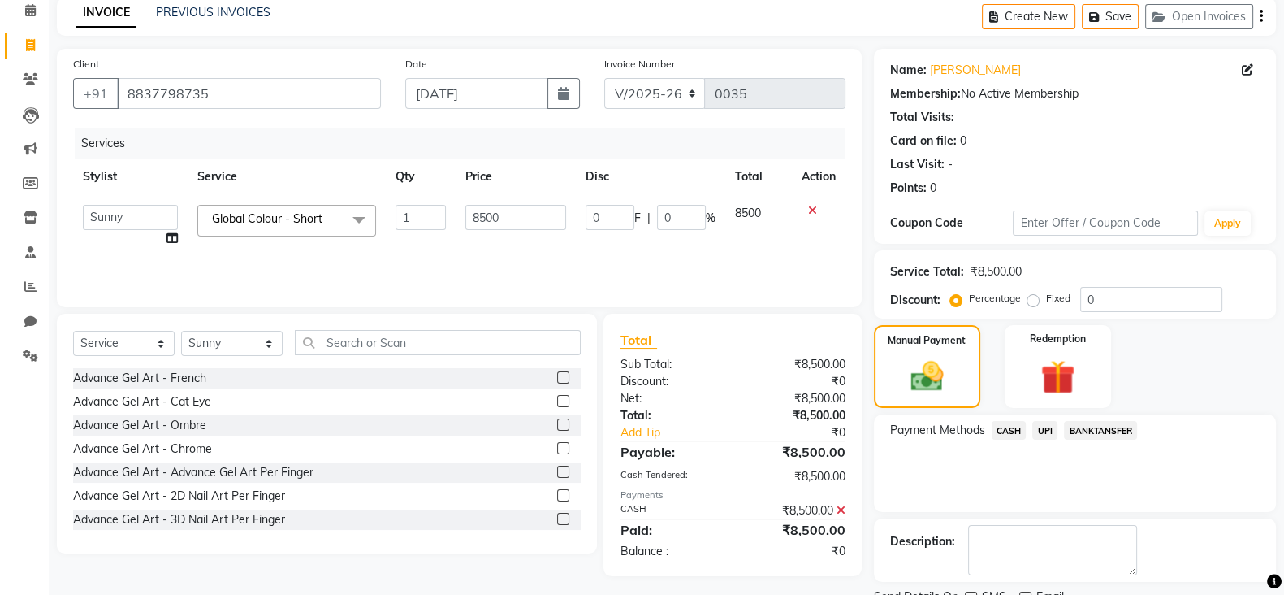
scroll to position [139, 0]
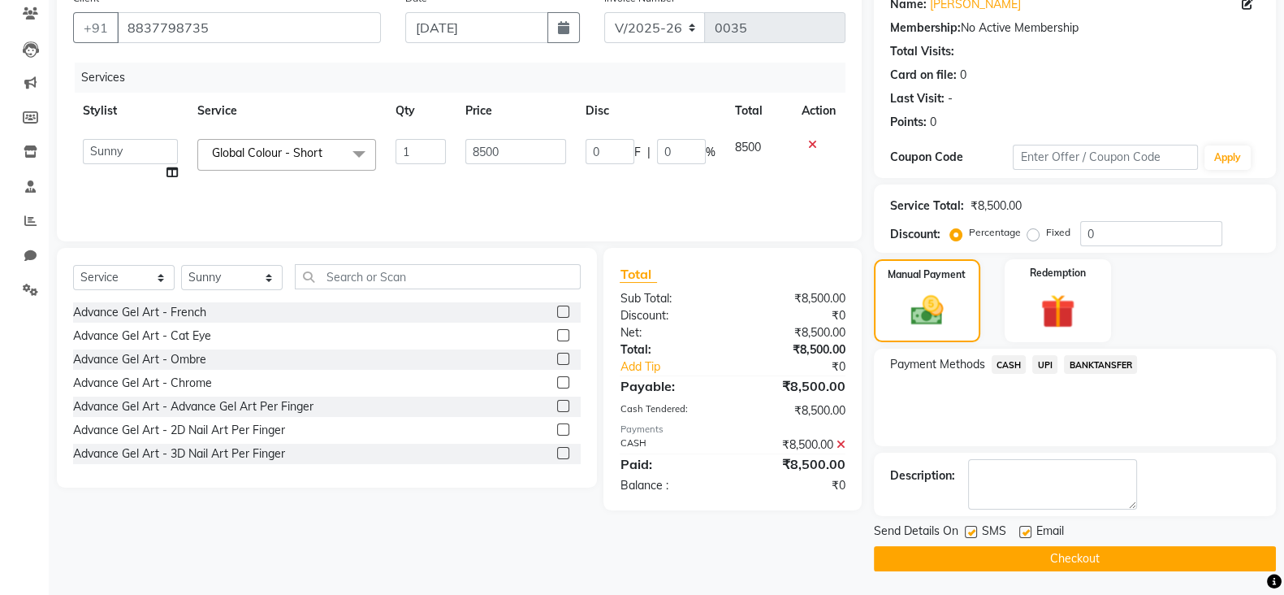
click at [968, 531] on label at bounding box center [971, 532] width 12 height 12
click at [968, 531] on input "checkbox" at bounding box center [970, 532] width 11 height 11
checkbox input "false"
click at [1027, 529] on label at bounding box center [1026, 532] width 12 height 12
click at [1027, 529] on input "checkbox" at bounding box center [1025, 532] width 11 height 11
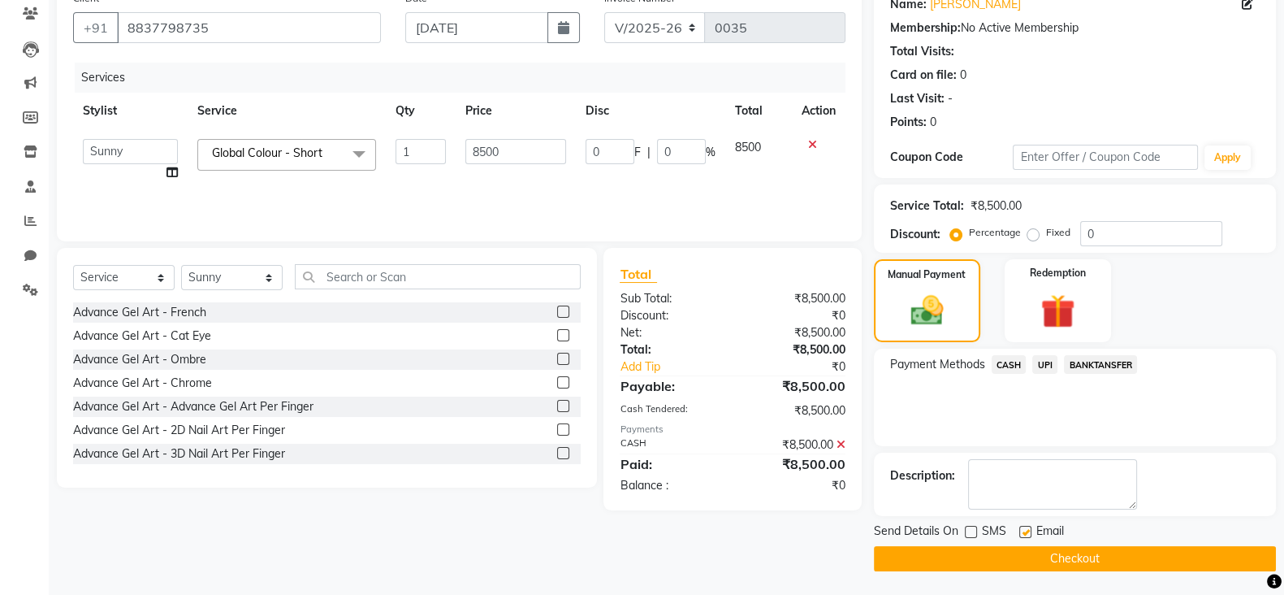
checkbox input "false"
click at [171, 172] on icon at bounding box center [172, 172] width 11 height 11
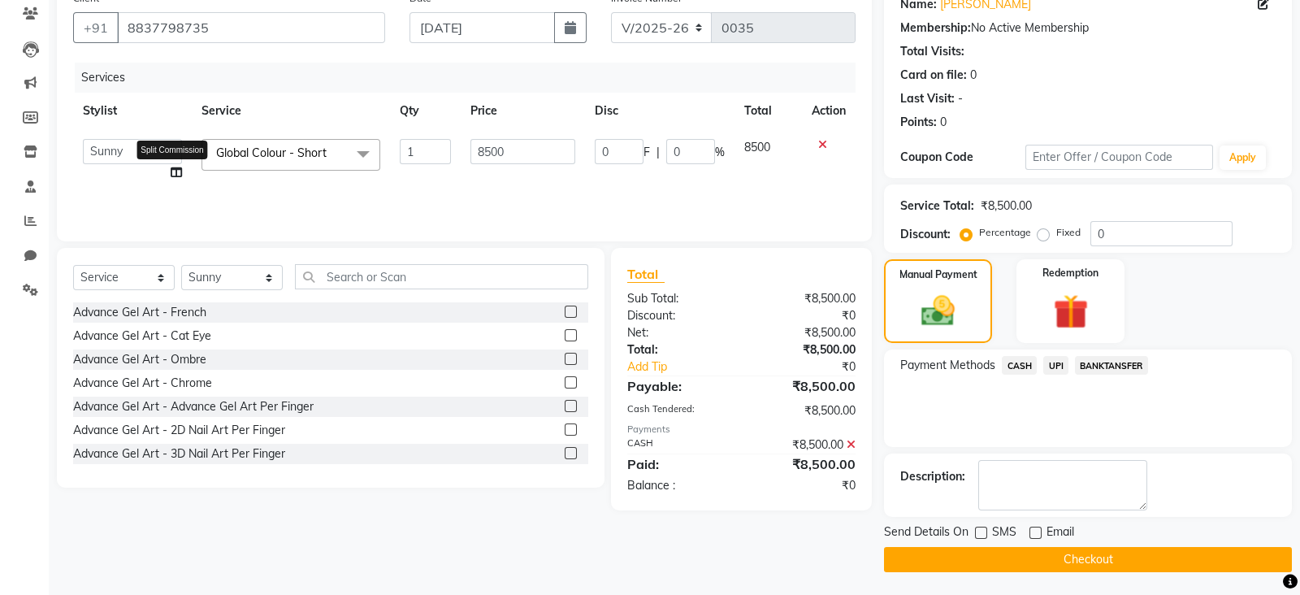
select select "90140"
select select "90147"
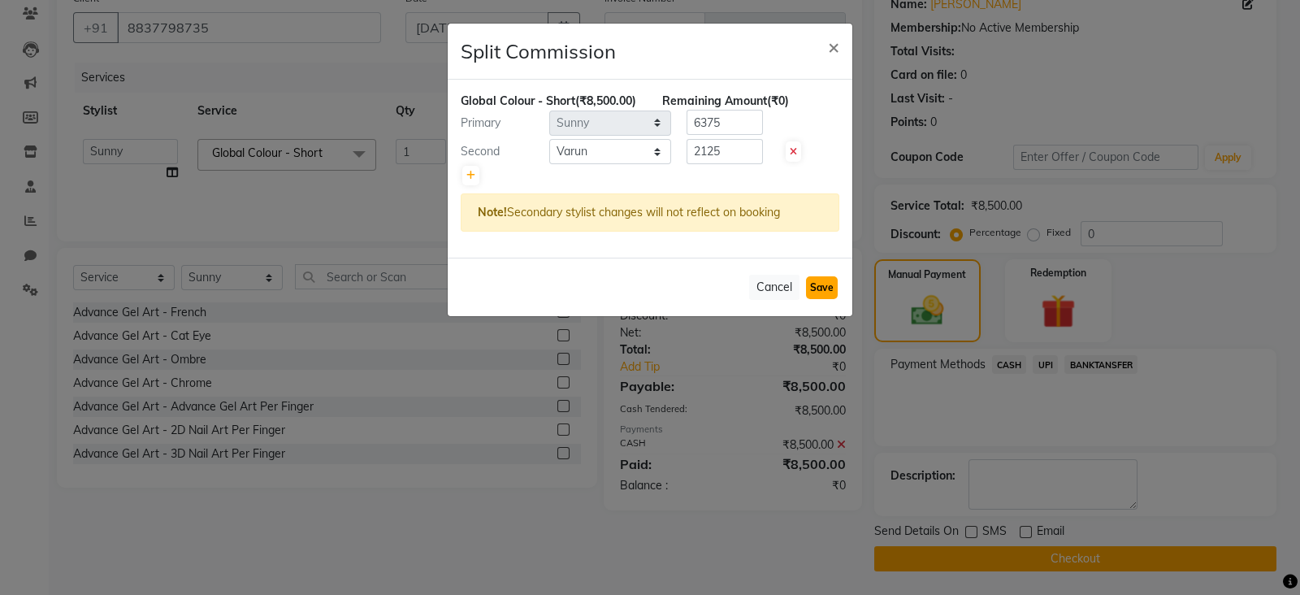
click at [821, 299] on button "Save" at bounding box center [822, 287] width 32 height 23
select select "Select"
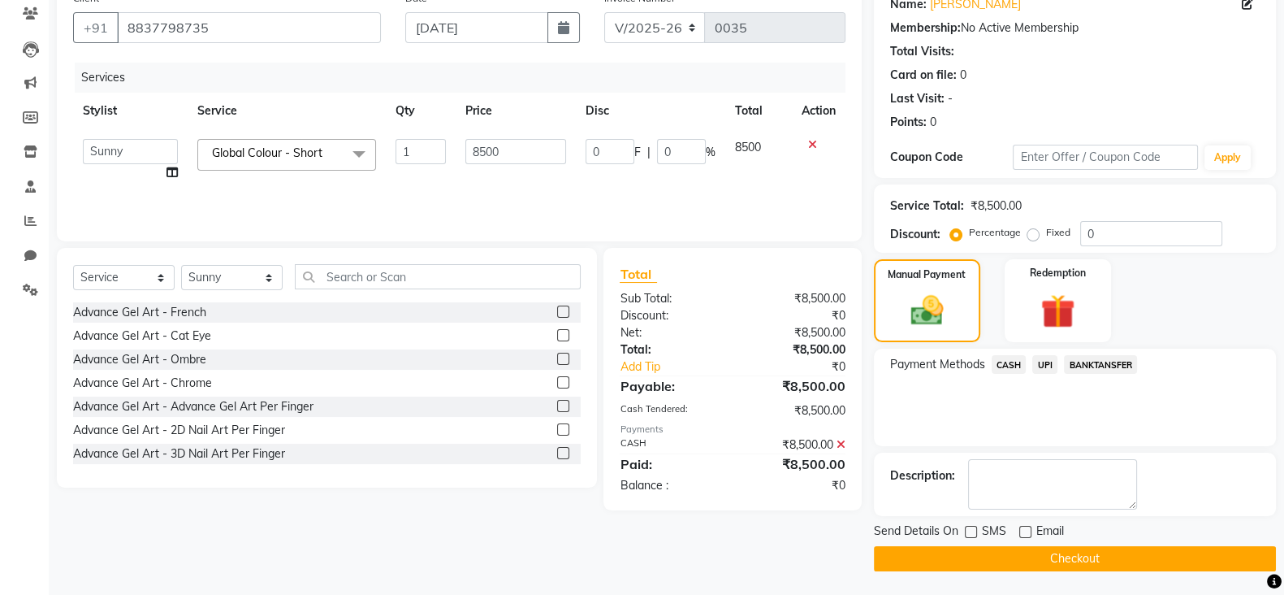
click at [1016, 360] on span "CASH" at bounding box center [1009, 364] width 35 height 19
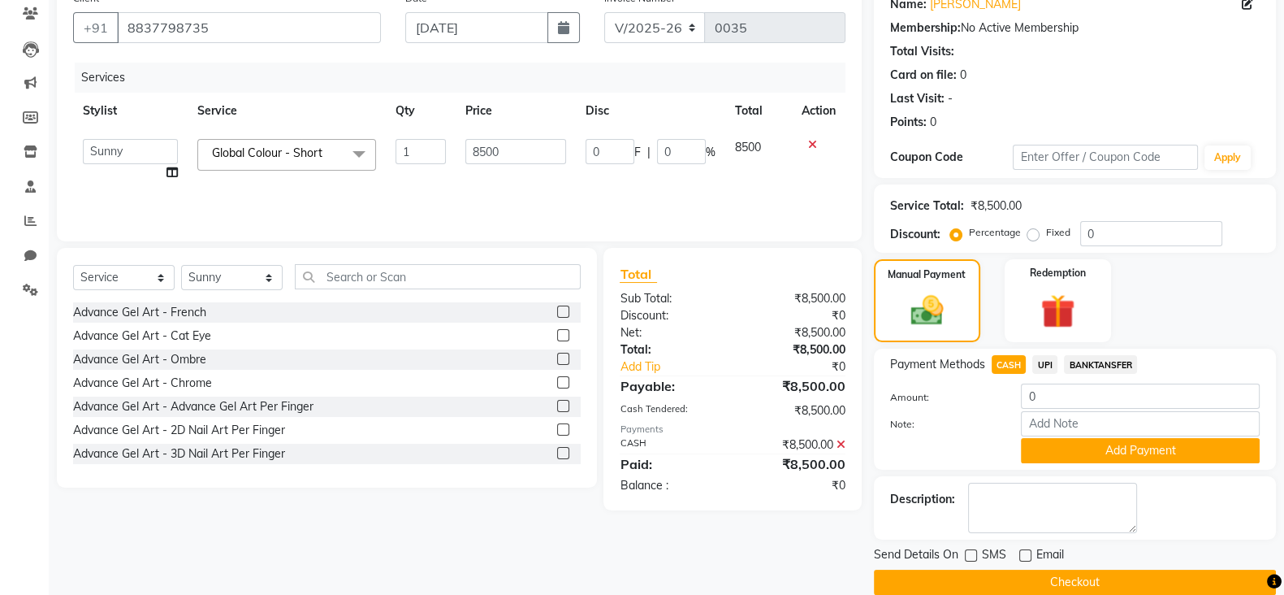
scroll to position [164, 0]
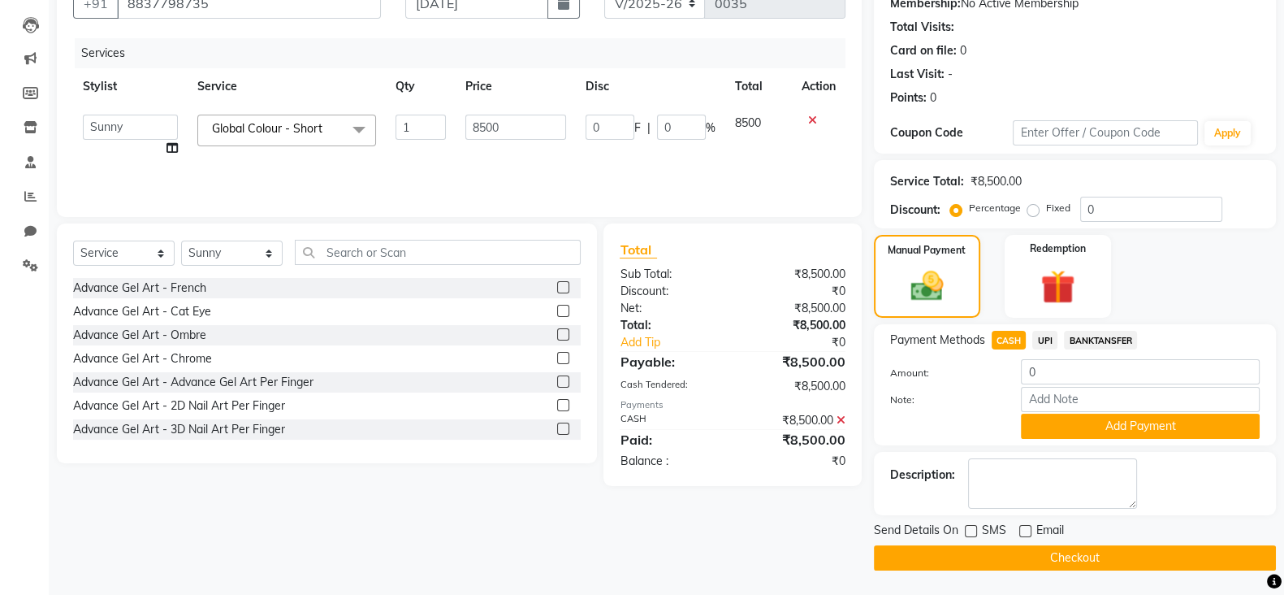
click at [1076, 556] on button "Checkout" at bounding box center [1075, 557] width 402 height 25
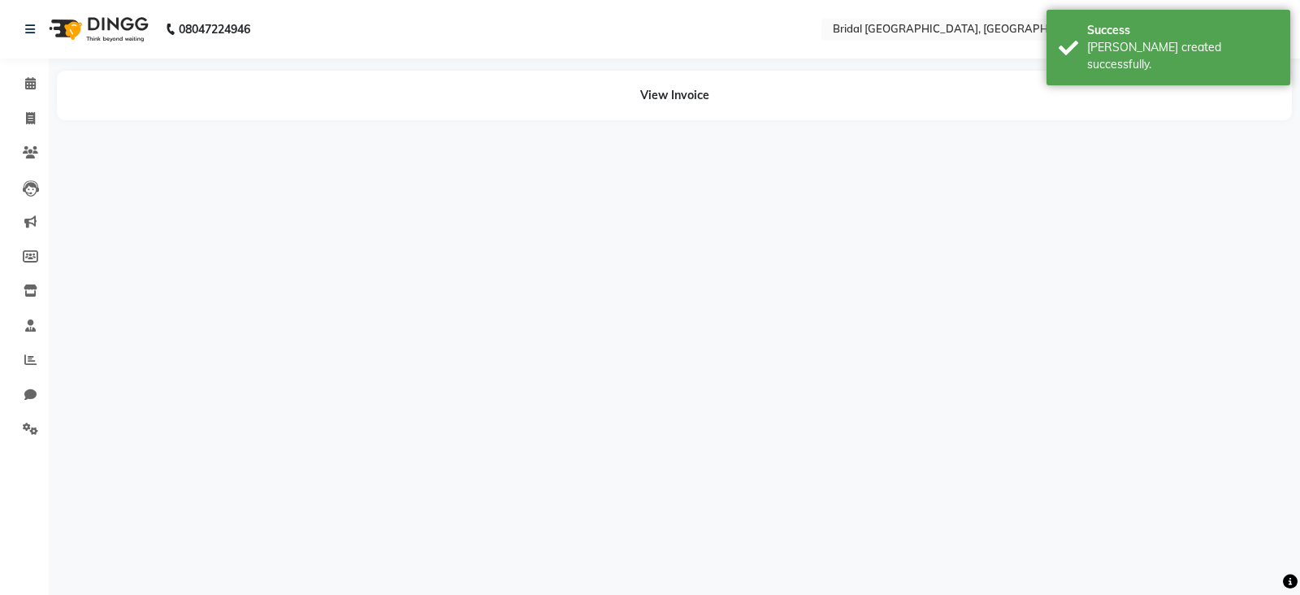
select select "90140"
select select "90147"
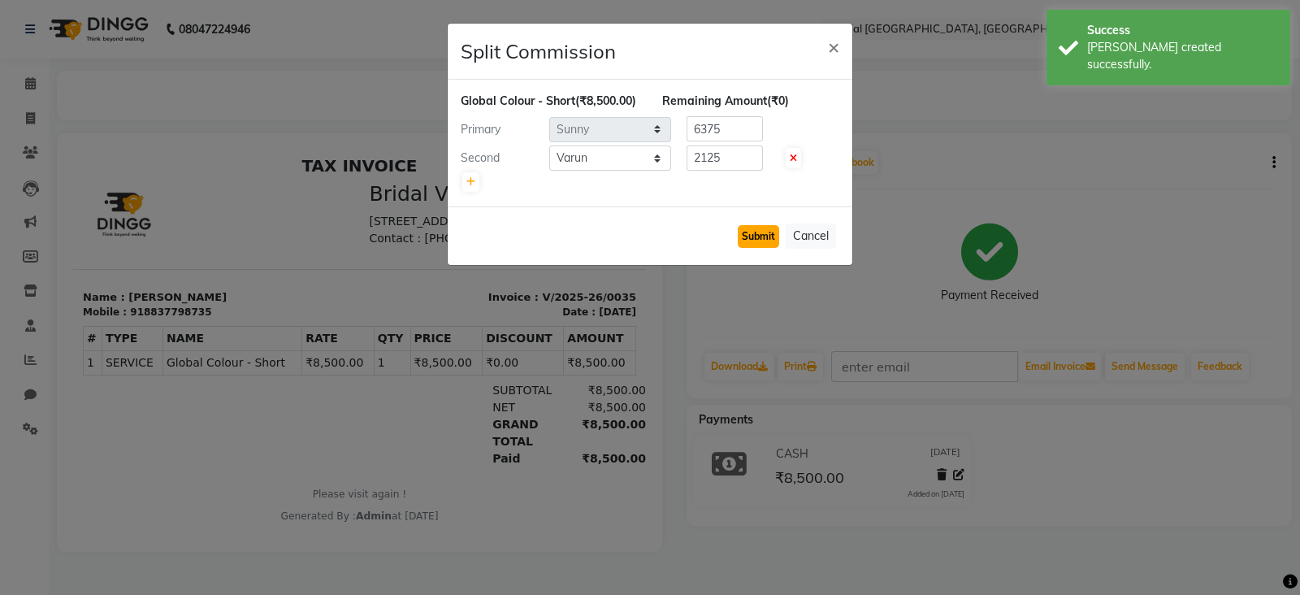
click at [761, 248] on button "Submit" at bounding box center [758, 236] width 41 height 23
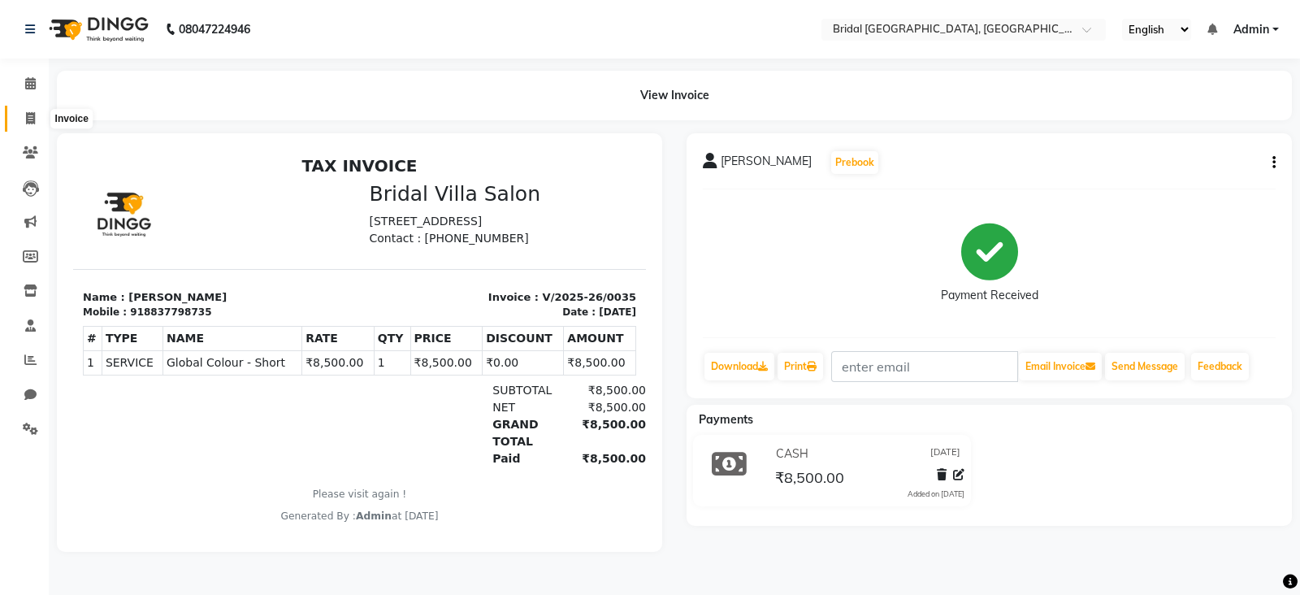
click at [37, 122] on span at bounding box center [30, 119] width 28 height 19
select select "service"
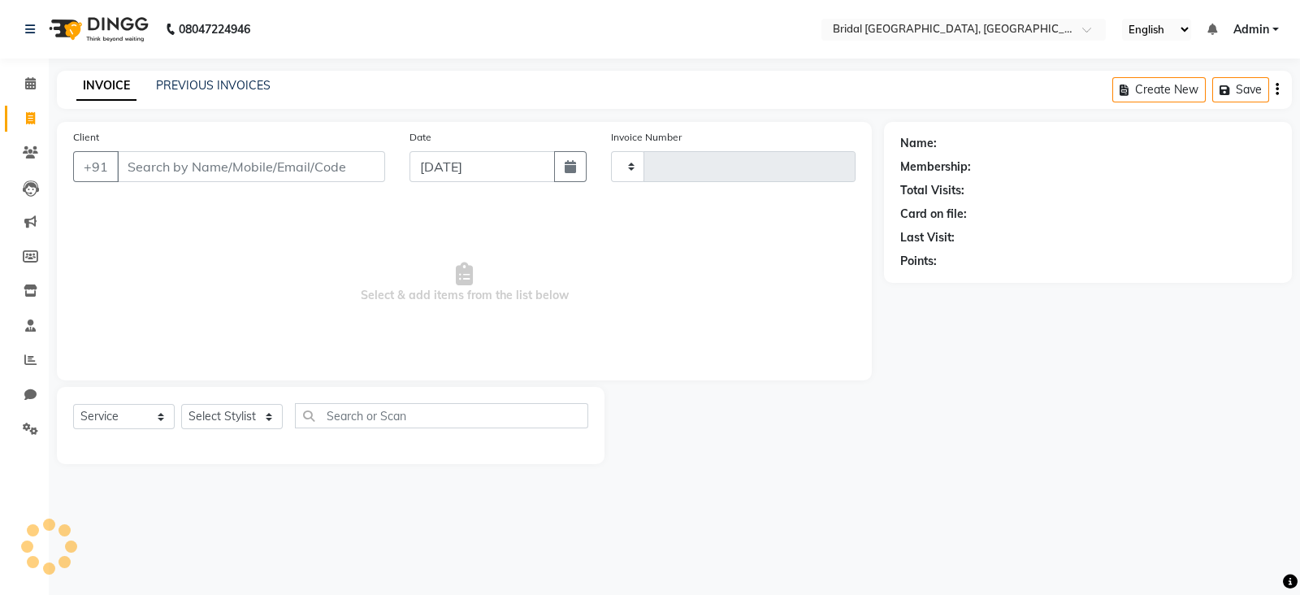
type input "0036"
select select "8752"
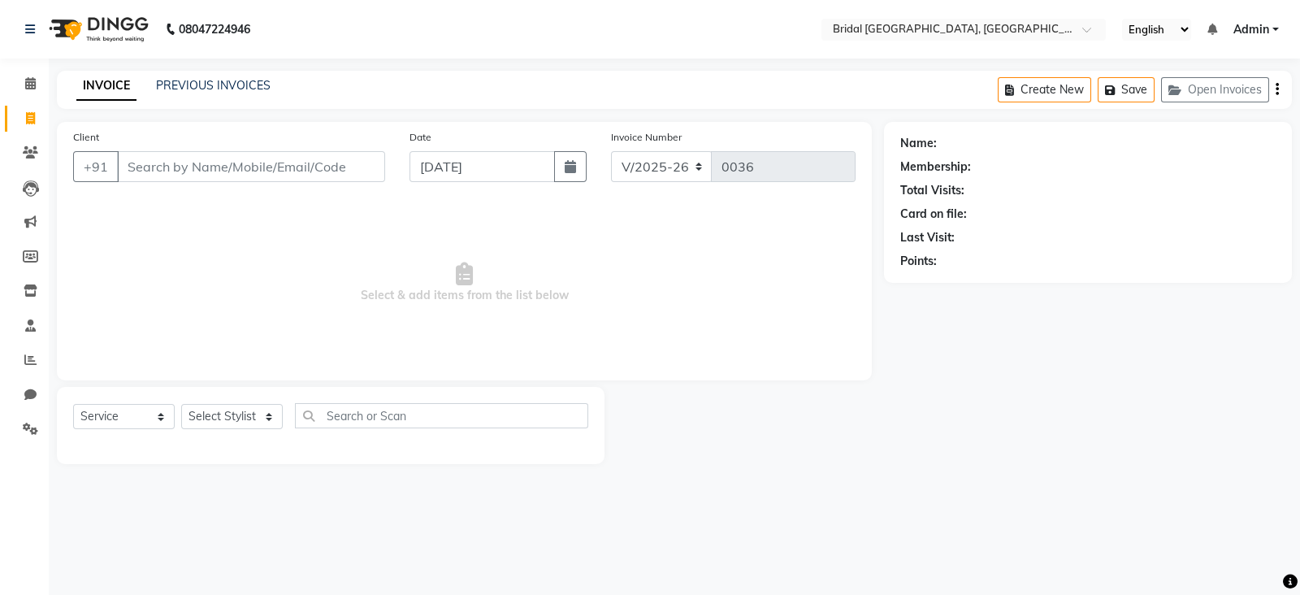
click at [203, 164] on input "Client" at bounding box center [251, 166] width 268 height 31
click at [187, 175] on input "Client" at bounding box center [251, 166] width 268 height 31
type input "9915993071"
click at [353, 176] on button "Add Client" at bounding box center [343, 166] width 84 height 31
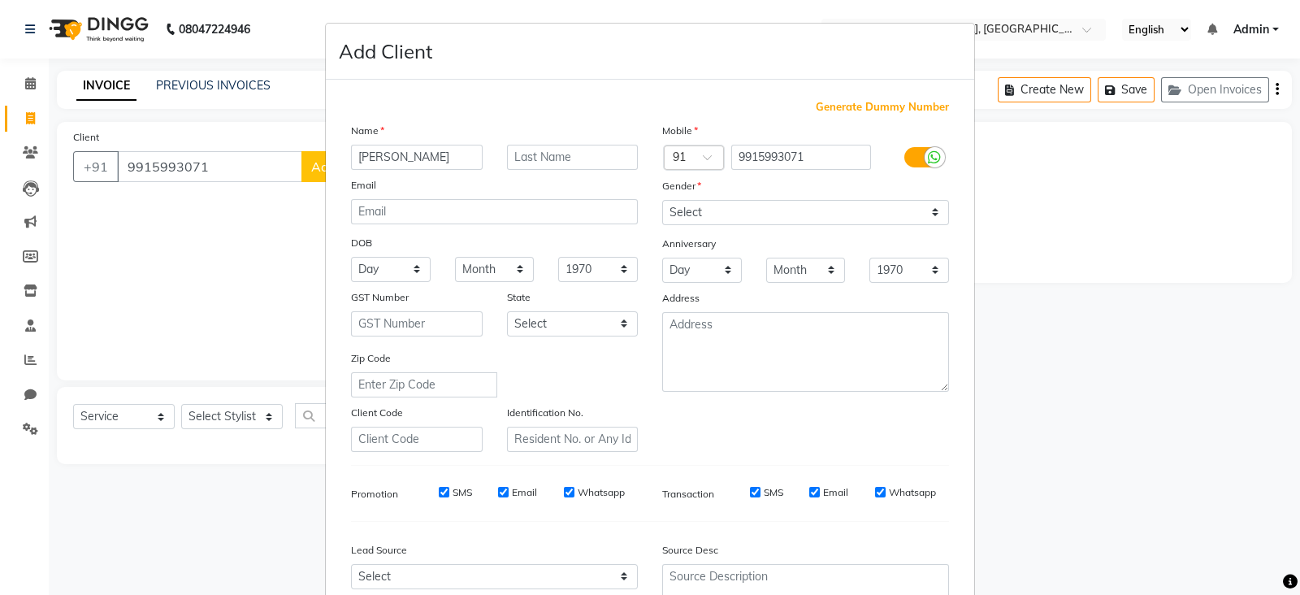
type input "[PERSON_NAME]"
click at [757, 217] on select "Select [DEMOGRAPHIC_DATA] [DEMOGRAPHIC_DATA] Other Prefer Not To Say" at bounding box center [805, 212] width 287 height 25
select select "[DEMOGRAPHIC_DATA]"
click at [662, 201] on select "Select [DEMOGRAPHIC_DATA] [DEMOGRAPHIC_DATA] Other Prefer Not To Say" at bounding box center [805, 212] width 287 height 25
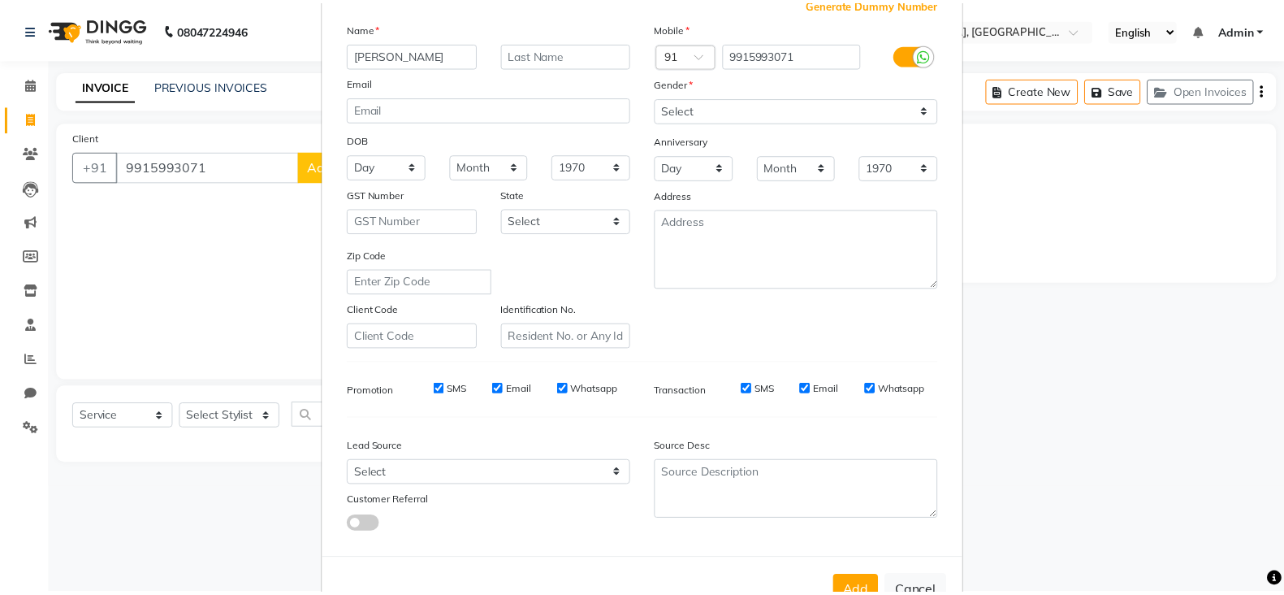
scroll to position [164, 0]
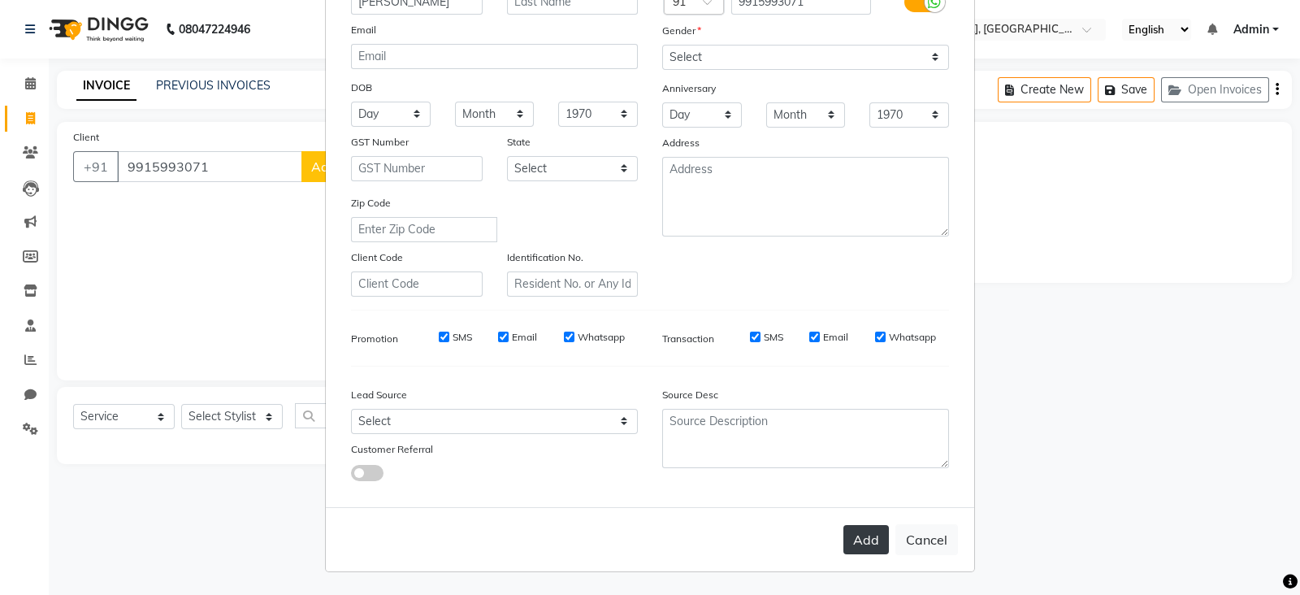
click at [866, 542] on button "Add" at bounding box center [865, 539] width 45 height 29
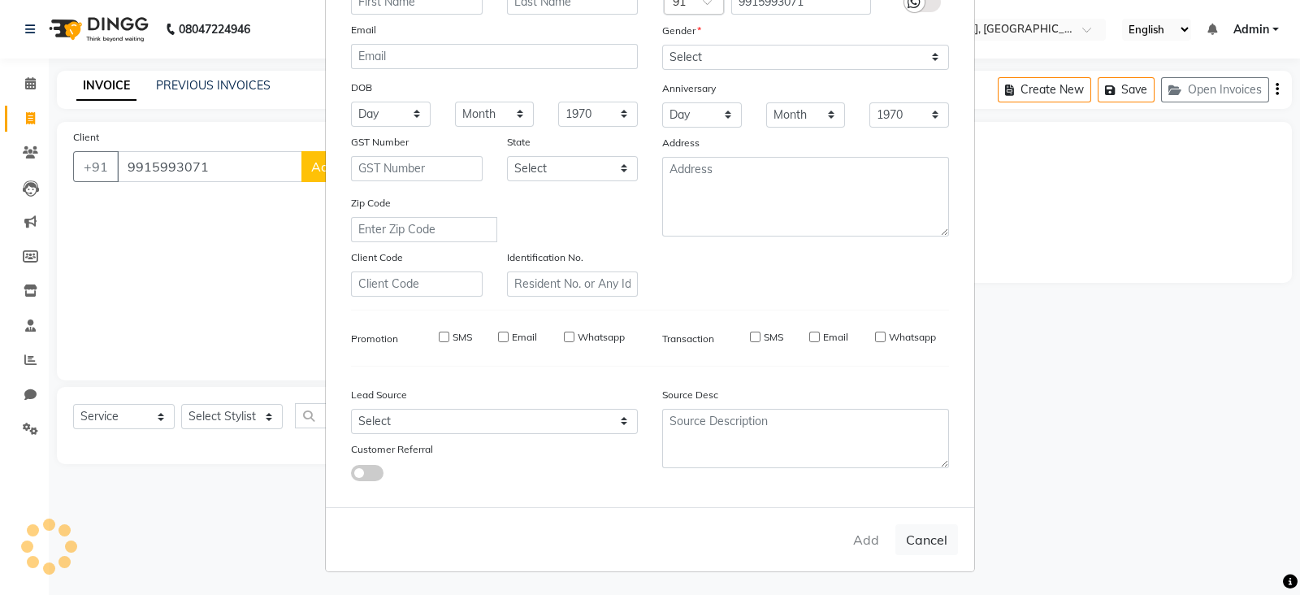
select select
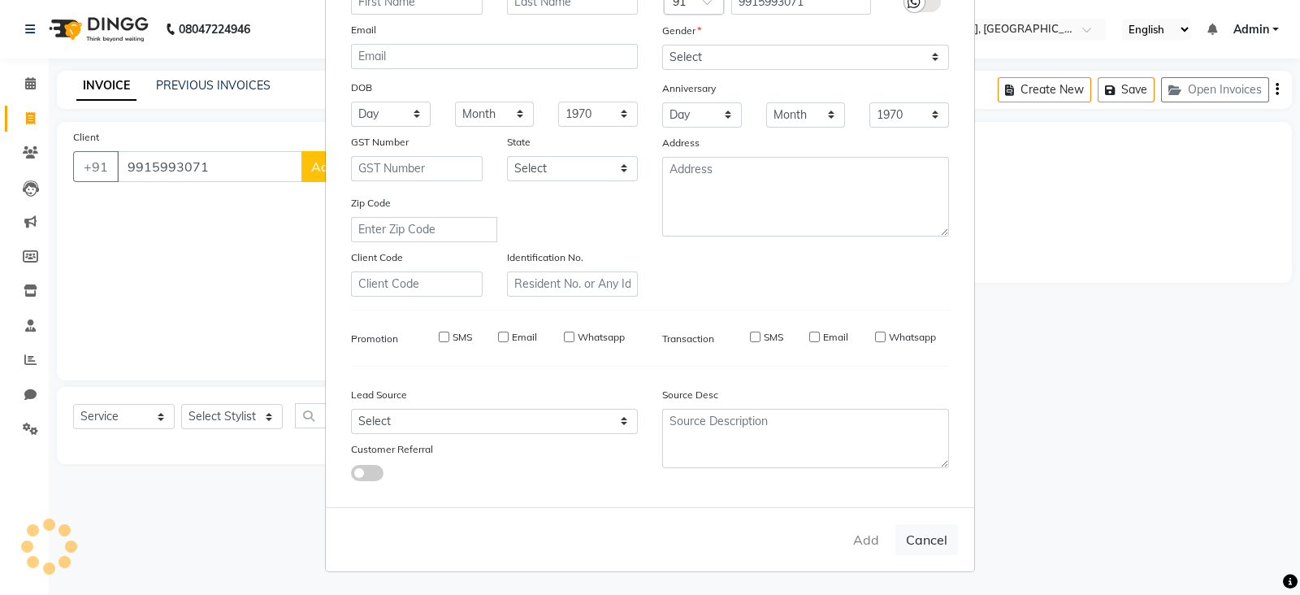
select select
checkbox input "false"
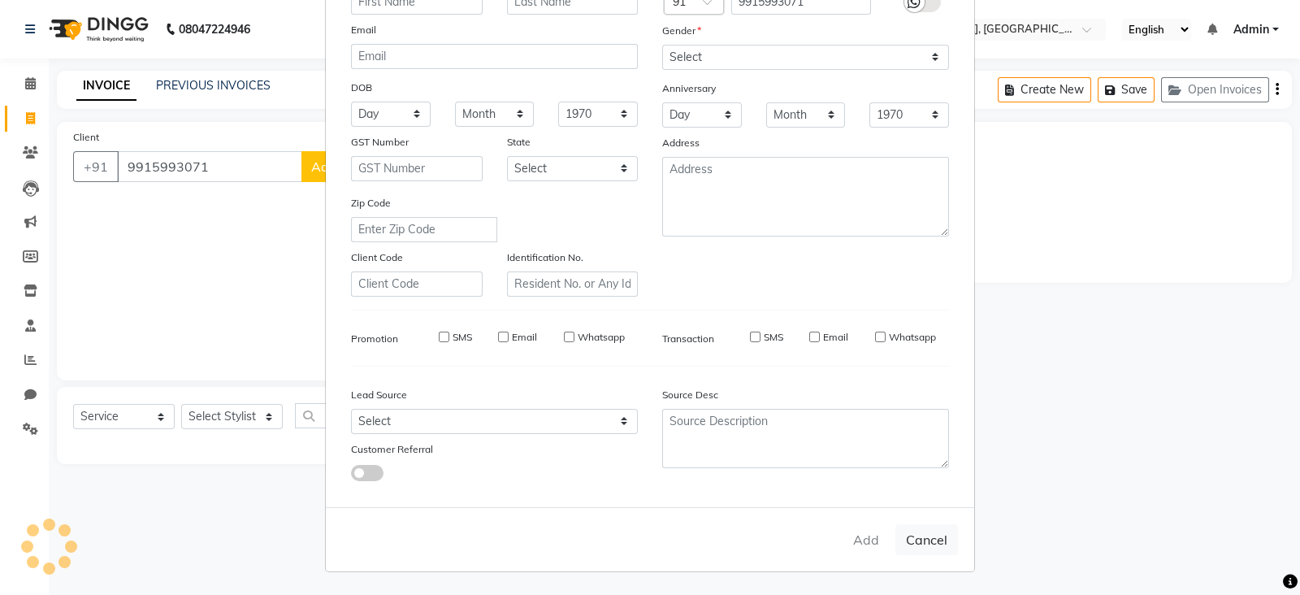
checkbox input "false"
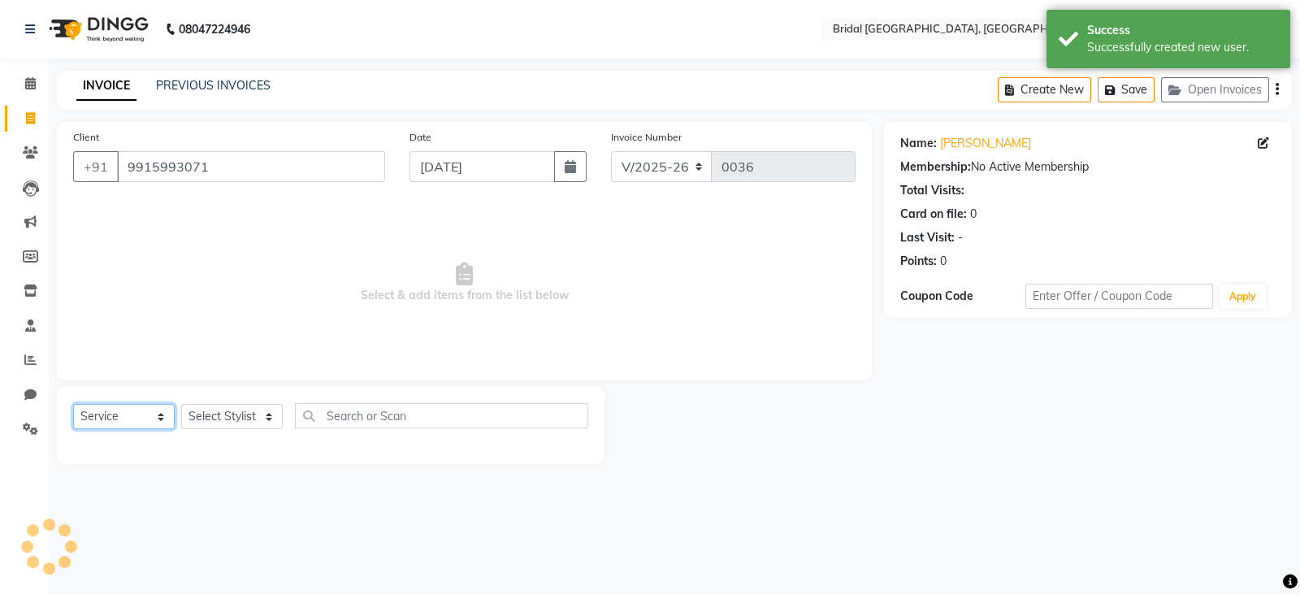
click at [102, 418] on select "Select Service Product Membership Package Voucher Prepaid Gift Card" at bounding box center [124, 416] width 102 height 25
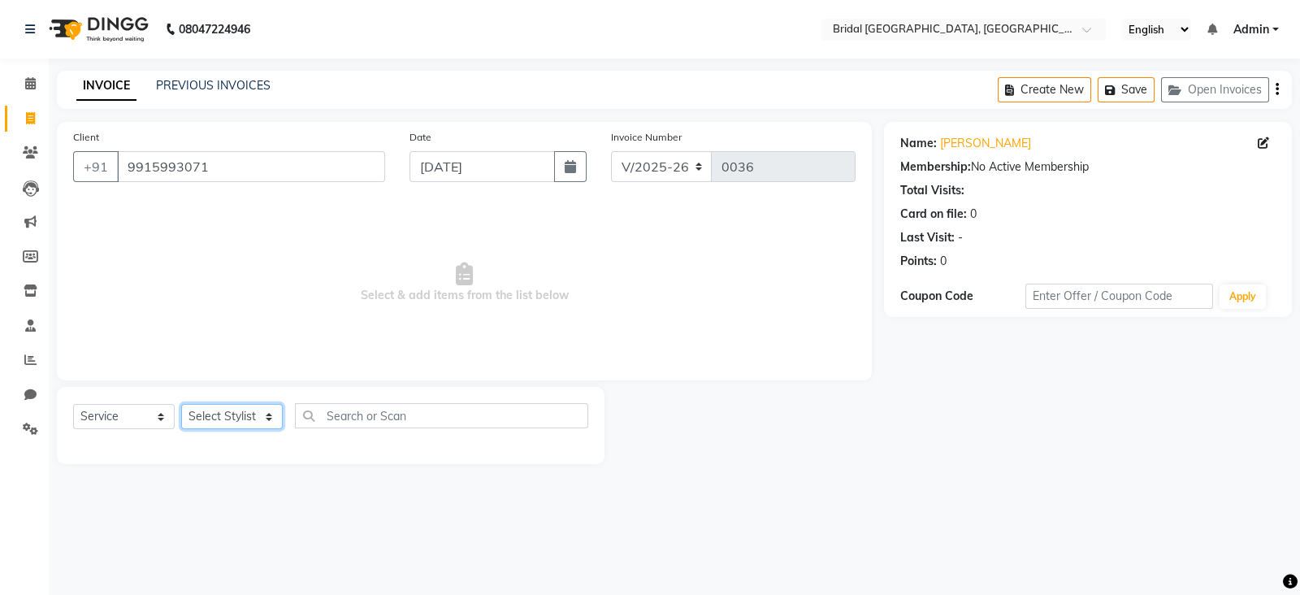
click at [232, 413] on select "Select Stylist [PERSON_NAME] Anim [PERSON_NAME] [PERSON_NAME] [PERSON_NAME] gau…" at bounding box center [232, 416] width 102 height 25
select select "90144"
click at [181, 405] on select "Select Stylist [PERSON_NAME] Anim [PERSON_NAME] [PERSON_NAME] [PERSON_NAME] gau…" at bounding box center [232, 416] width 102 height 25
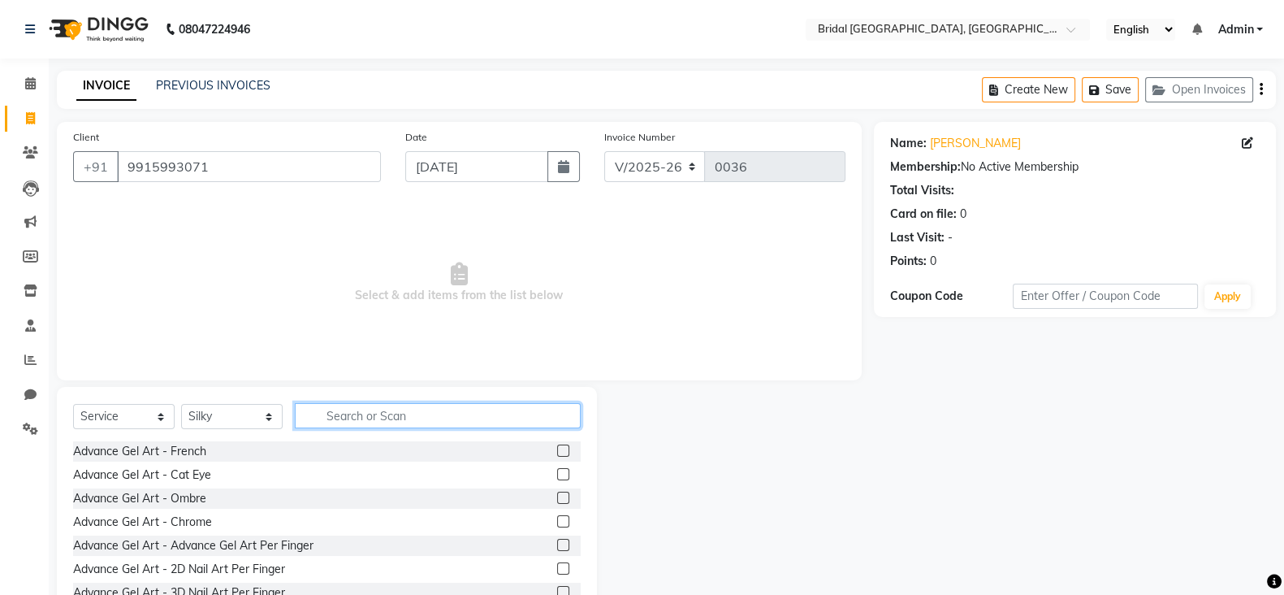
click at [341, 417] on input "text" at bounding box center [438, 415] width 286 height 25
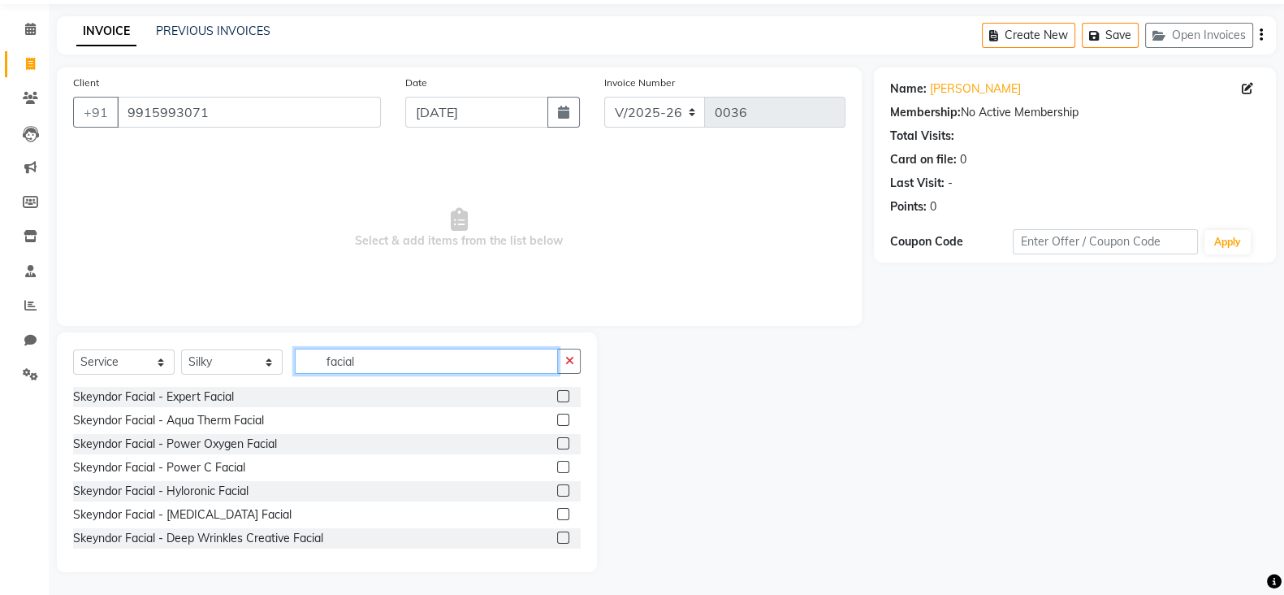
scroll to position [57, 0]
type input "facial"
click at [557, 440] on label at bounding box center [563, 441] width 12 height 12
click at [557, 440] on input "checkbox" at bounding box center [562, 442] width 11 height 11
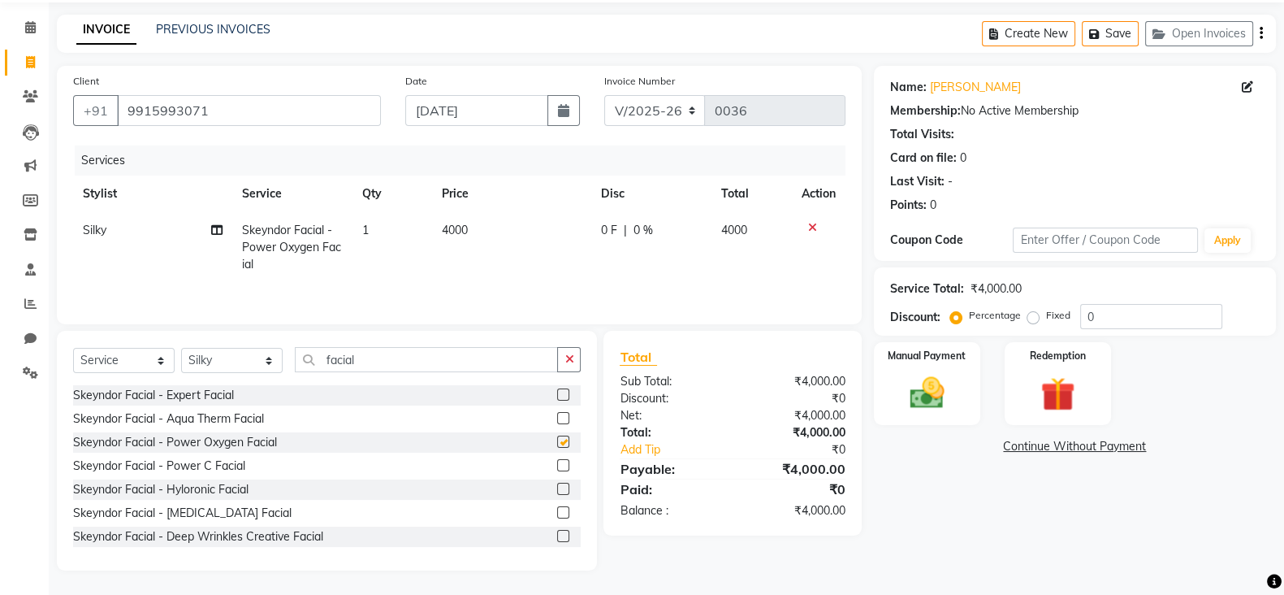
checkbox input "false"
click at [466, 230] on span "4000" at bounding box center [455, 230] width 26 height 15
select select "90144"
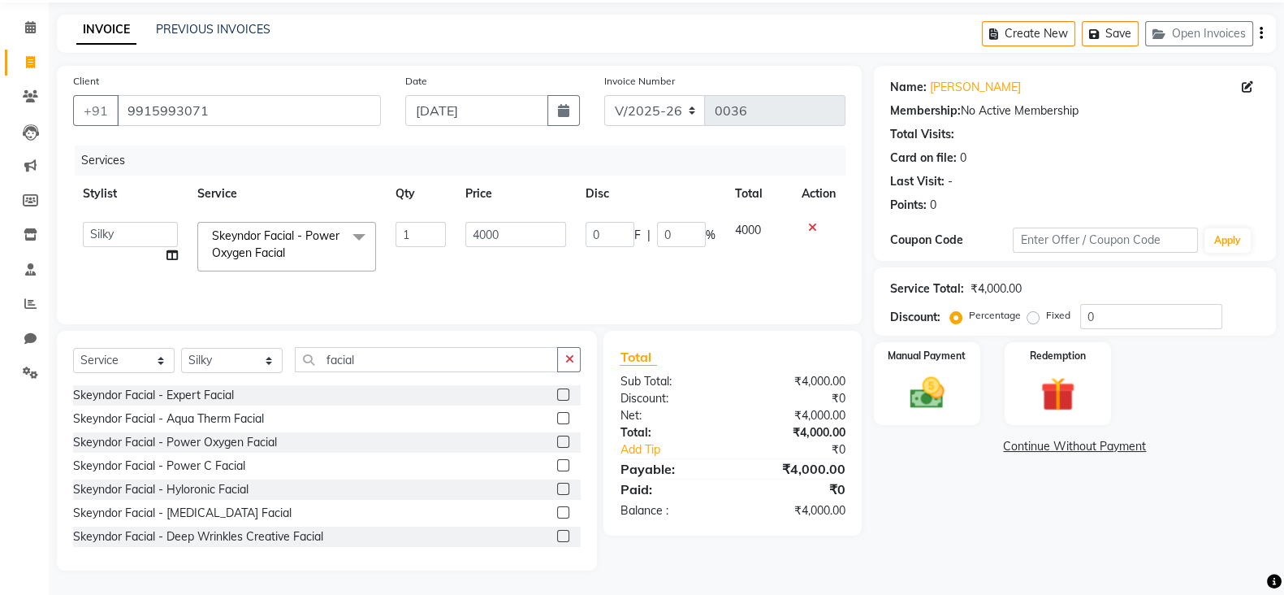
click at [466, 230] on input "4000" at bounding box center [517, 234] width 102 height 25
type input "4150"
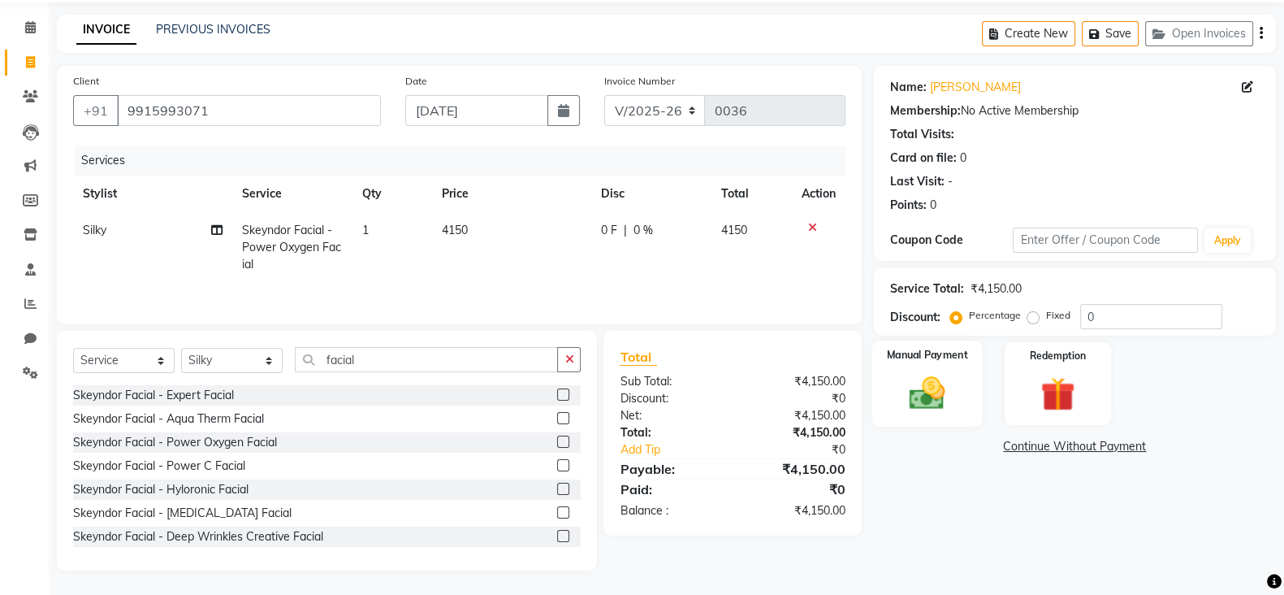
click at [939, 400] on img at bounding box center [928, 392] width 58 height 41
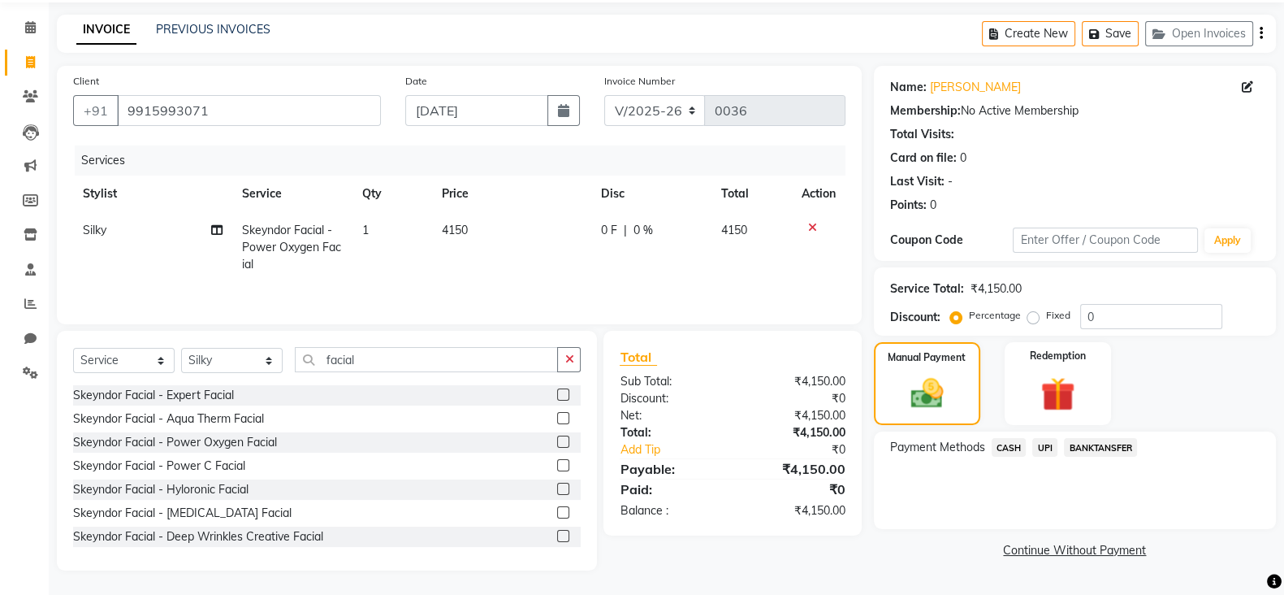
click at [1003, 444] on span "CASH" at bounding box center [1009, 447] width 35 height 19
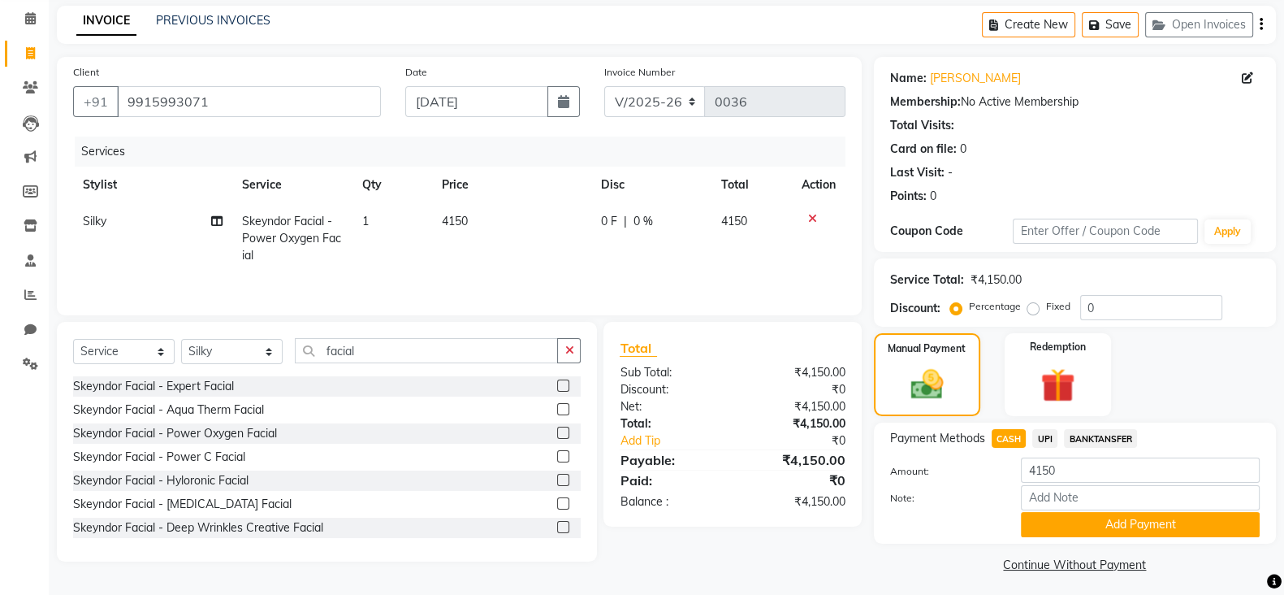
scroll to position [73, 0]
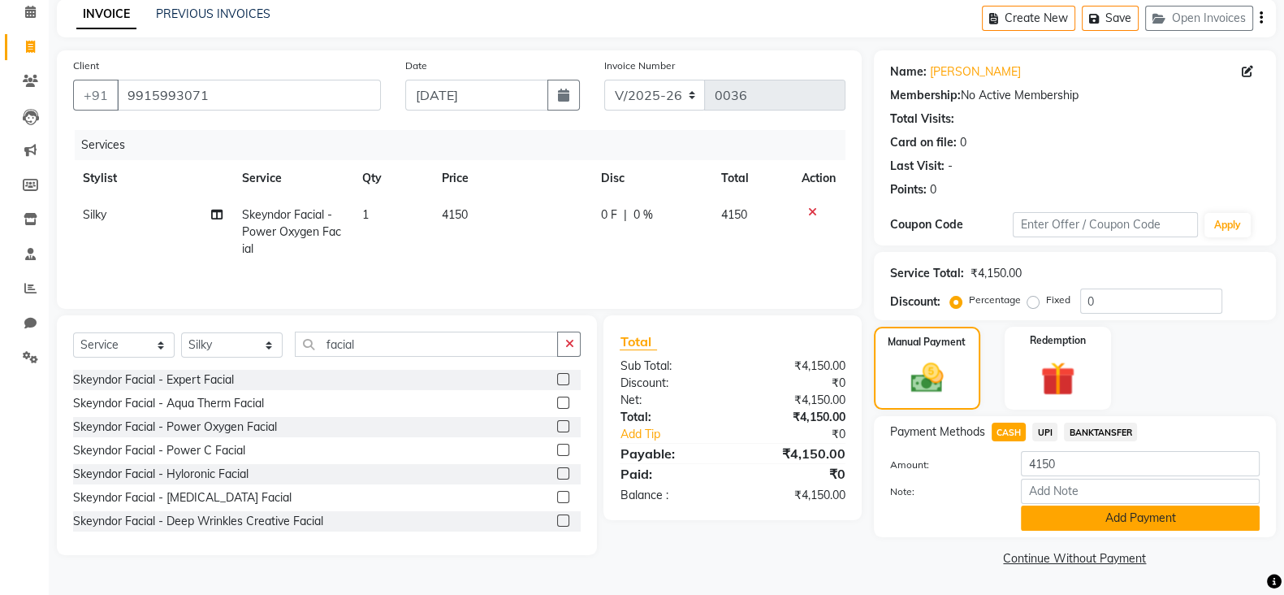
click at [1154, 518] on button "Add Payment" at bounding box center [1140, 517] width 239 height 25
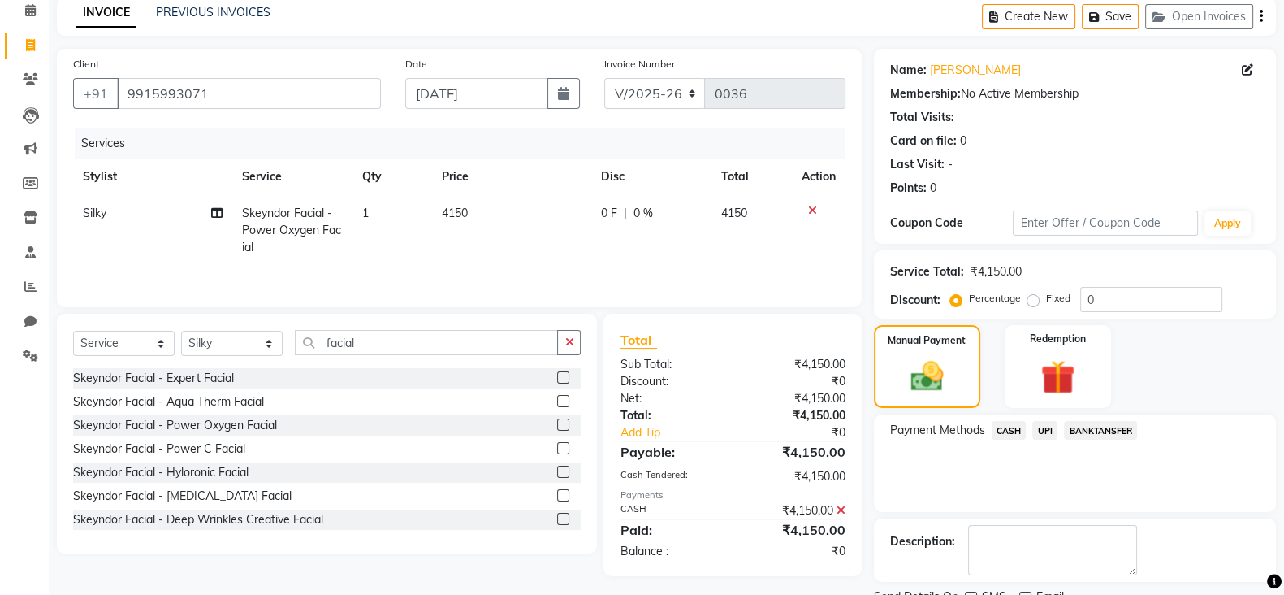
scroll to position [139, 0]
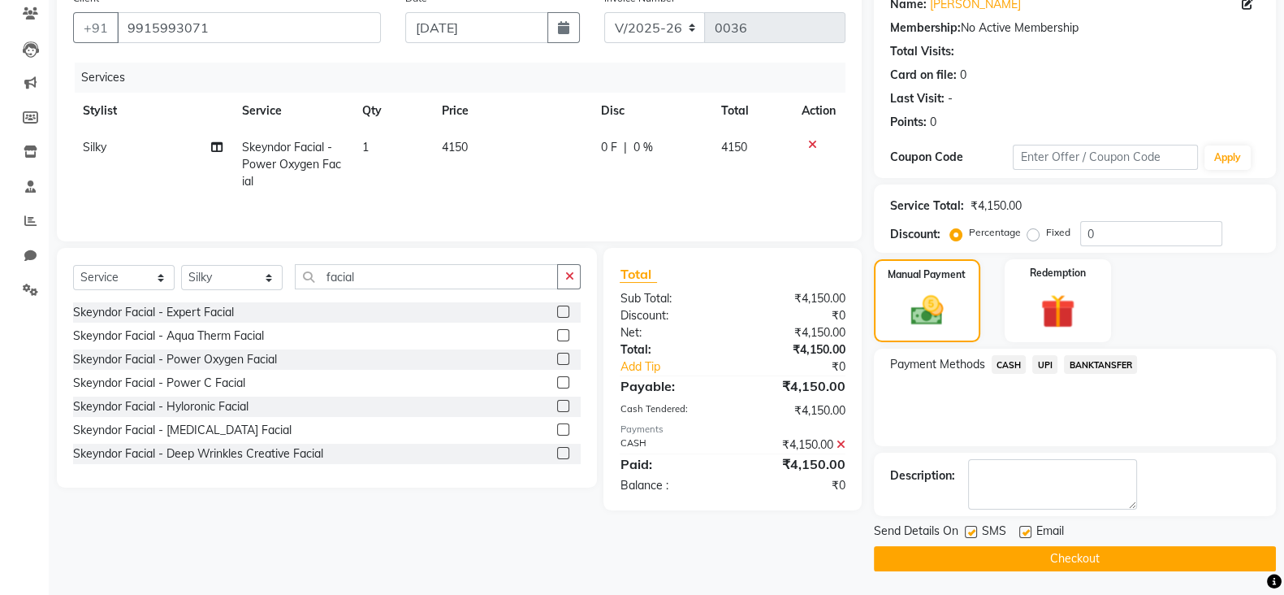
click at [972, 530] on label at bounding box center [971, 532] width 12 height 12
click at [972, 530] on input "checkbox" at bounding box center [970, 532] width 11 height 11
checkbox input "false"
click at [1025, 533] on label at bounding box center [1026, 532] width 12 height 12
click at [1025, 533] on input "checkbox" at bounding box center [1025, 532] width 11 height 11
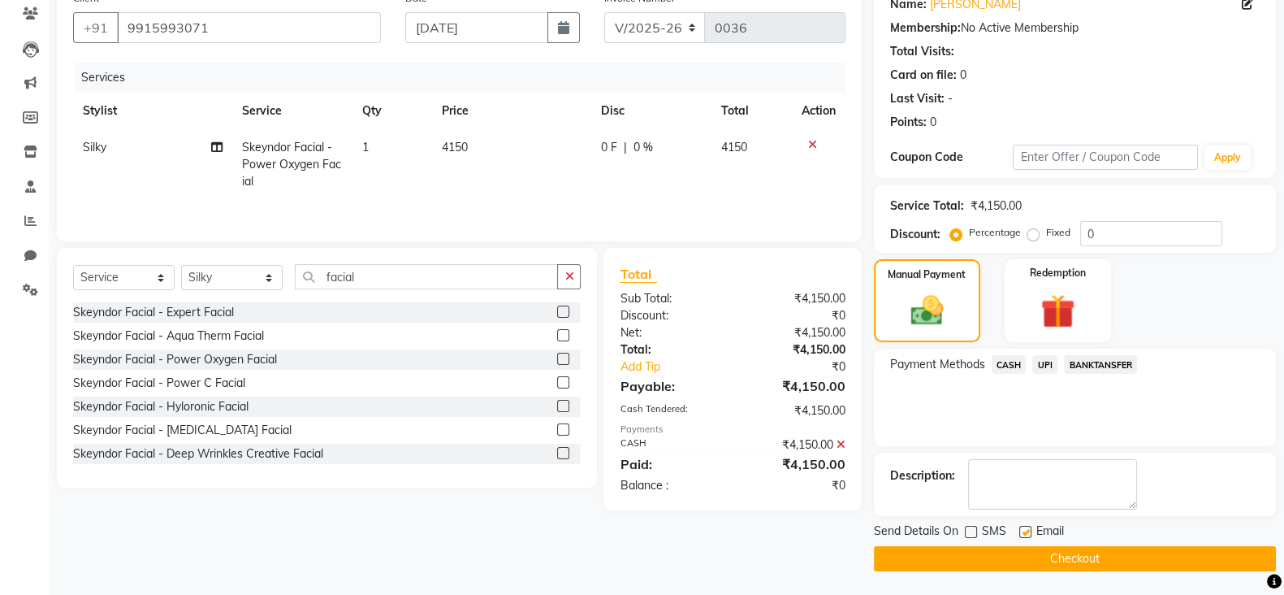
checkbox input "false"
click at [1027, 559] on button "Checkout" at bounding box center [1075, 558] width 402 height 25
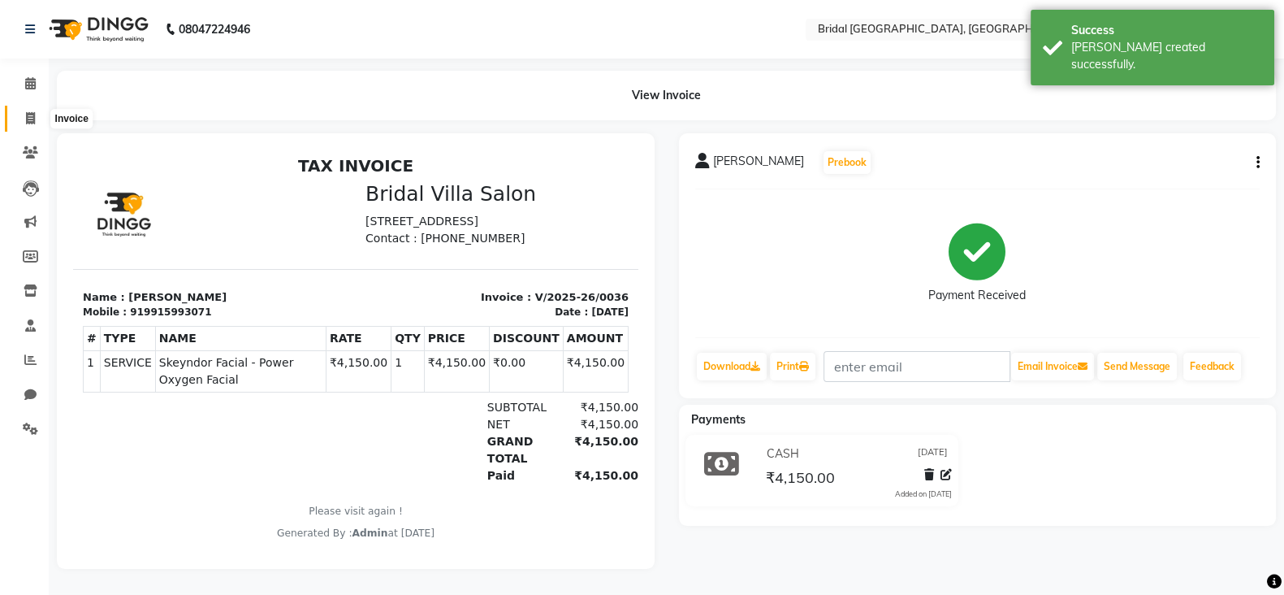
click at [29, 113] on icon at bounding box center [30, 118] width 9 height 12
select select "service"
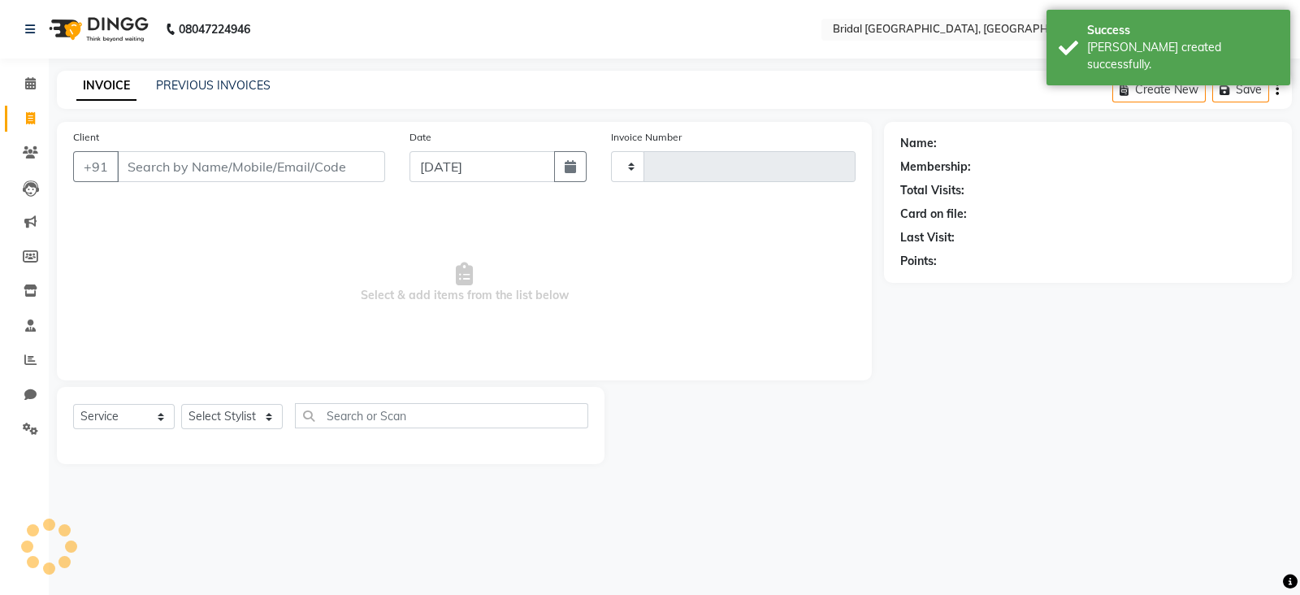
type input "0037"
select select "8752"
click at [219, 164] on input "Client" at bounding box center [251, 166] width 268 height 31
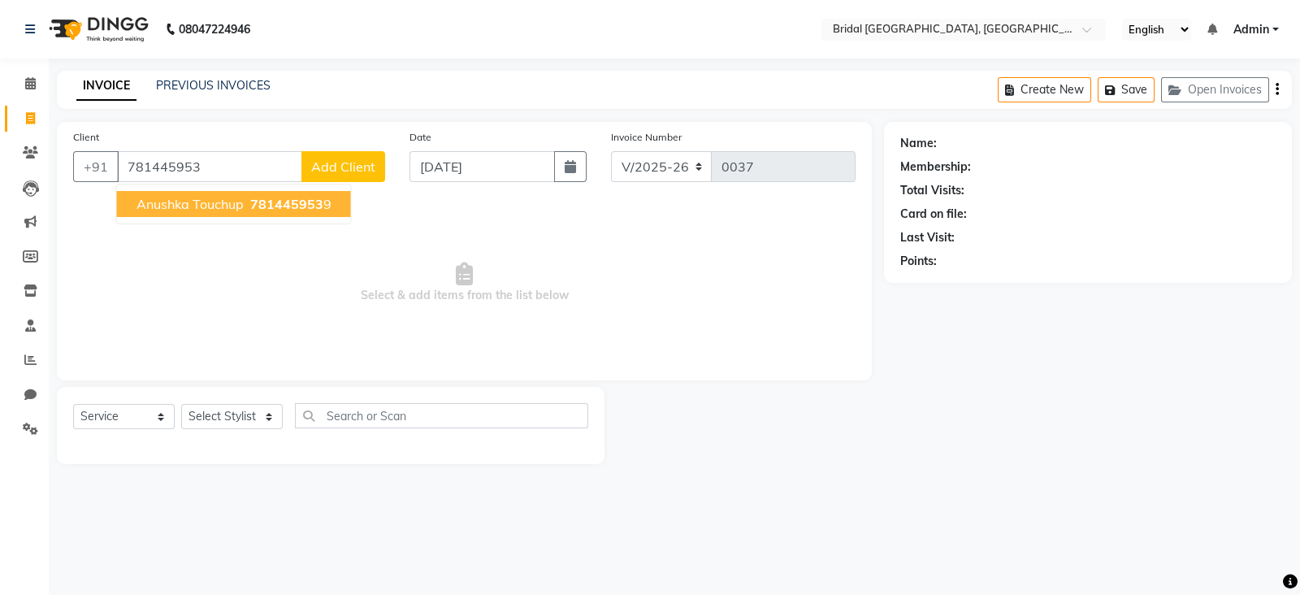
click at [230, 202] on span "Anushka Touchup" at bounding box center [189, 204] width 107 height 16
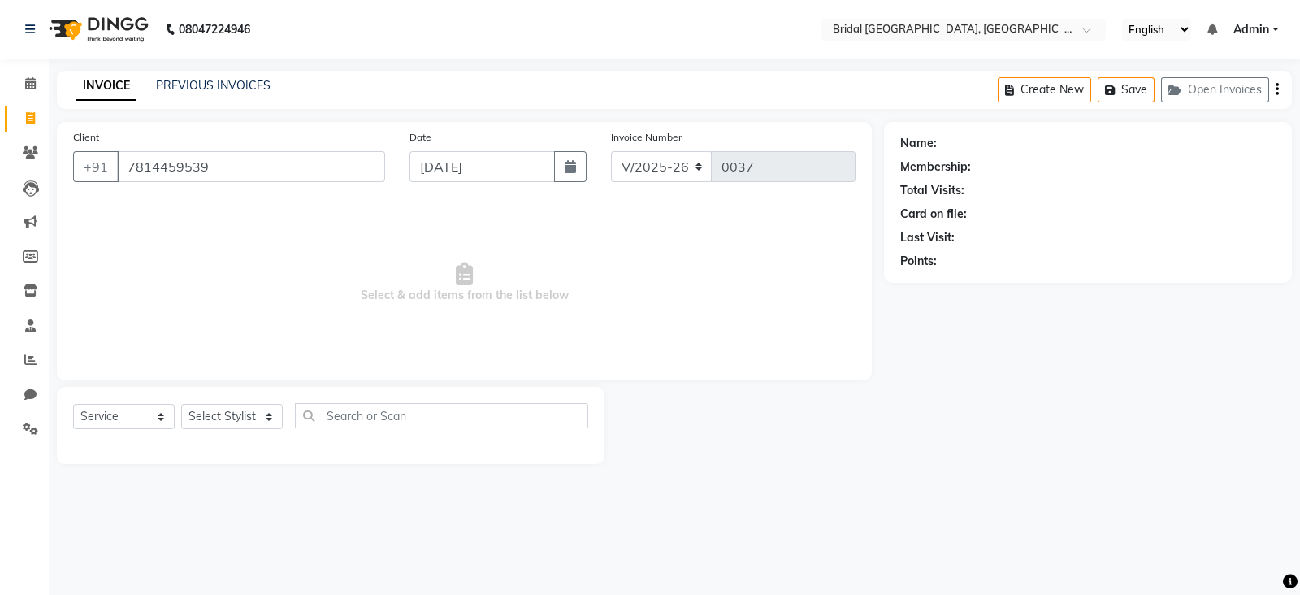
type input "7814459539"
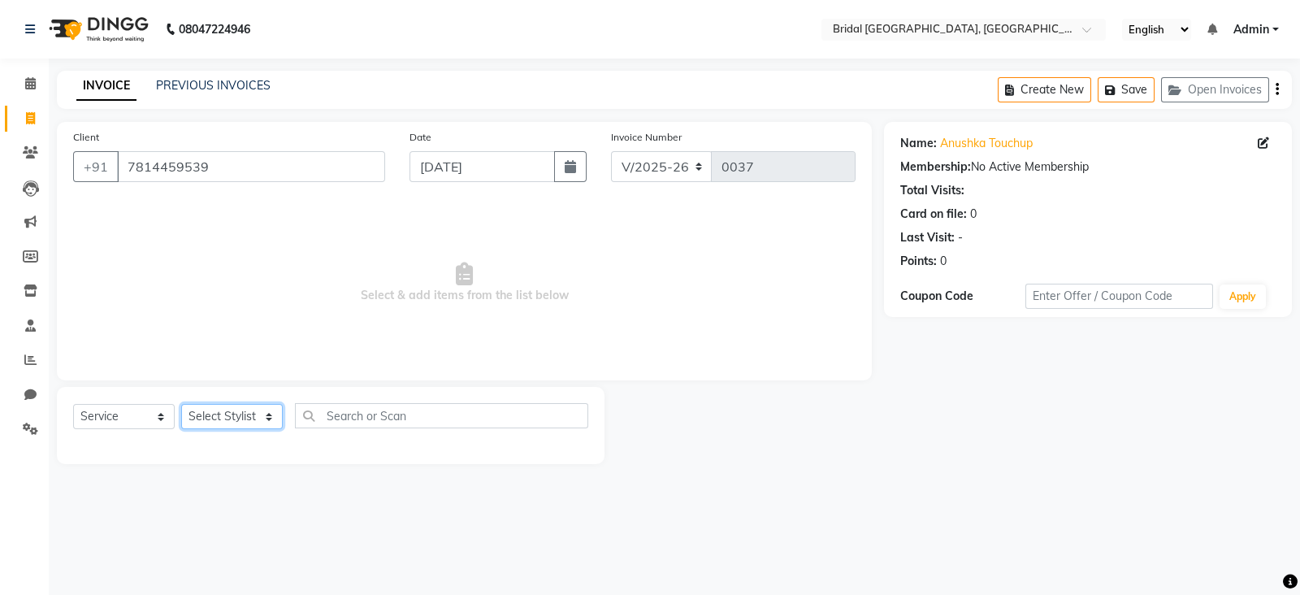
click at [240, 412] on select "Select Stylist [PERSON_NAME] Anim [PERSON_NAME] [PERSON_NAME] [PERSON_NAME] gau…" at bounding box center [232, 416] width 102 height 25
select select "90144"
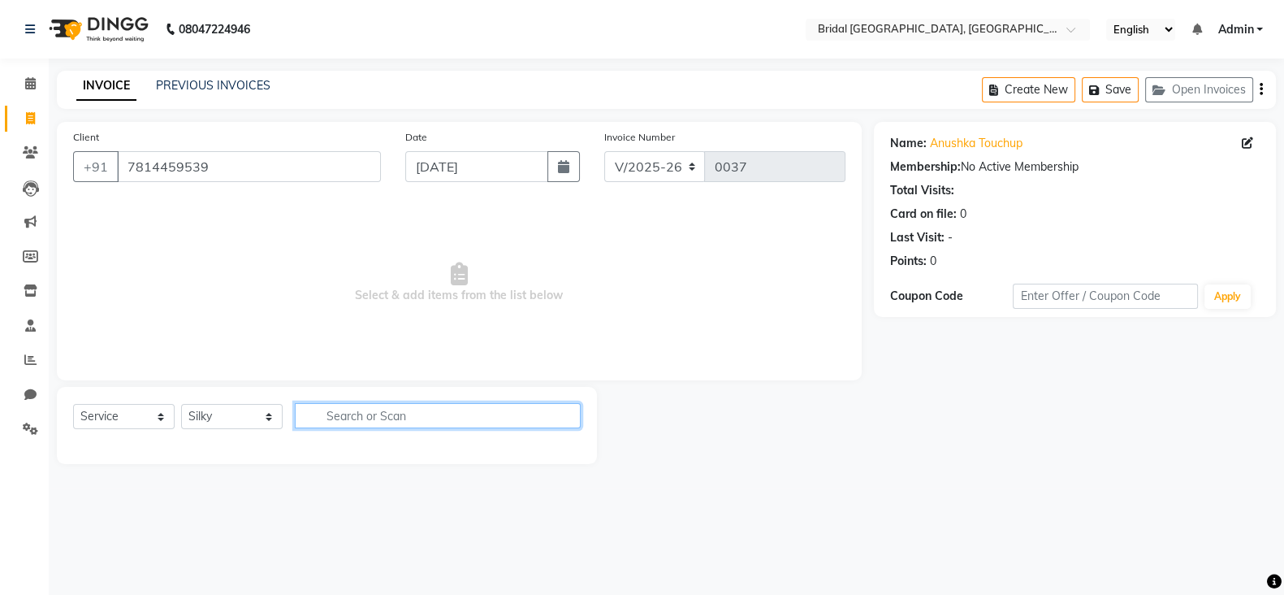
click at [341, 413] on input "text" at bounding box center [438, 415] width 286 height 25
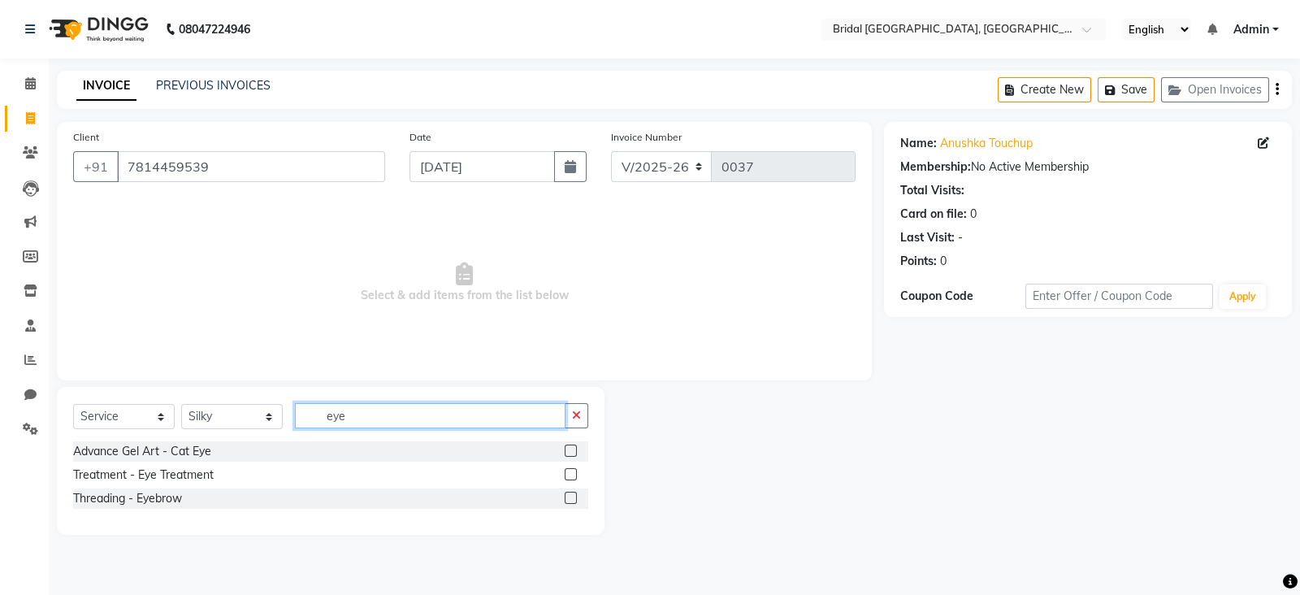
type input "eye"
click at [573, 501] on label at bounding box center [571, 498] width 12 height 12
click at [573, 501] on input "checkbox" at bounding box center [570, 498] width 11 height 11
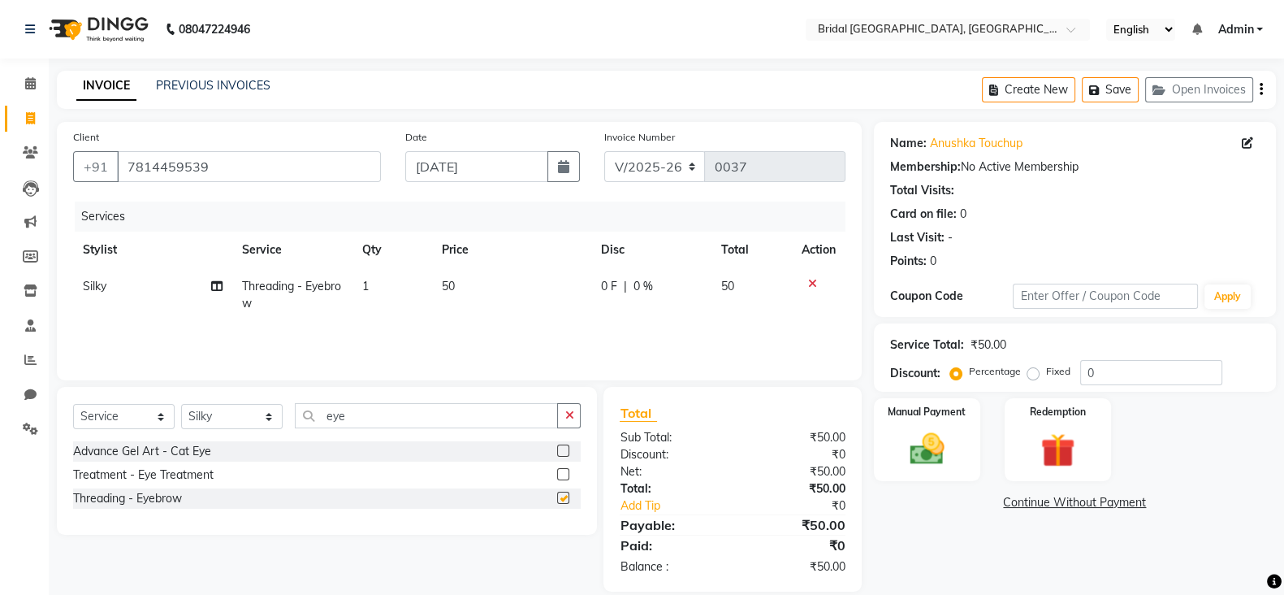
checkbox input "false"
click at [444, 408] on input "eye" at bounding box center [426, 415] width 263 height 25
type input "e"
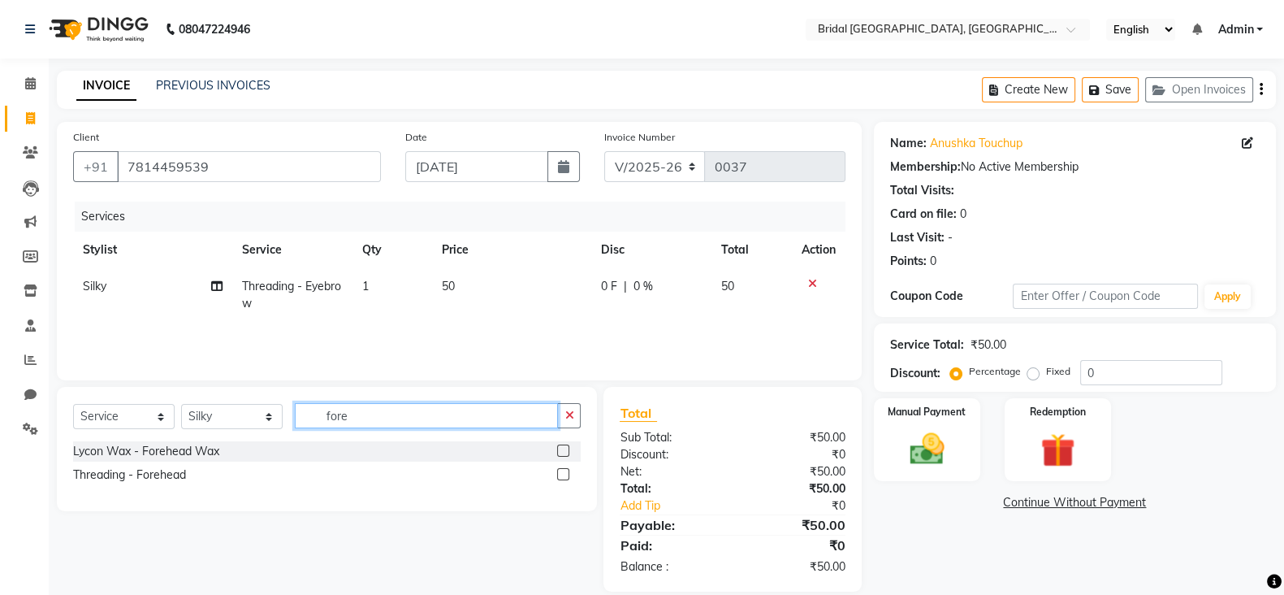
type input "fore"
click at [564, 477] on label at bounding box center [563, 474] width 12 height 12
click at [564, 477] on input "checkbox" at bounding box center [562, 475] width 11 height 11
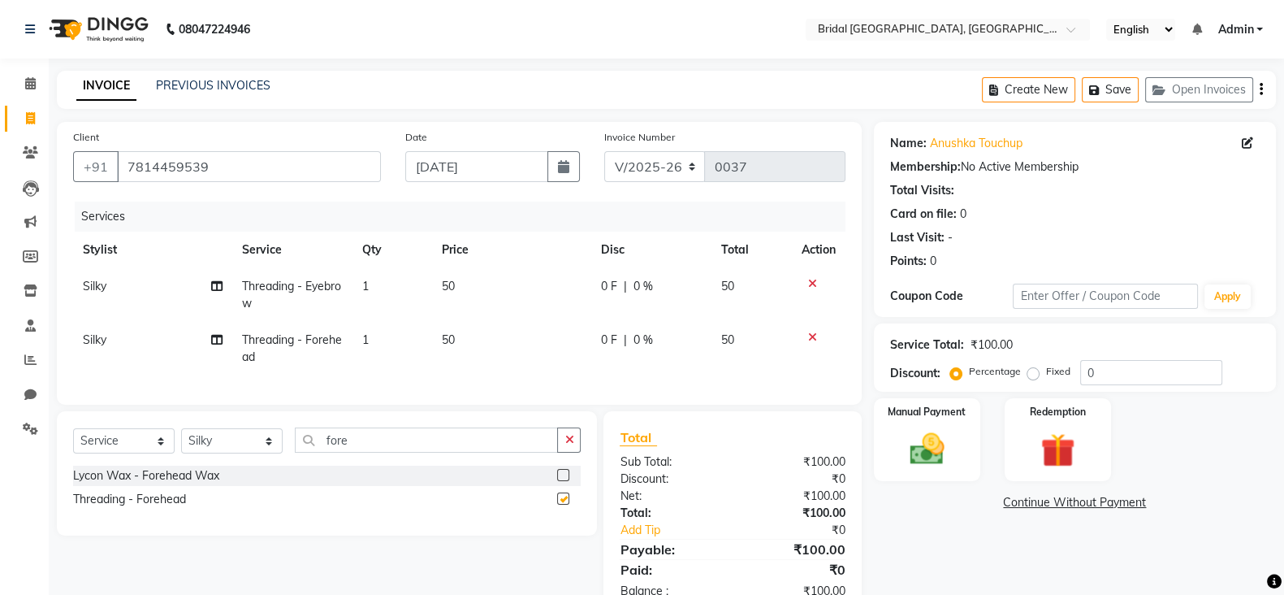
checkbox input "false"
click at [457, 335] on td "50" at bounding box center [511, 349] width 159 height 54
select select "90144"
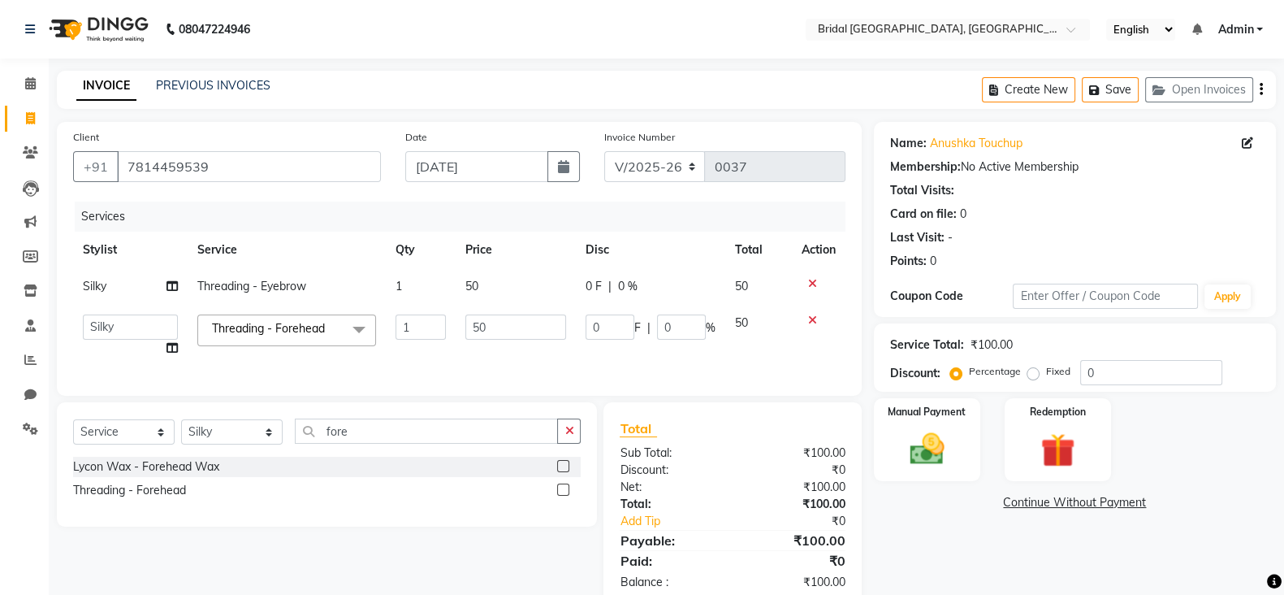
click at [457, 335] on td "50" at bounding box center [516, 336] width 121 height 62
click at [496, 329] on input "50" at bounding box center [517, 326] width 102 height 25
type input "5"
type input "30"
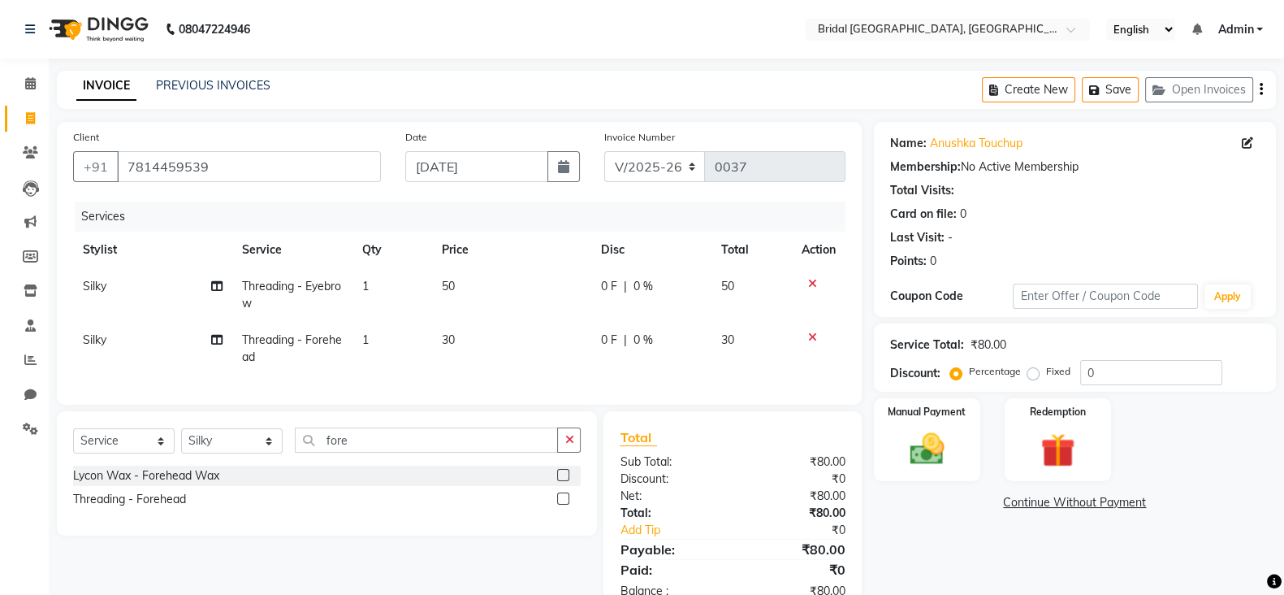
click at [1227, 486] on div "Name: [PERSON_NAME] Touchup Membership: No Active Membership Total Visits: Card…" at bounding box center [1081, 369] width 414 height 494
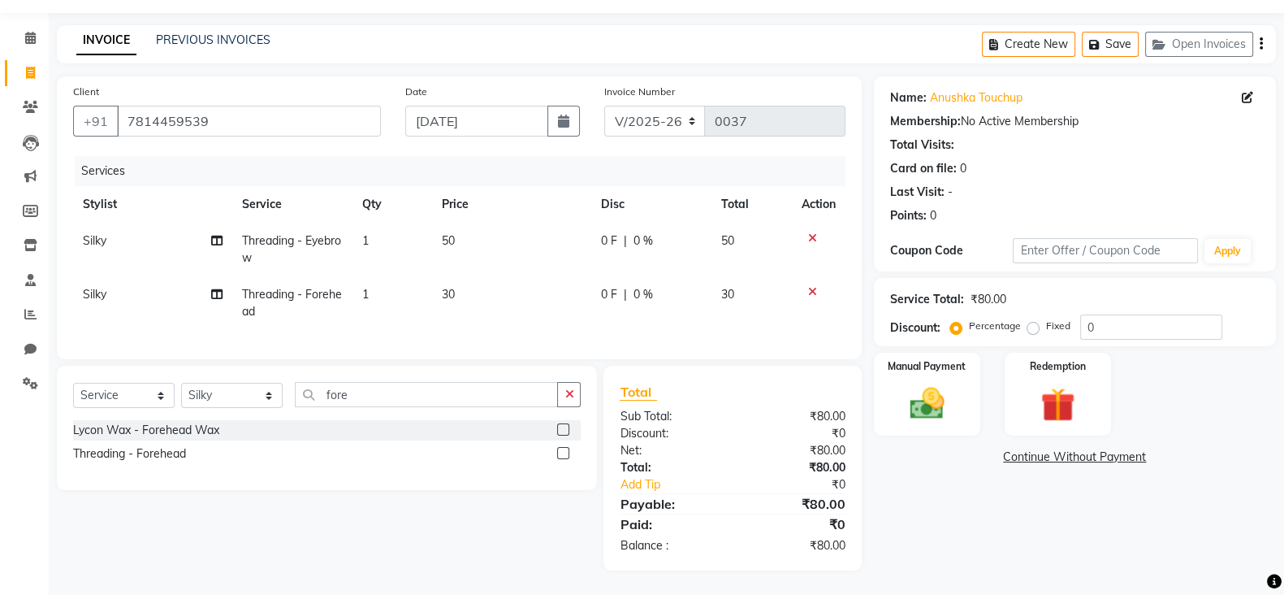
scroll to position [61, 0]
click at [959, 379] on div "Manual Payment" at bounding box center [927, 394] width 111 height 86
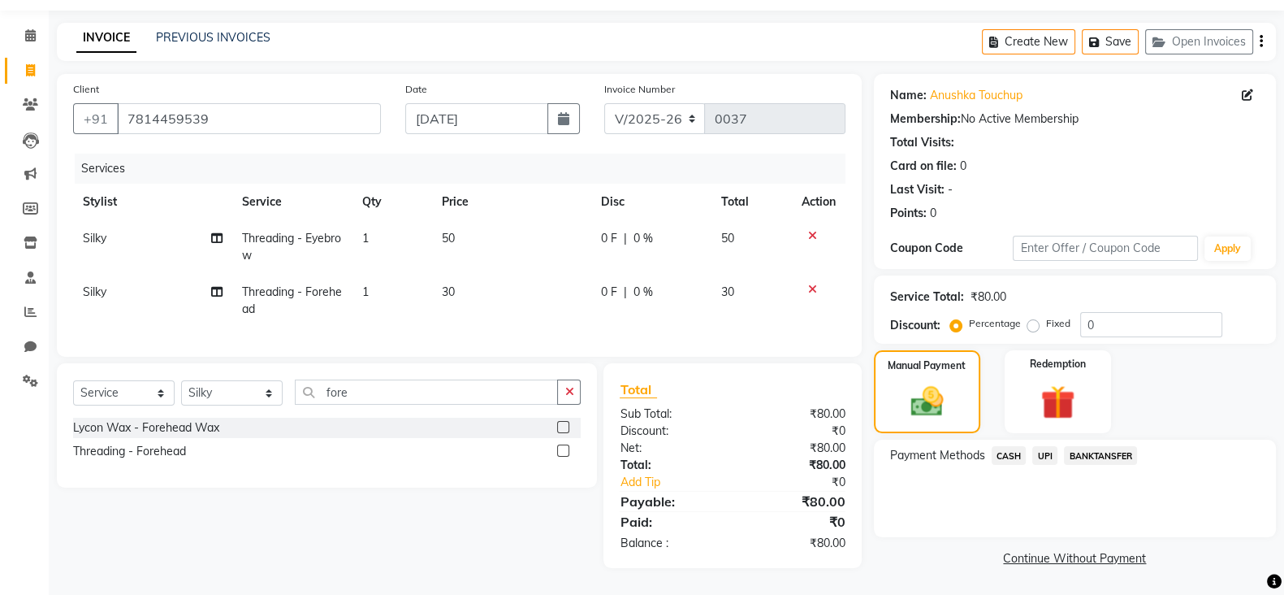
click at [1007, 446] on span "CASH" at bounding box center [1009, 455] width 35 height 19
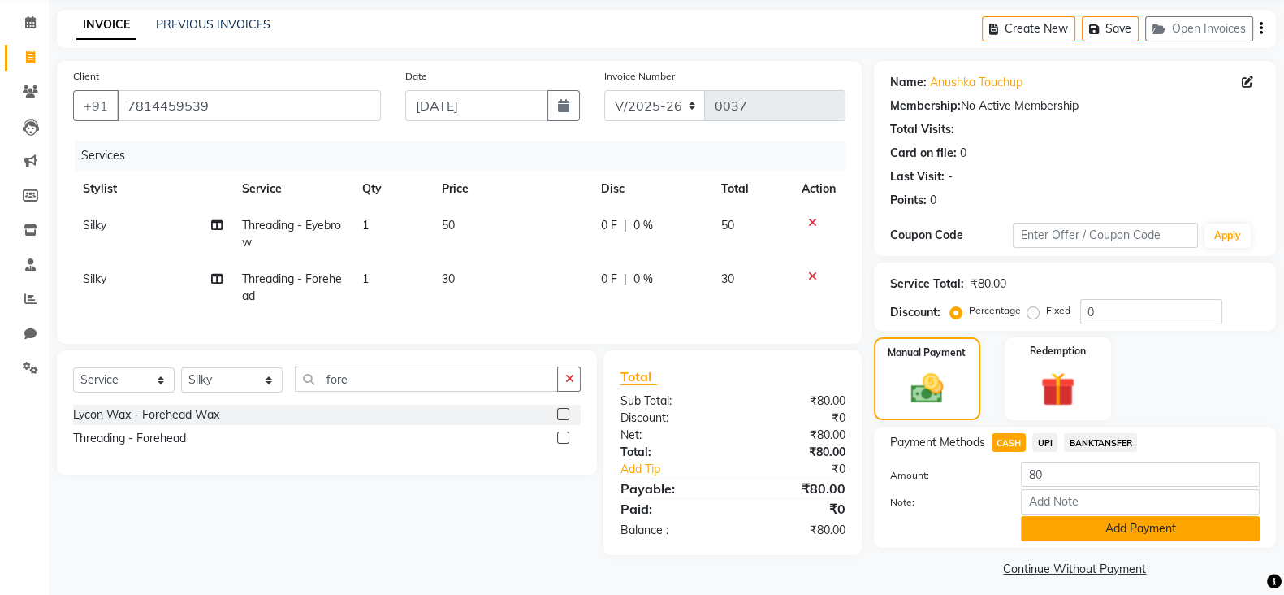
click at [1155, 526] on button "Add Payment" at bounding box center [1140, 528] width 239 height 25
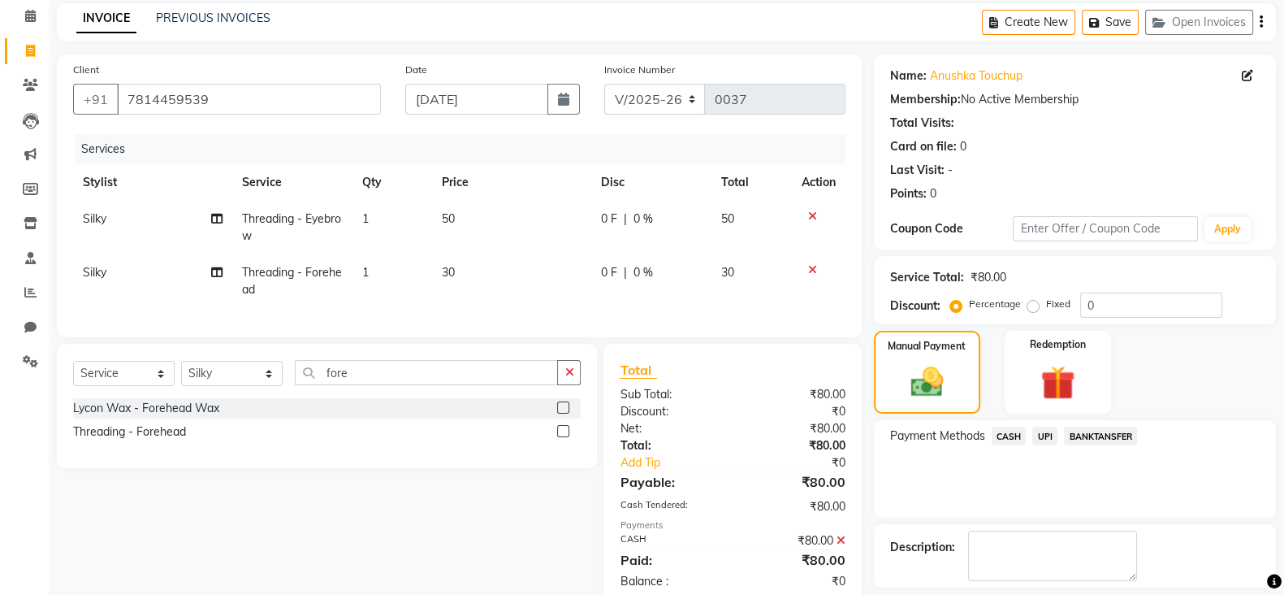
scroll to position [139, 0]
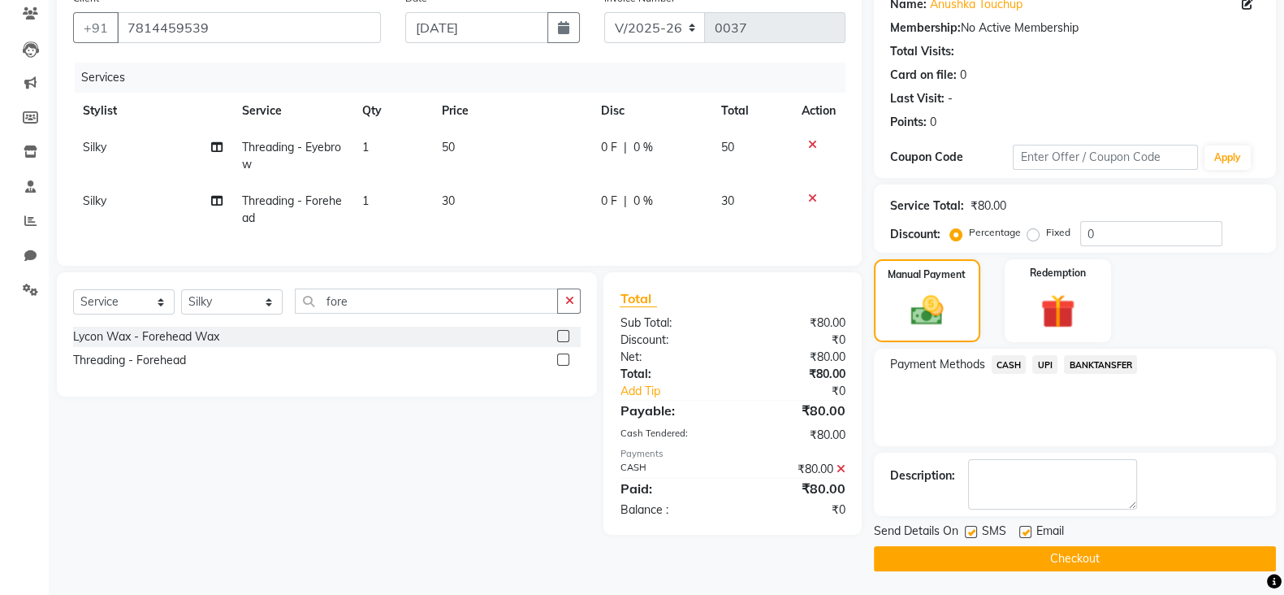
click at [966, 528] on label at bounding box center [971, 532] width 12 height 12
click at [966, 528] on input "checkbox" at bounding box center [970, 532] width 11 height 11
checkbox input "false"
click at [1024, 531] on label at bounding box center [1026, 532] width 12 height 12
click at [1024, 531] on input "checkbox" at bounding box center [1025, 532] width 11 height 11
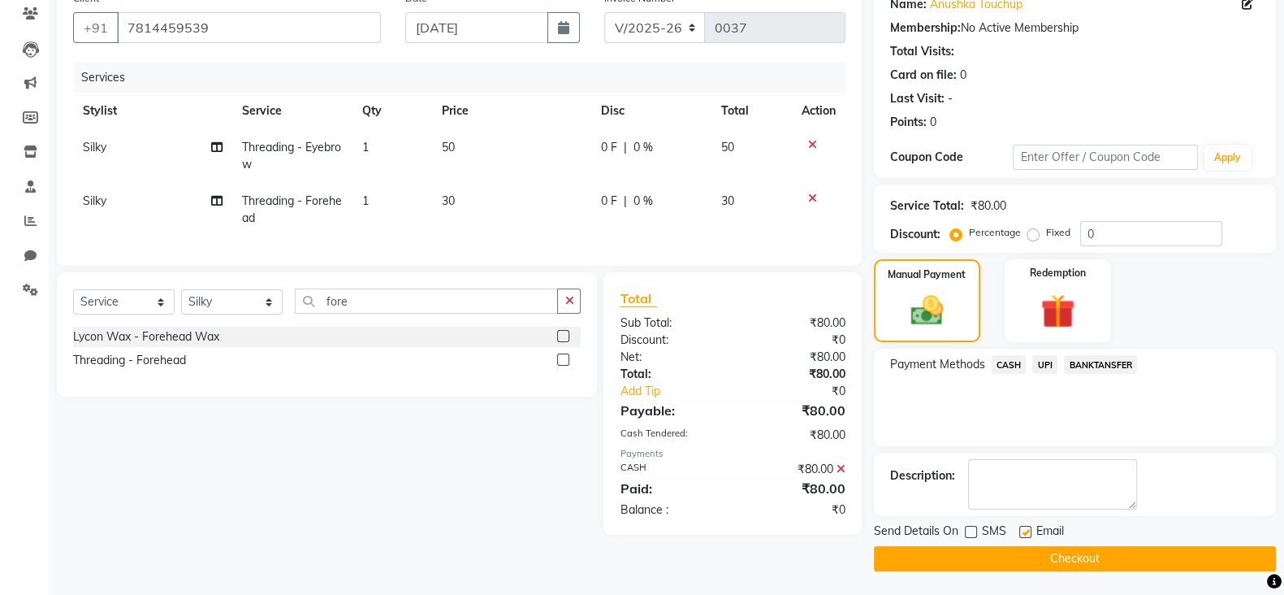
checkbox input "false"
click at [1028, 555] on button "Checkout" at bounding box center [1075, 558] width 402 height 25
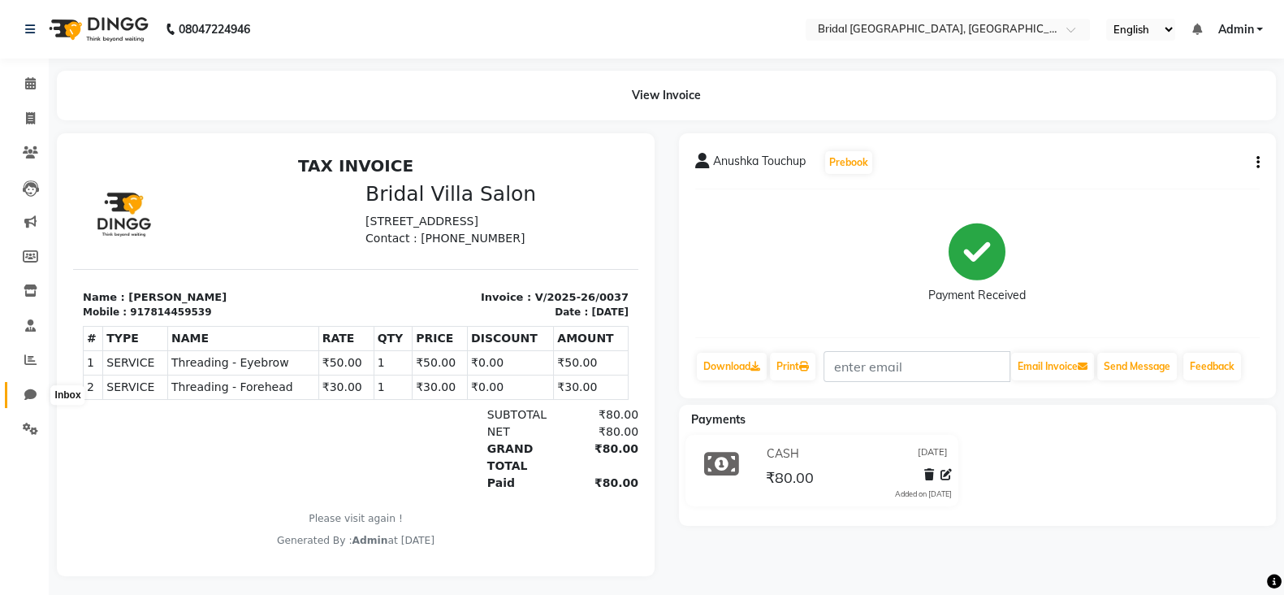
click at [24, 395] on icon at bounding box center [30, 394] width 12 height 12
select select "100"
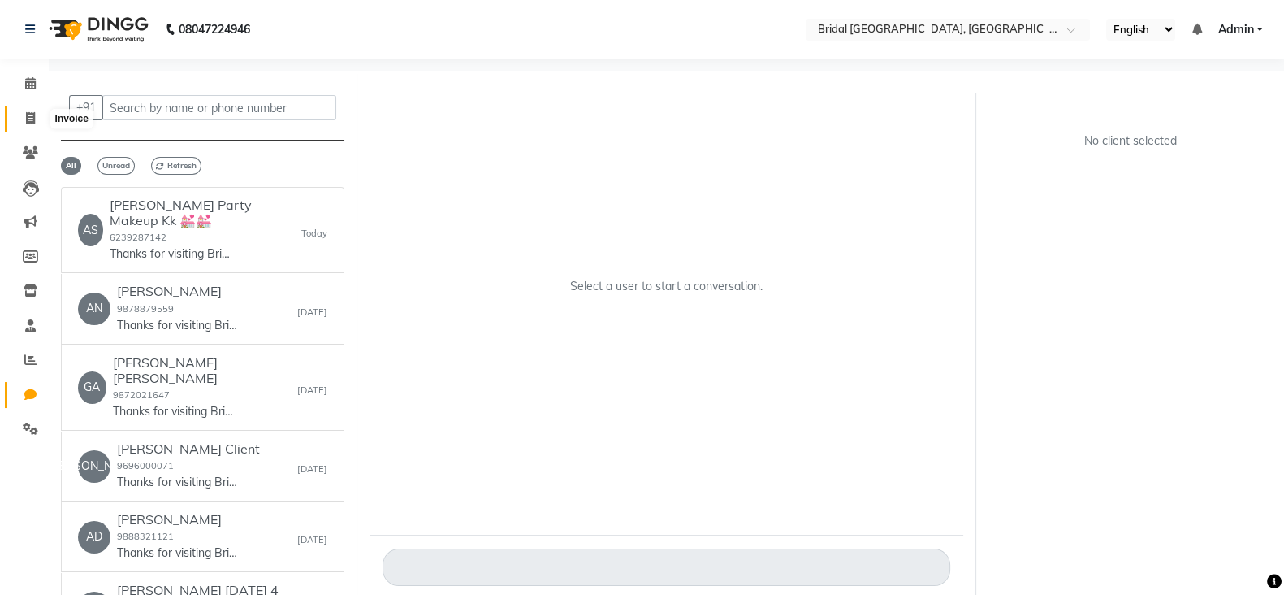
click at [29, 124] on span at bounding box center [30, 119] width 28 height 19
select select "service"
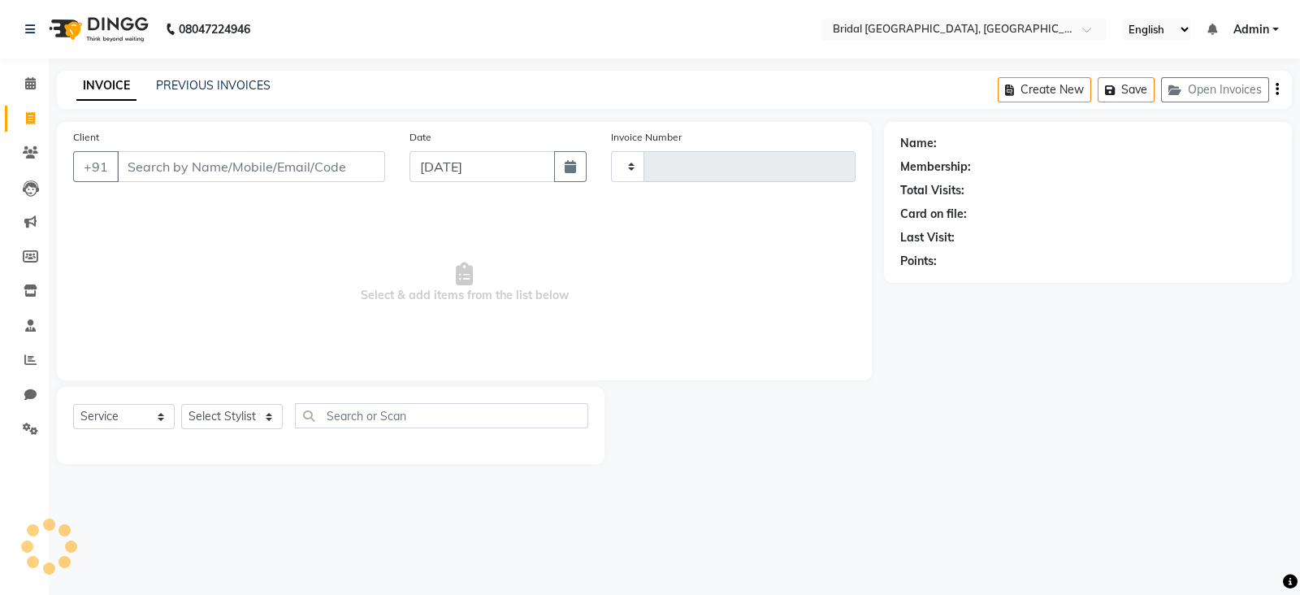
type input "0038"
select select "8752"
click at [167, 169] on input "Client" at bounding box center [251, 166] width 268 height 31
type input "8054931965"
click at [366, 163] on span "Add Client" at bounding box center [343, 166] width 64 height 16
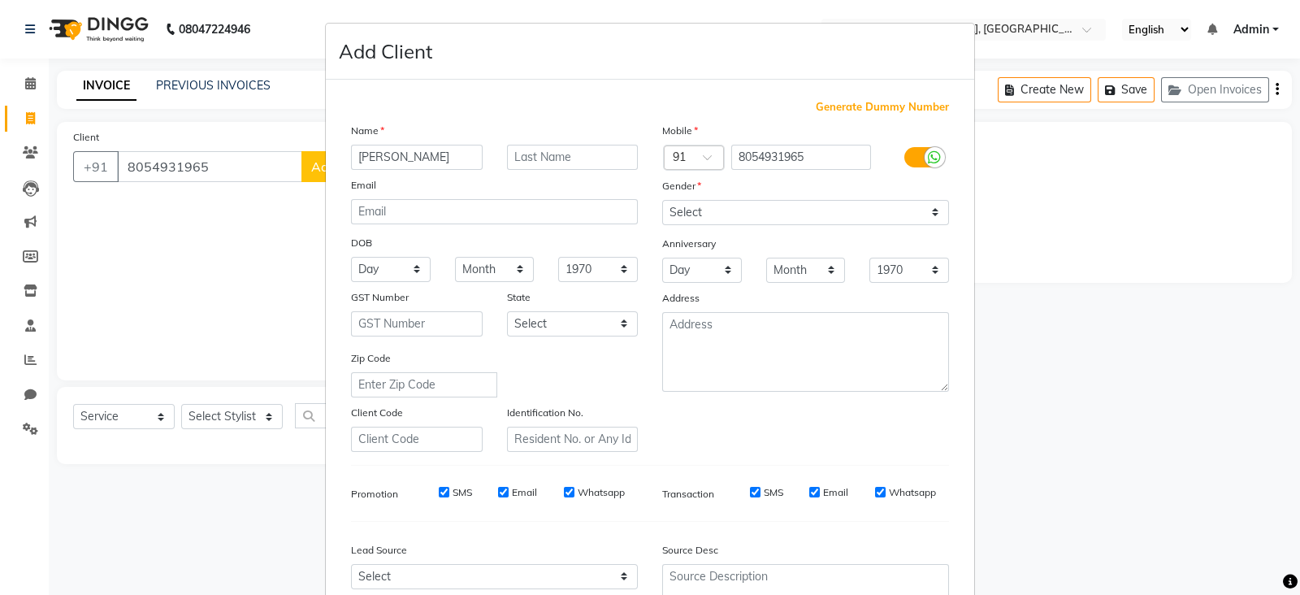
type input "[PERSON_NAME]"
drag, startPoint x: 664, startPoint y: 212, endPoint x: 698, endPoint y: 285, distance: 80.7
click at [698, 285] on div "Mobile Country Code × 91 8054931965 Gender Select [DEMOGRAPHIC_DATA] [DEMOGRAPH…" at bounding box center [805, 287] width 311 height 330
select select "[DEMOGRAPHIC_DATA]"
click at [662, 201] on select "Select [DEMOGRAPHIC_DATA] [DEMOGRAPHIC_DATA] Other Prefer Not To Say" at bounding box center [805, 212] width 287 height 25
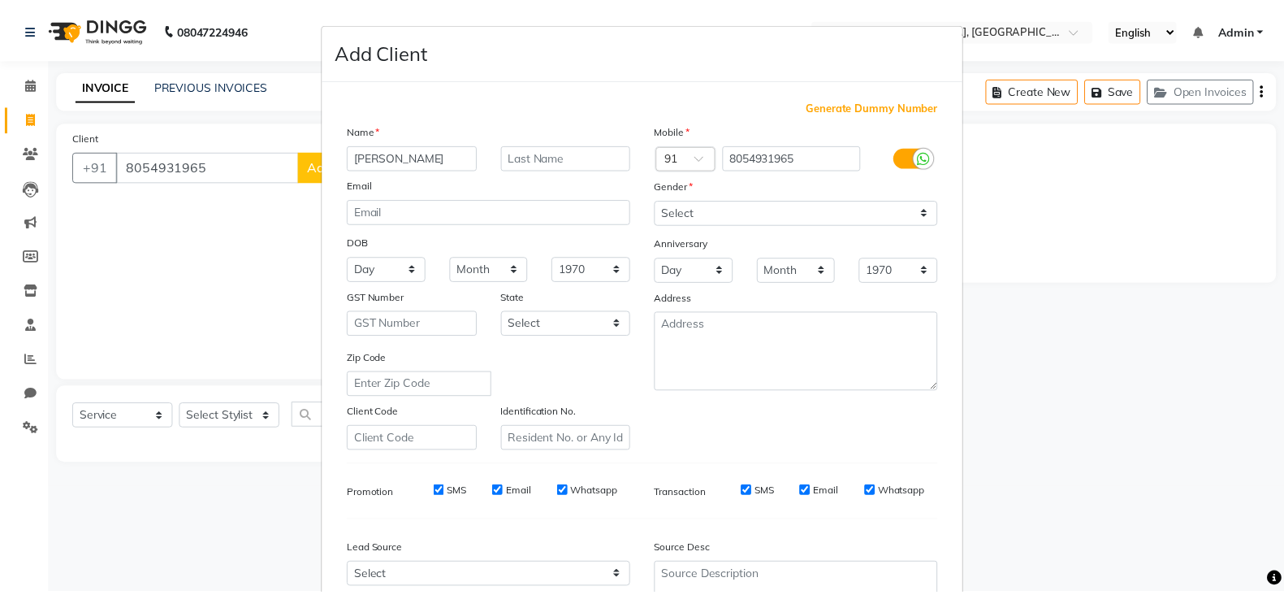
scroll to position [164, 0]
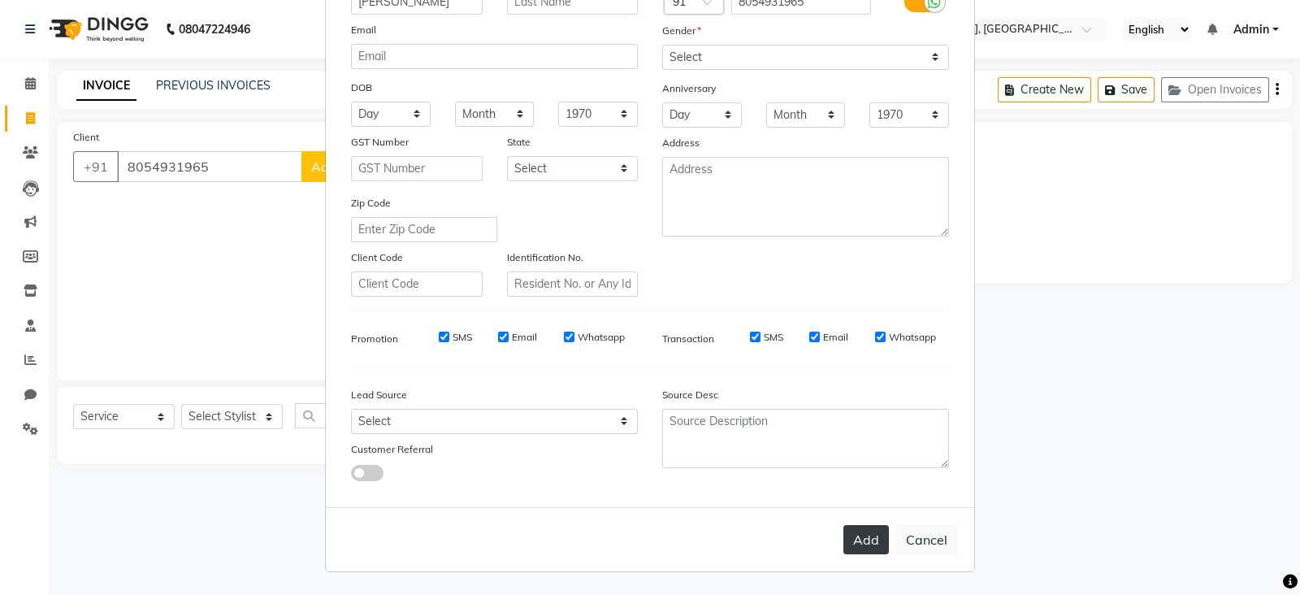
click at [855, 538] on button "Add" at bounding box center [865, 539] width 45 height 29
select select
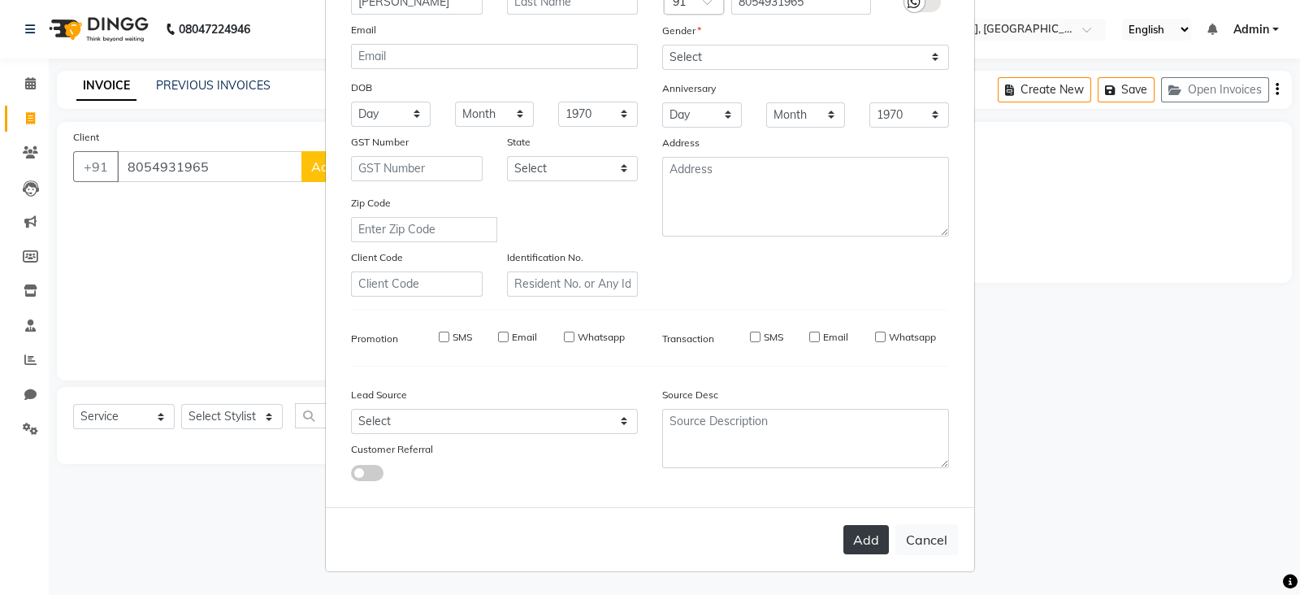
select select
checkbox input "false"
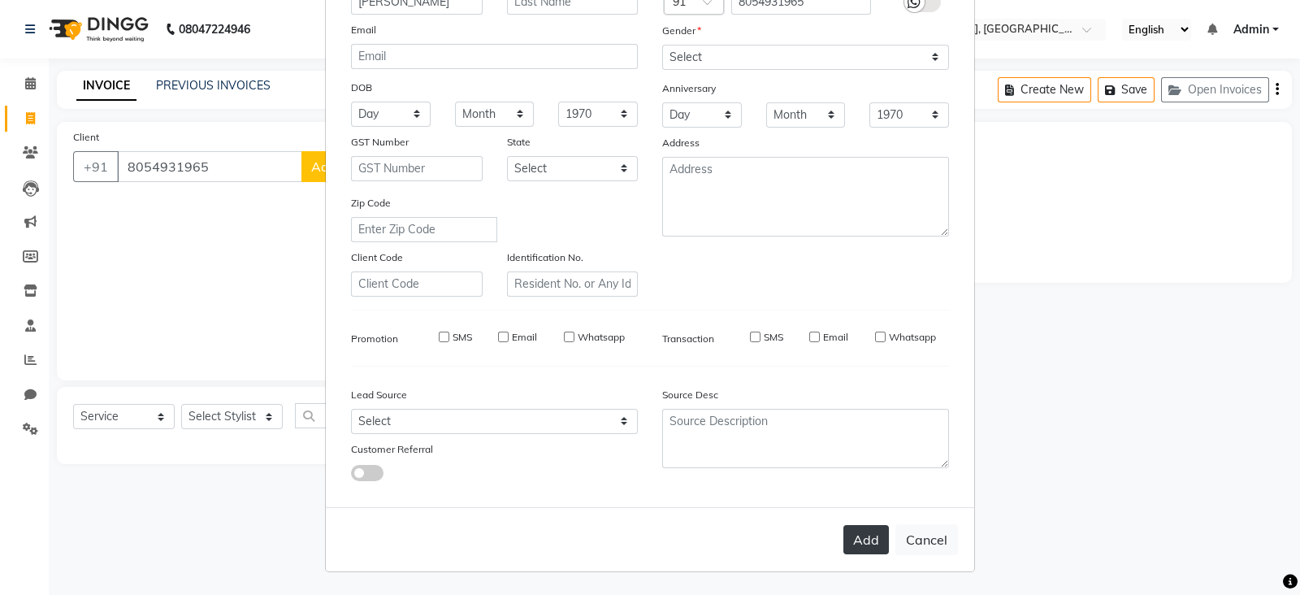
checkbox input "false"
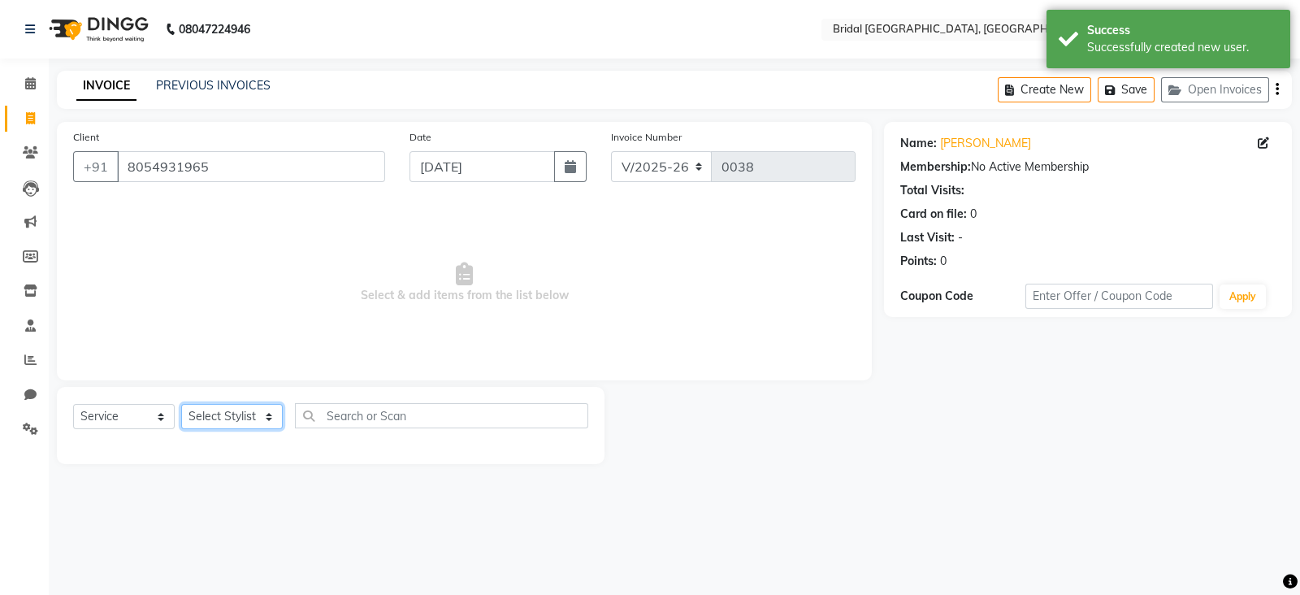
click at [224, 416] on select "Select Stylist [PERSON_NAME] Anim [PERSON_NAME] [PERSON_NAME] [PERSON_NAME] gau…" at bounding box center [232, 416] width 102 height 25
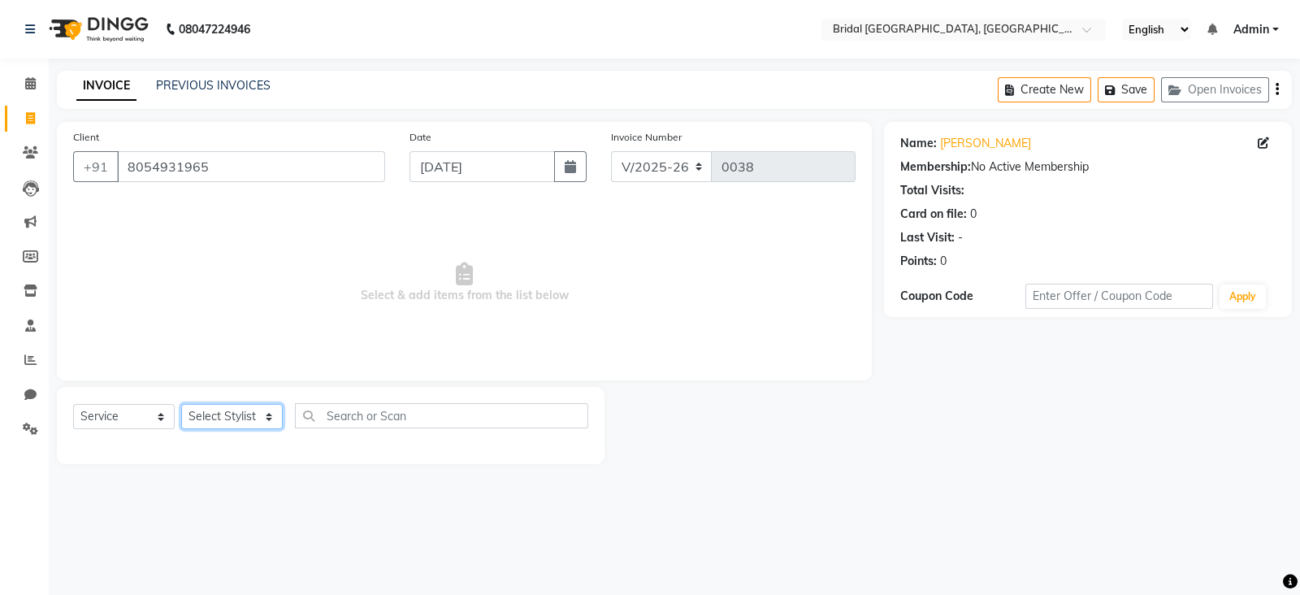
select select "90141"
click at [181, 405] on select "Select Stylist [PERSON_NAME] Anim [PERSON_NAME] [PERSON_NAME] [PERSON_NAME] gau…" at bounding box center [232, 416] width 102 height 25
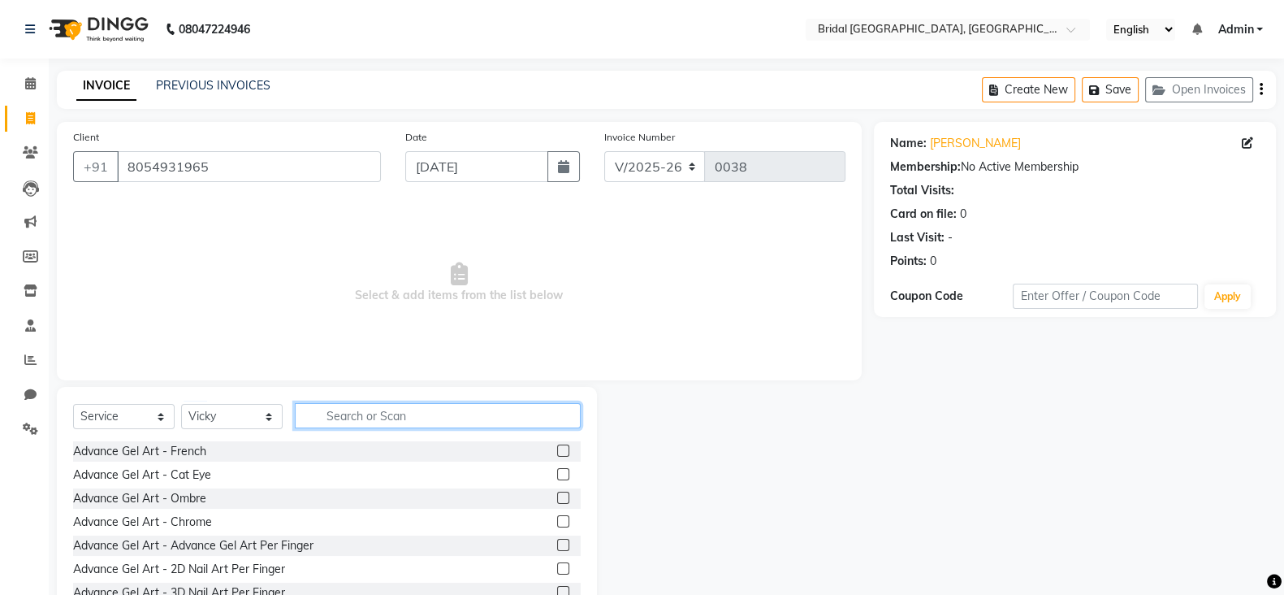
click at [409, 415] on input "text" at bounding box center [438, 415] width 286 height 25
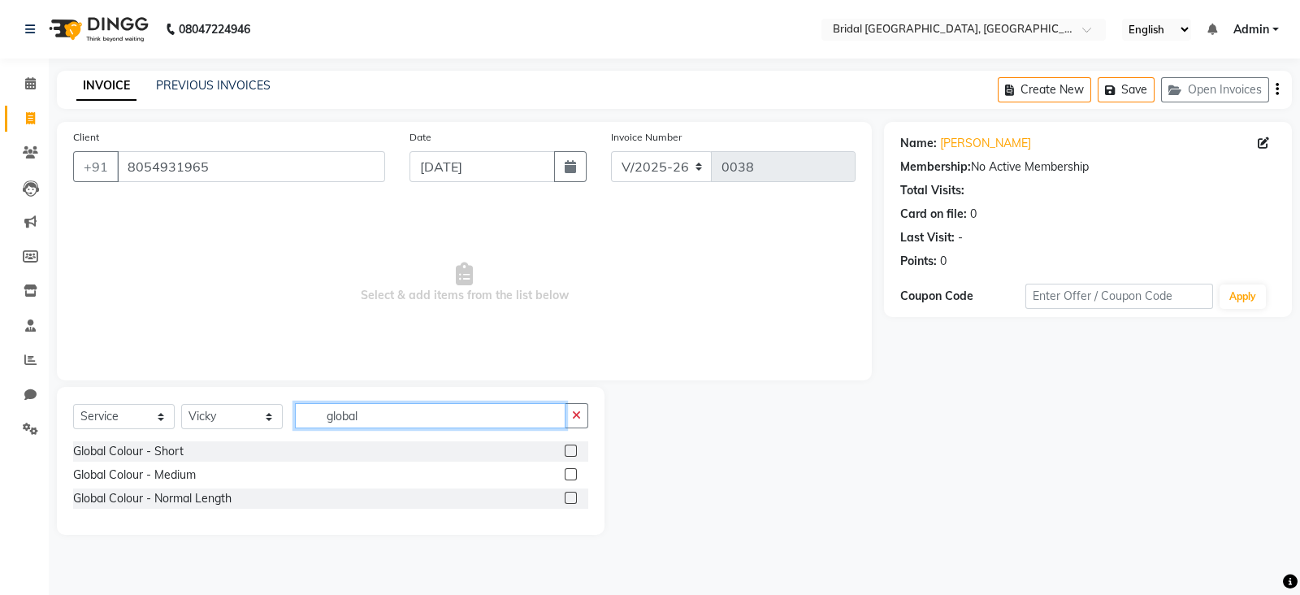
type input "global"
click at [567, 469] on label at bounding box center [571, 474] width 12 height 12
click at [567, 470] on input "checkbox" at bounding box center [570, 475] width 11 height 11
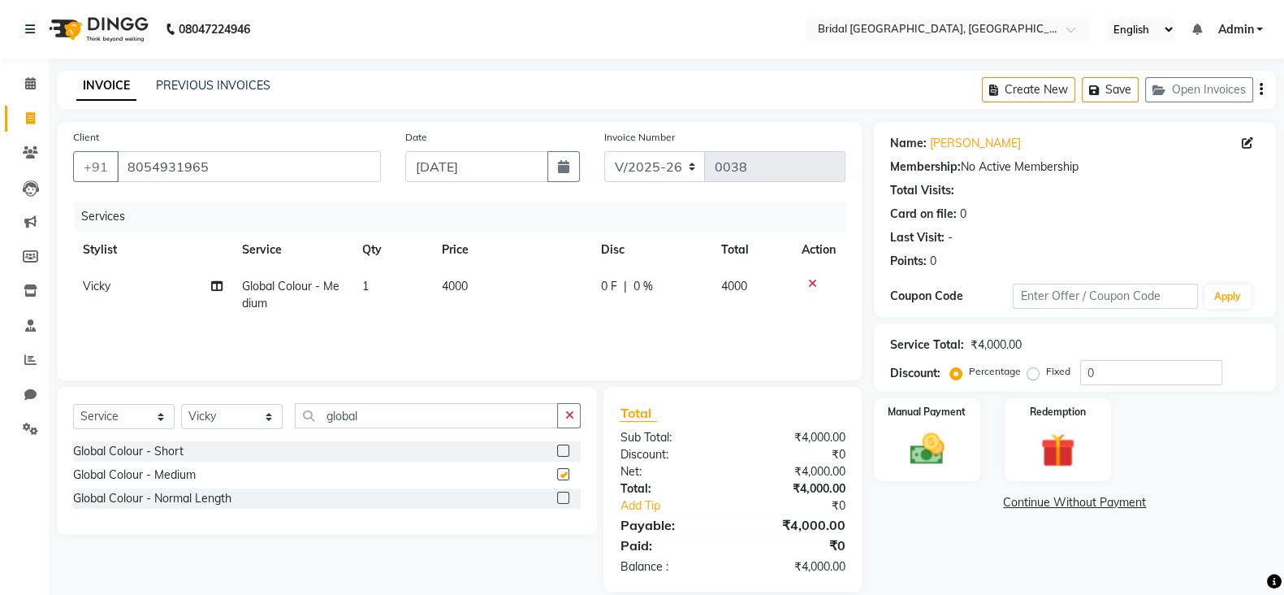
checkbox input "false"
click at [449, 286] on span "4000" at bounding box center [455, 286] width 26 height 15
select select "90141"
click at [449, 286] on td "1" at bounding box center [421, 299] width 70 height 62
click at [467, 285] on span "4000" at bounding box center [455, 286] width 26 height 15
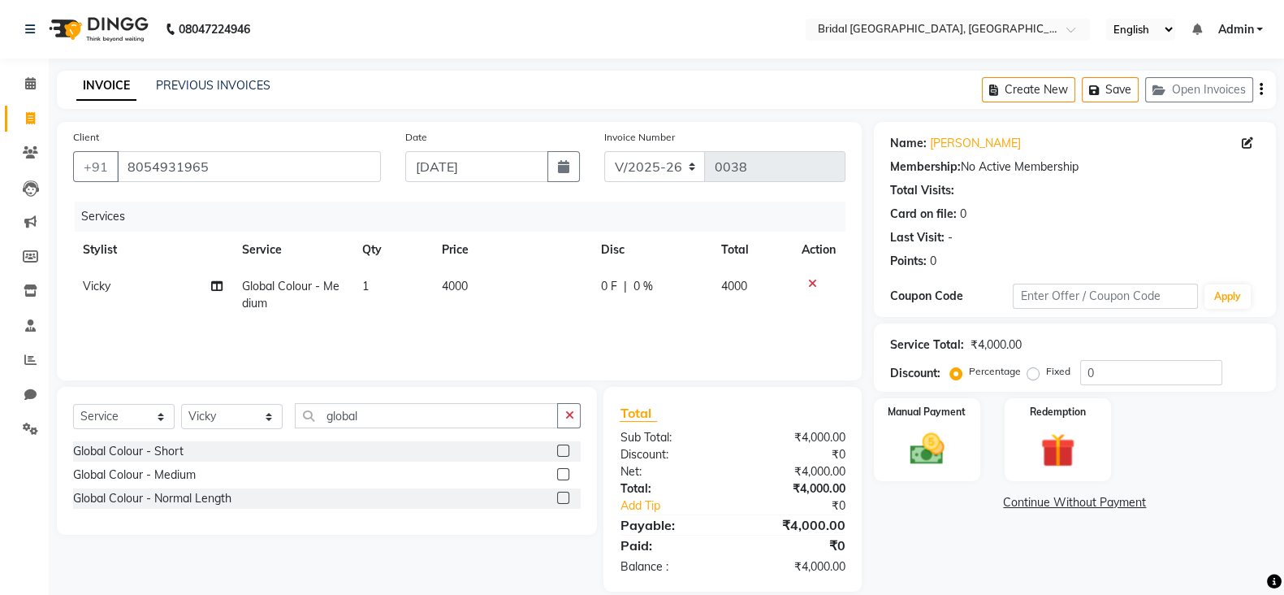
select select "90141"
click at [467, 285] on input "4000" at bounding box center [517, 290] width 102 height 25
type input "6000"
click at [164, 314] on td "Vicky" at bounding box center [152, 295] width 159 height 54
select select "90141"
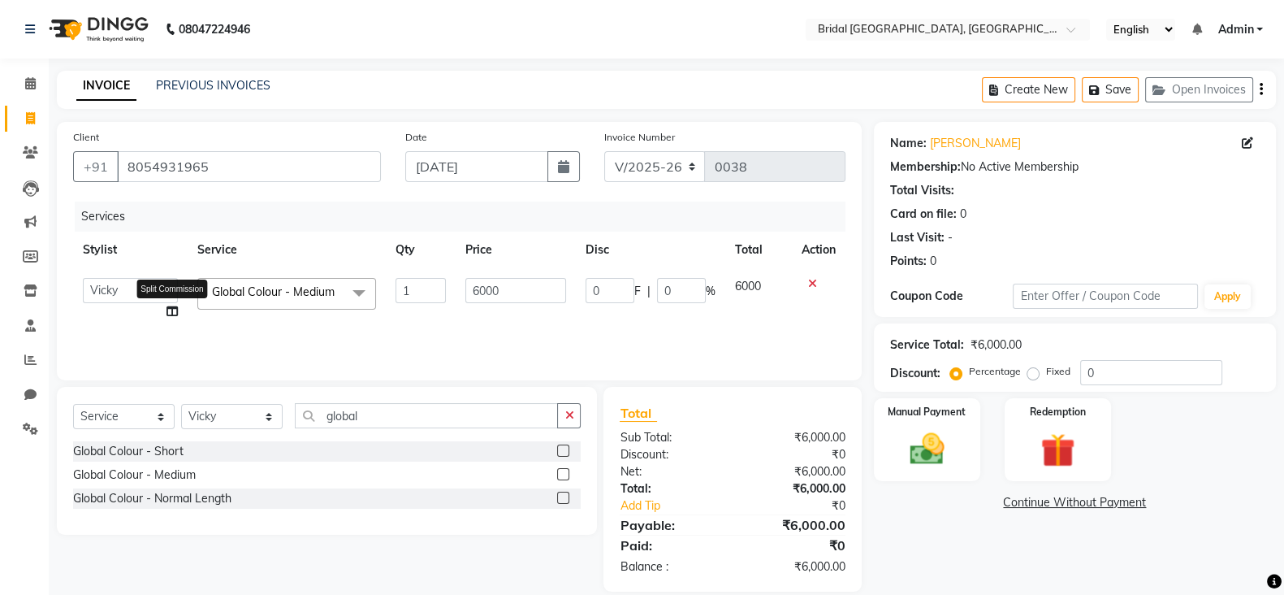
click at [167, 310] on icon at bounding box center [172, 310] width 11 height 11
select select "90141"
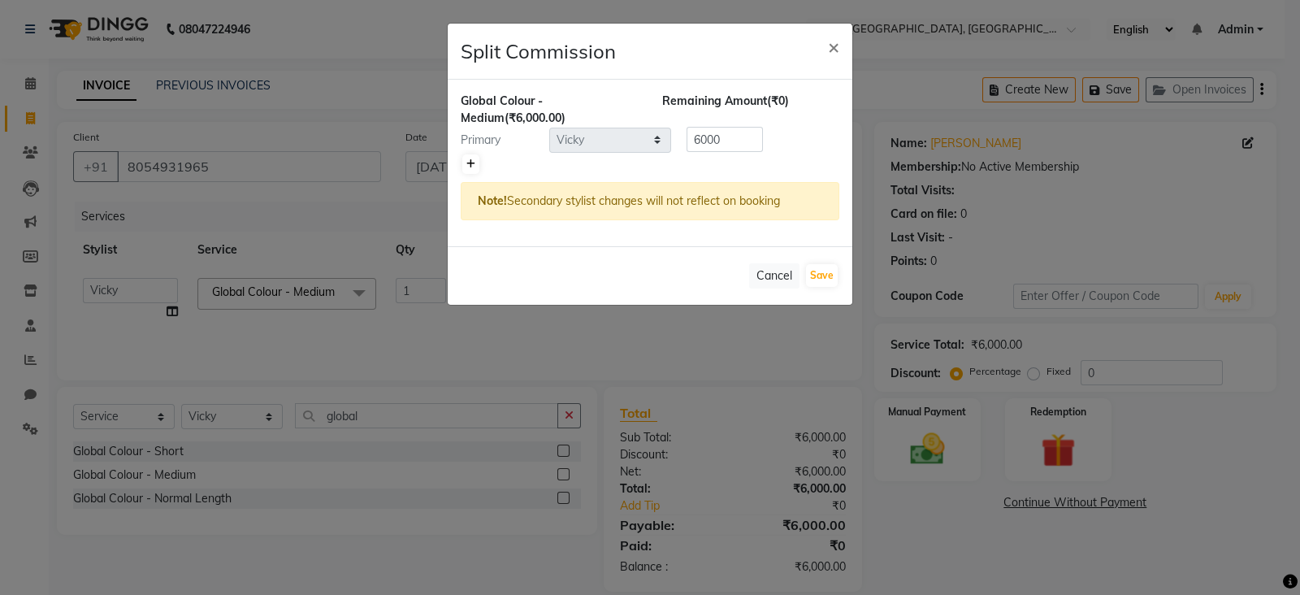
click at [473, 159] on icon at bounding box center [470, 164] width 9 height 10
type input "3000"
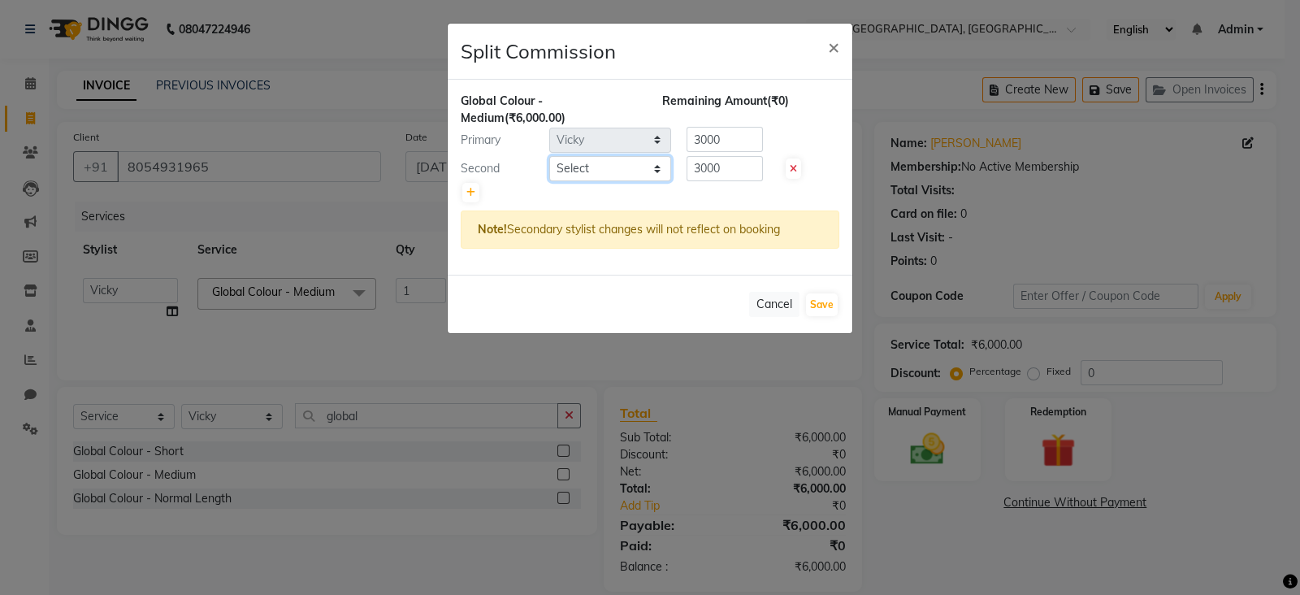
click at [589, 162] on select "Select [PERSON_NAME] Anim [PERSON_NAME] [PERSON_NAME] [PERSON_NAME] gaurav [PER…" at bounding box center [610, 168] width 122 height 25
select select "90148"
click at [549, 156] on select "Select [PERSON_NAME] Anim [PERSON_NAME] [PERSON_NAME] [PERSON_NAME] gaurav [PER…" at bounding box center [610, 168] width 122 height 25
click at [727, 158] on input "3000" at bounding box center [725, 168] width 76 height 25
type input "3"
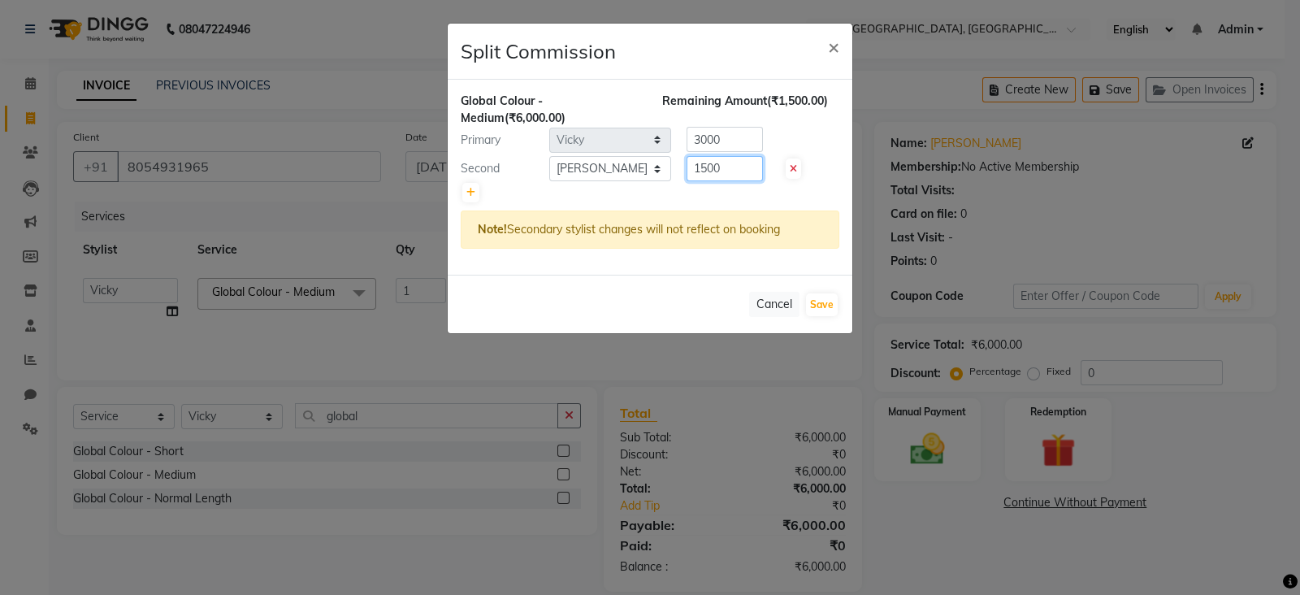
type input "1500"
click at [727, 131] on input "3000" at bounding box center [725, 139] width 76 height 25
type input "3"
type input "4500"
click at [815, 303] on button "Save" at bounding box center [822, 304] width 32 height 23
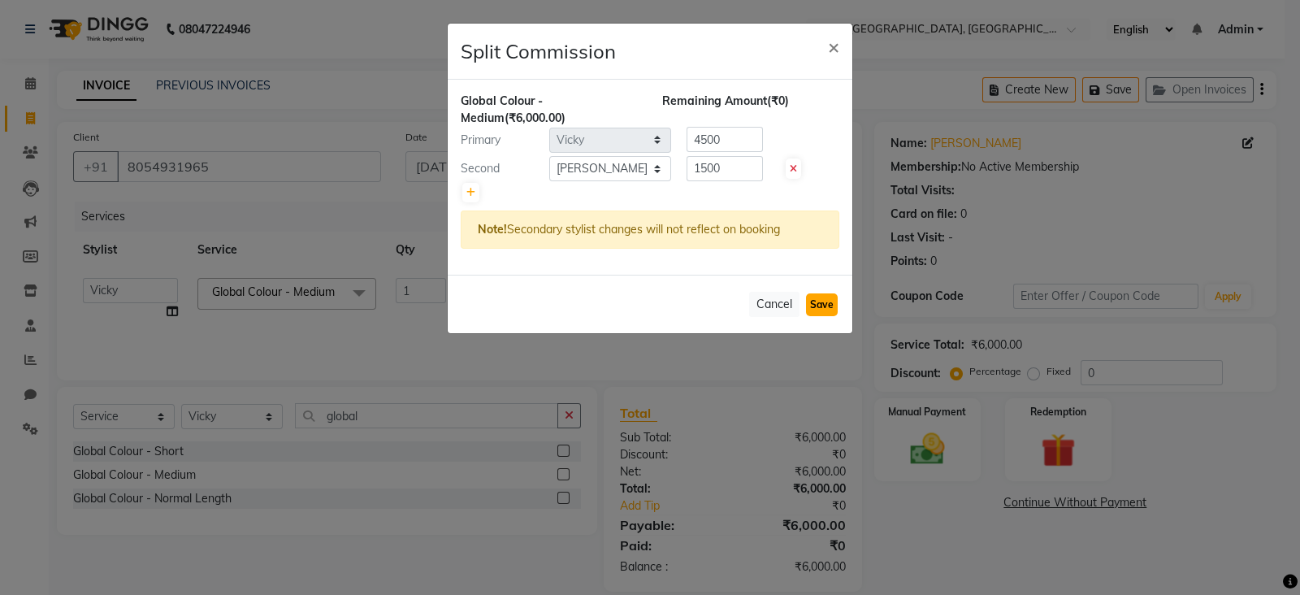
select select "Select"
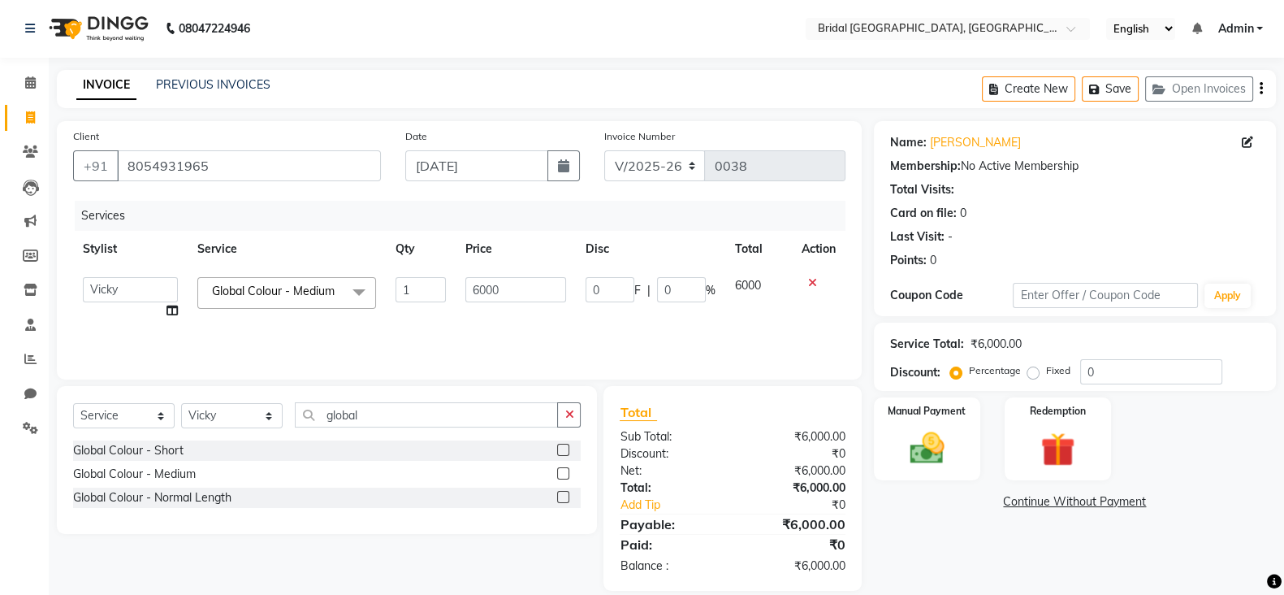
scroll to position [21, 0]
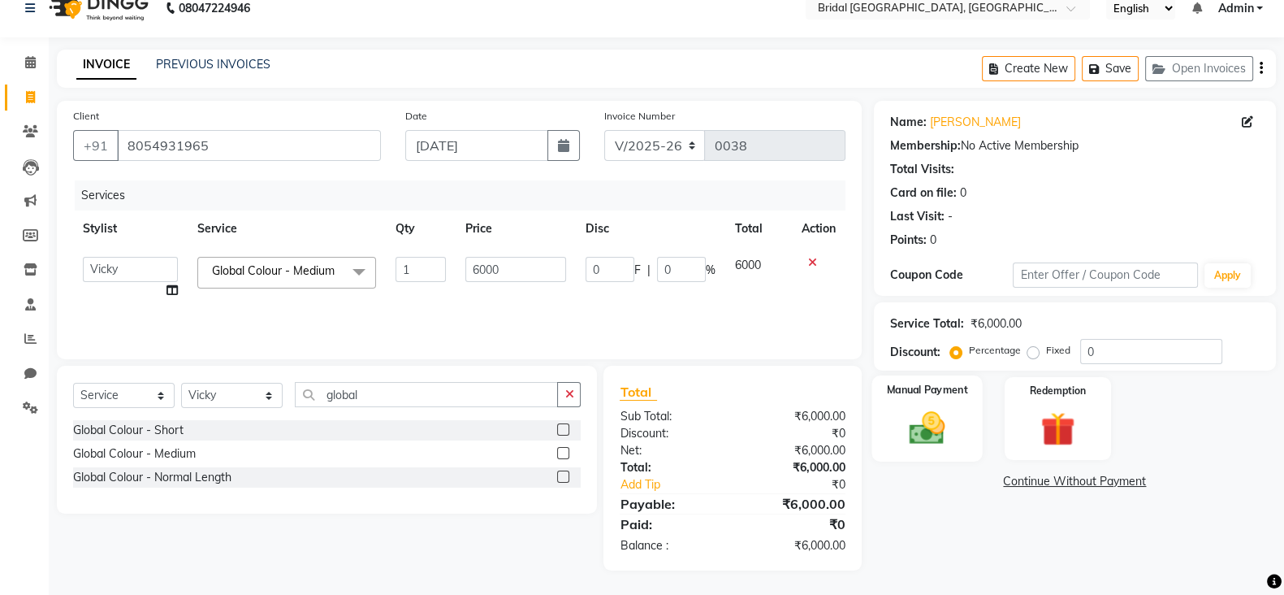
click at [942, 442] on img at bounding box center [928, 427] width 58 height 41
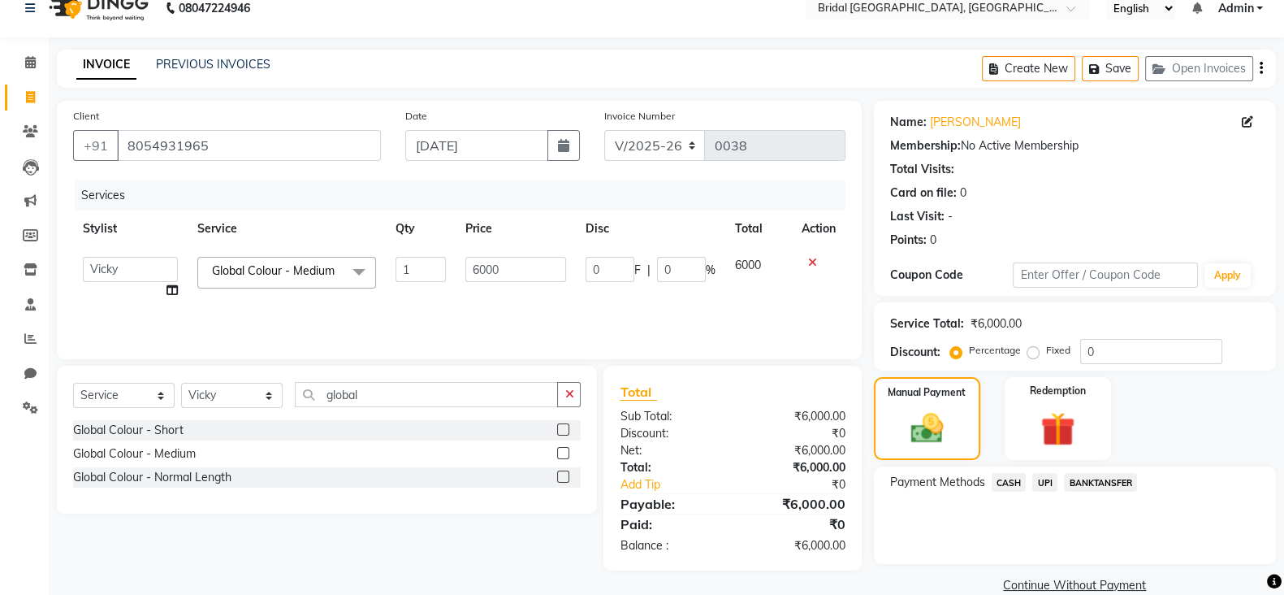
click at [1043, 486] on span "UPI" at bounding box center [1045, 482] width 25 height 19
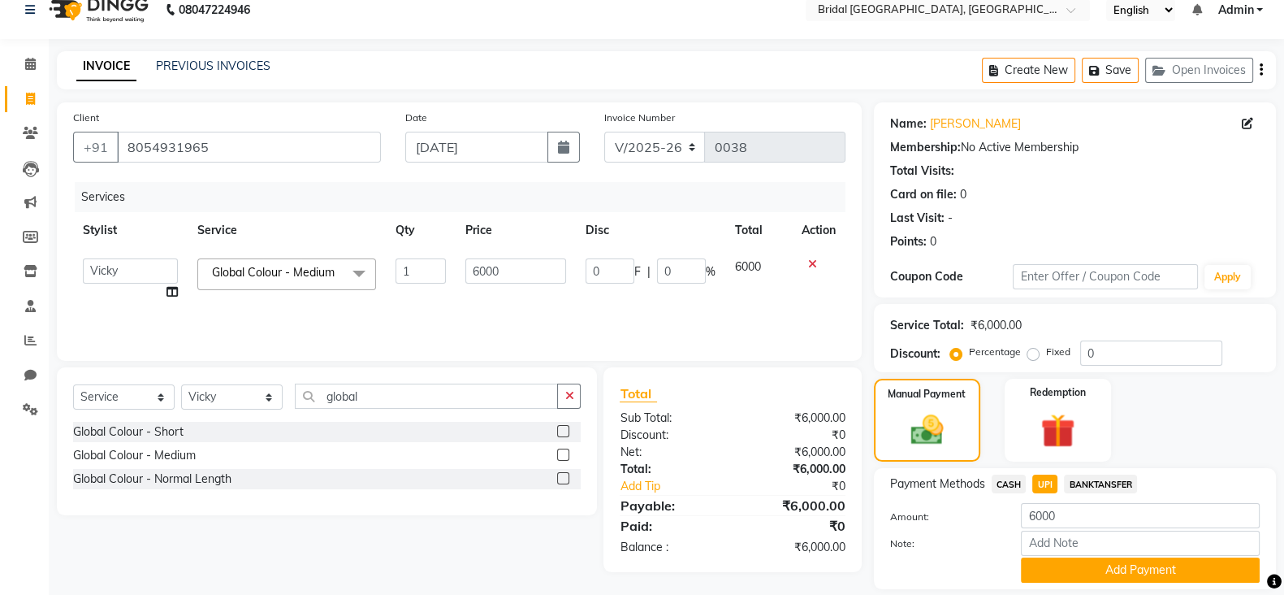
scroll to position [73, 0]
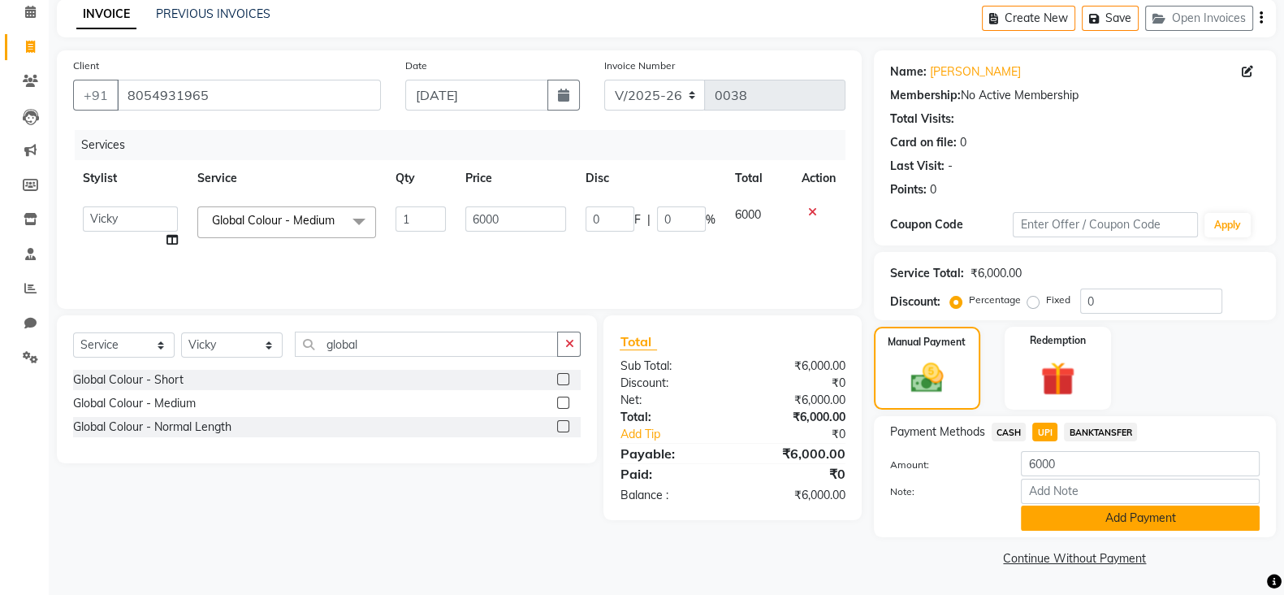
click at [1149, 522] on button "Add Payment" at bounding box center [1140, 517] width 239 height 25
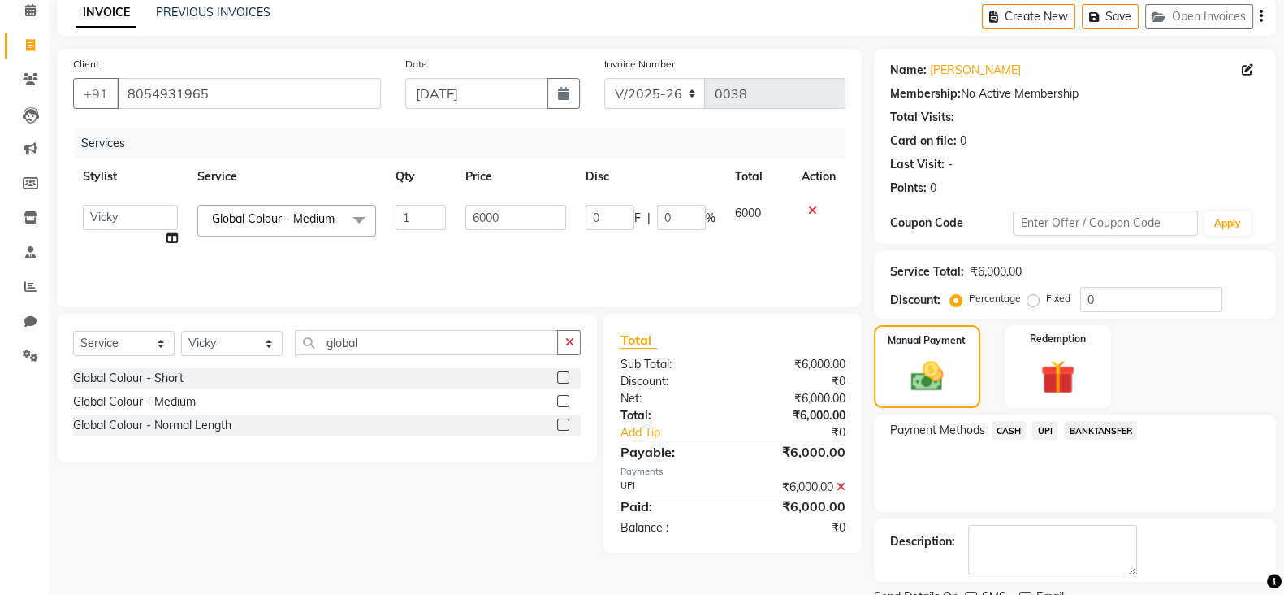
scroll to position [139, 0]
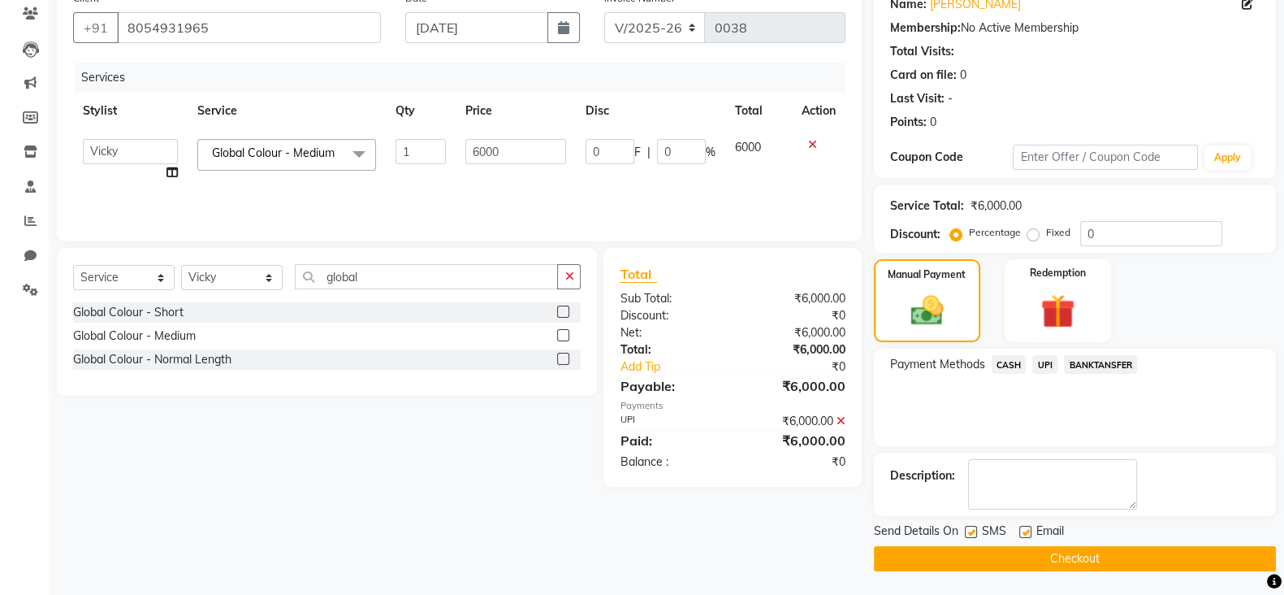
click at [965, 530] on label at bounding box center [971, 532] width 12 height 12
click at [965, 530] on input "checkbox" at bounding box center [970, 532] width 11 height 11
checkbox input "false"
click at [1024, 531] on label at bounding box center [1026, 532] width 12 height 12
click at [1024, 531] on input "checkbox" at bounding box center [1025, 532] width 11 height 11
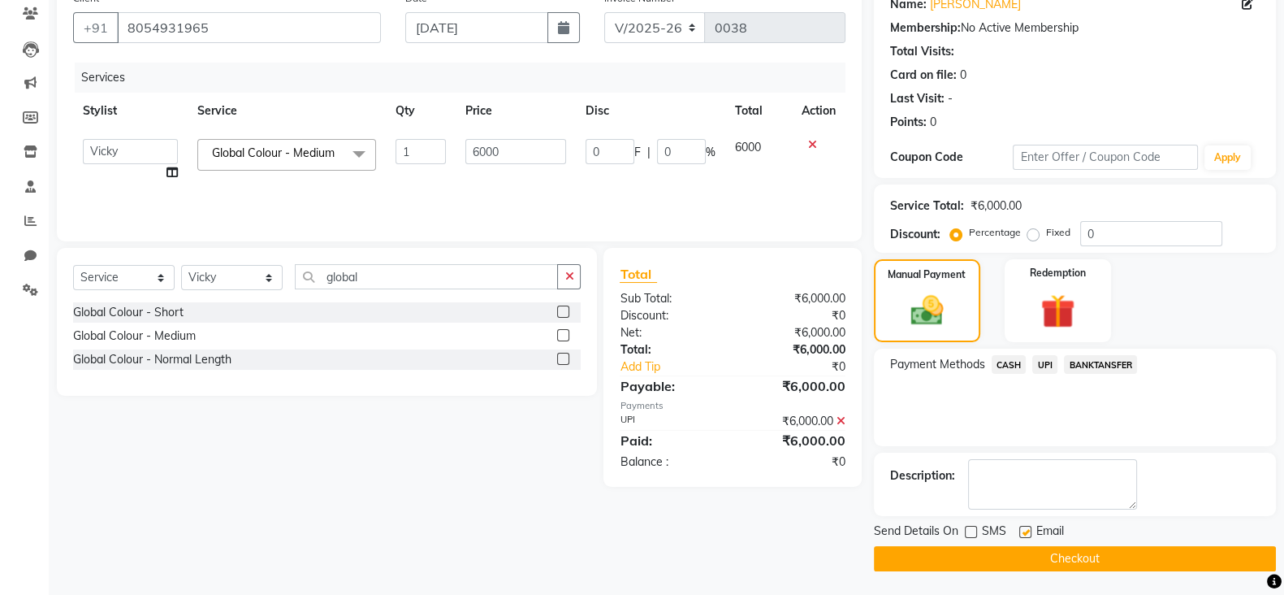
checkbox input "false"
click at [1028, 555] on button "Checkout" at bounding box center [1075, 558] width 402 height 25
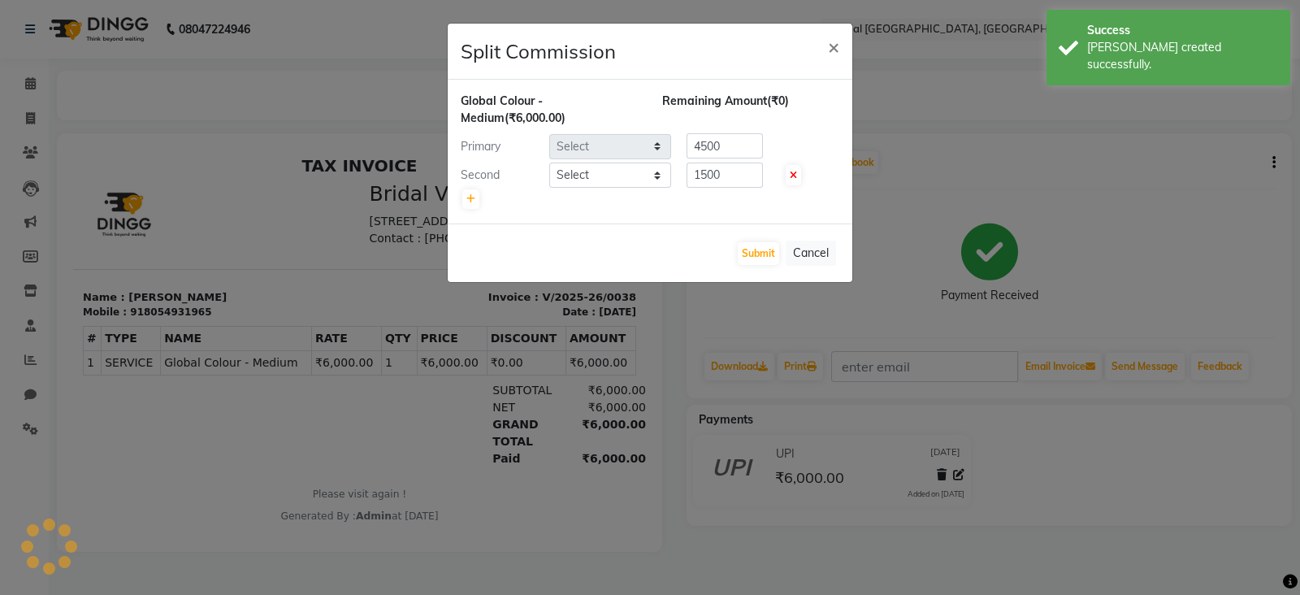
select select "90141"
select select "90148"
click at [751, 249] on button "Submit" at bounding box center [758, 253] width 41 height 23
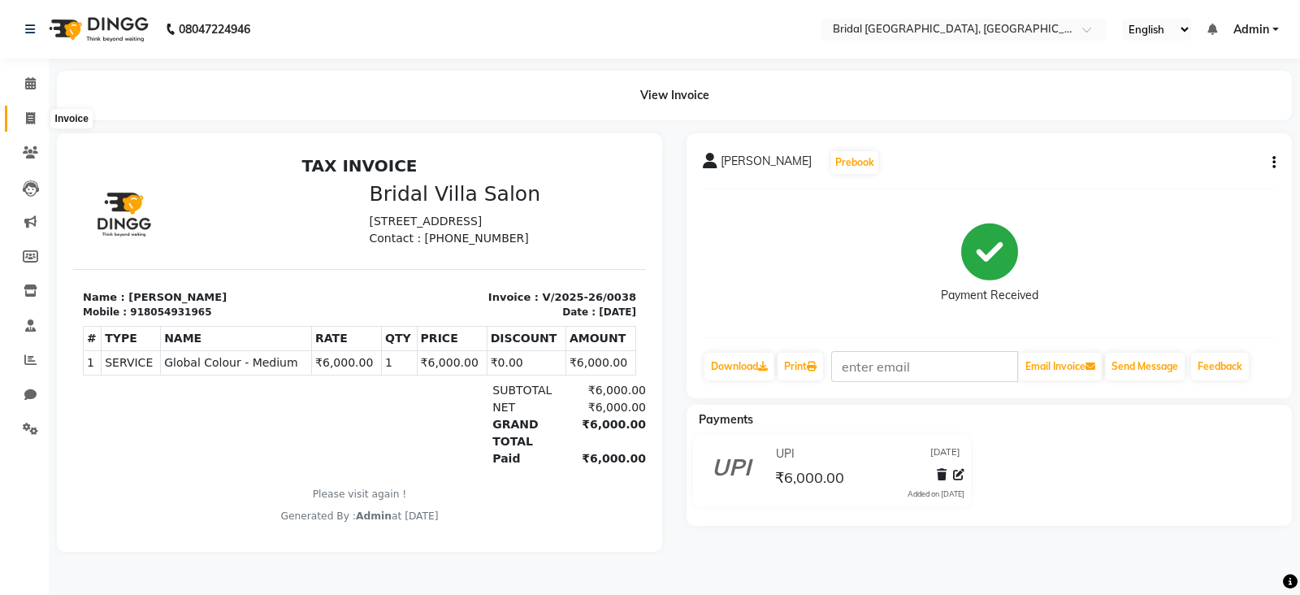
click at [28, 115] on icon at bounding box center [30, 118] width 9 height 12
select select "service"
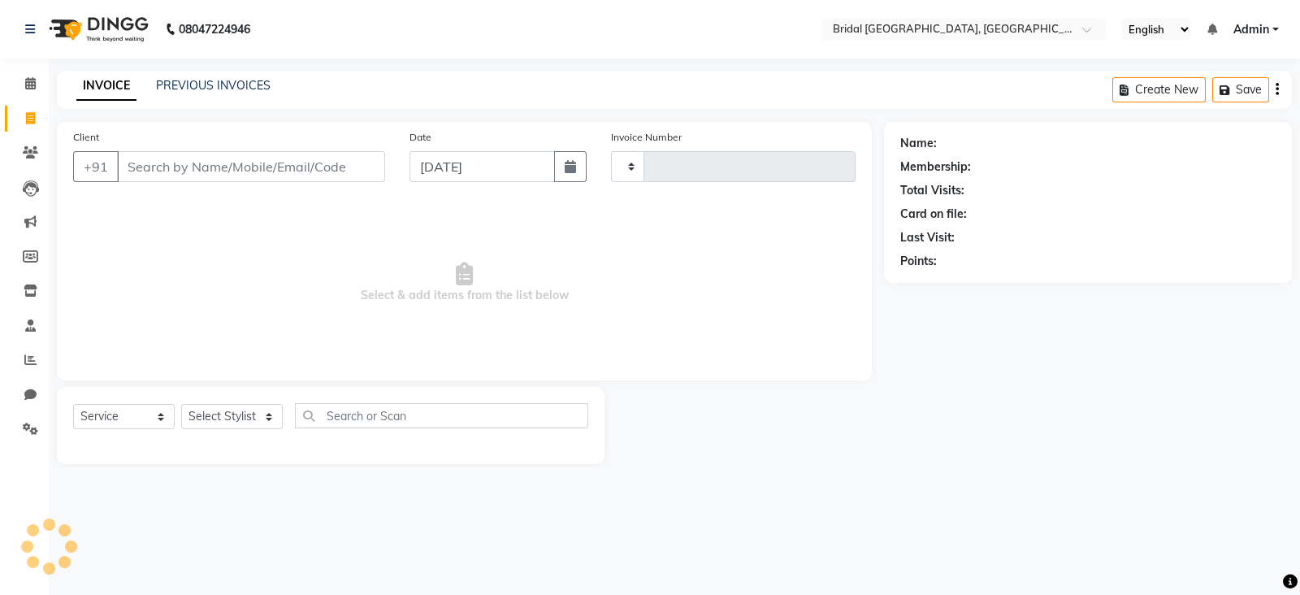
type input "0039"
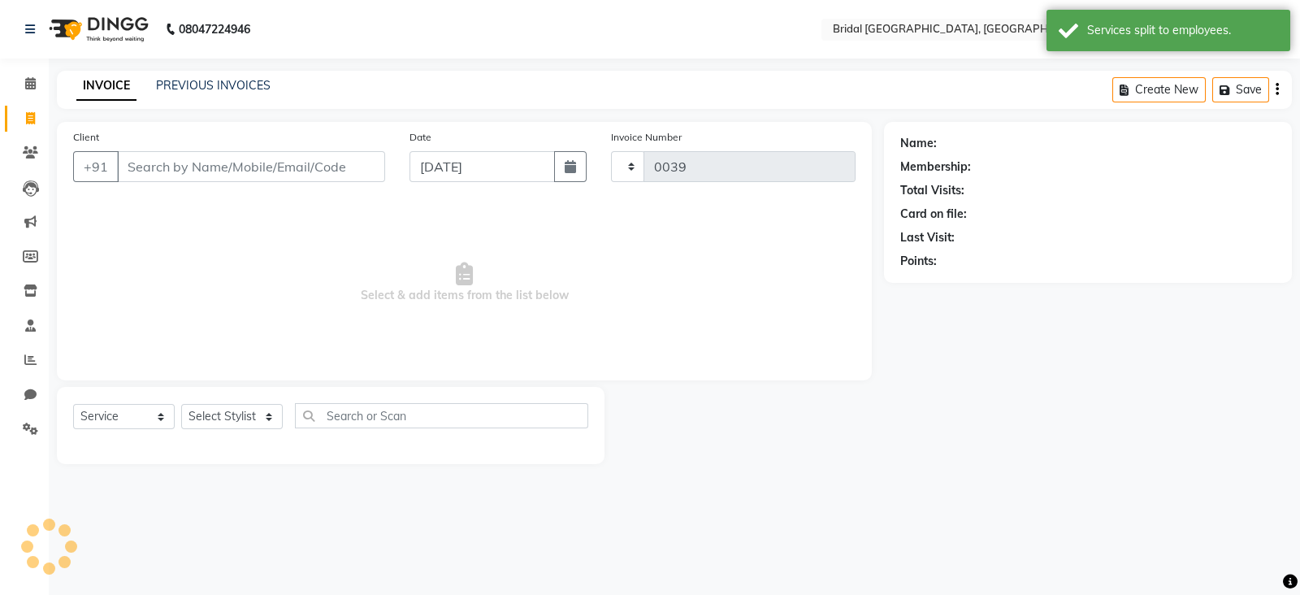
select select "8752"
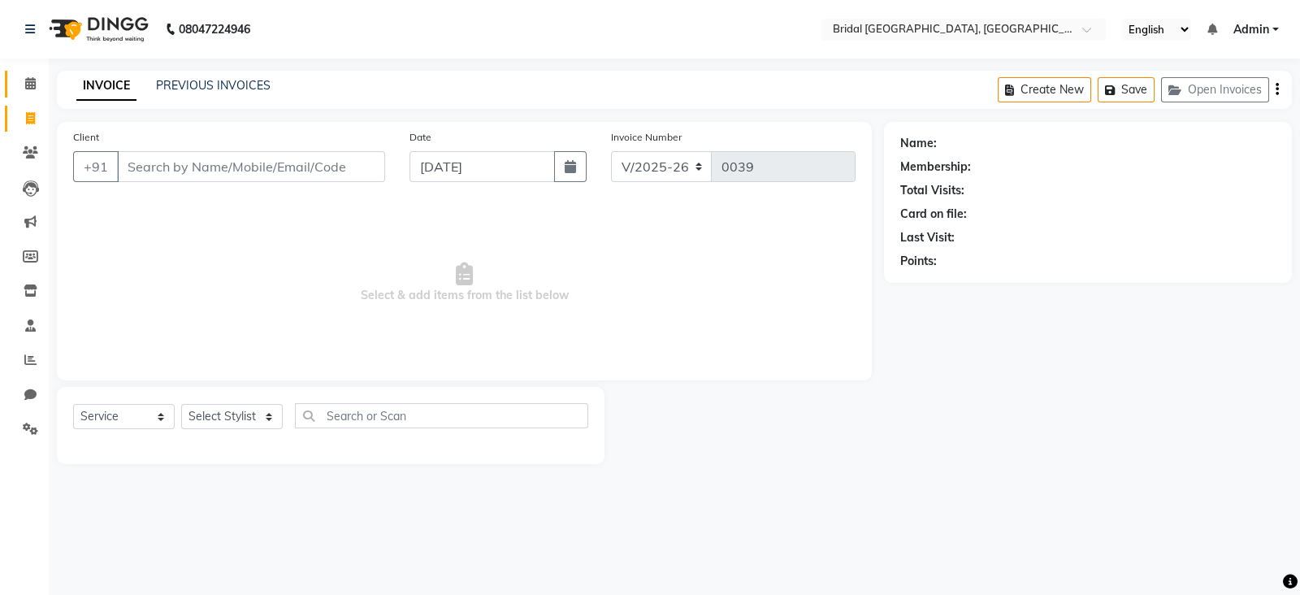
click at [28, 86] on icon at bounding box center [30, 83] width 11 height 12
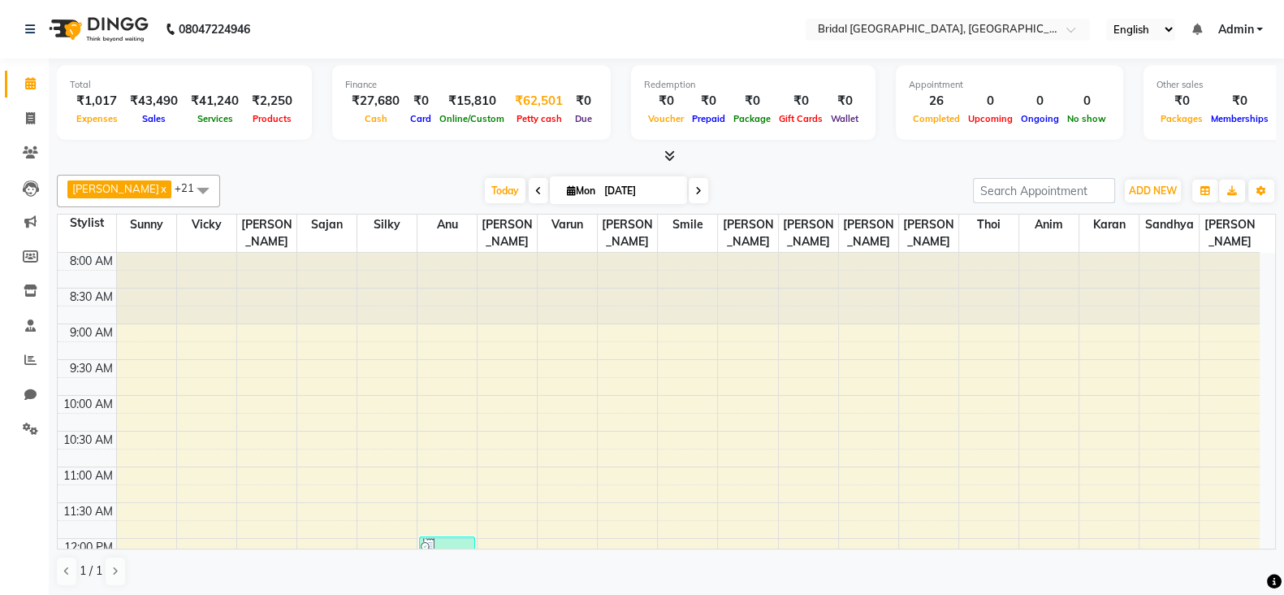
click at [540, 107] on div "₹62,501" at bounding box center [539, 101] width 61 height 19
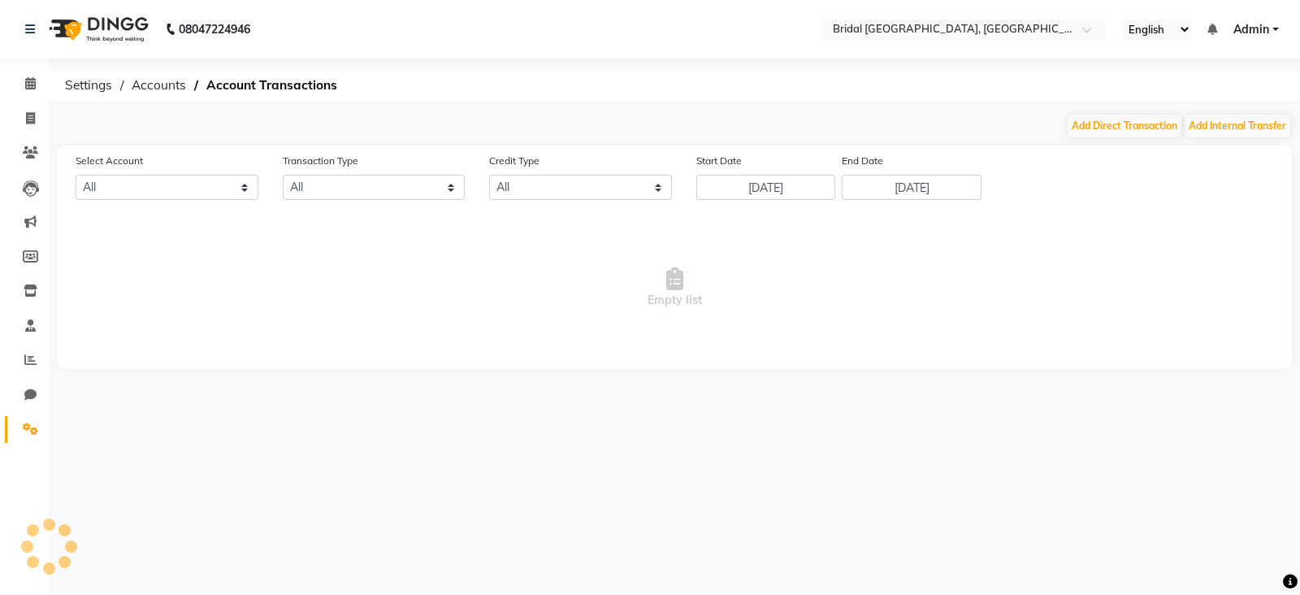
select select "8044"
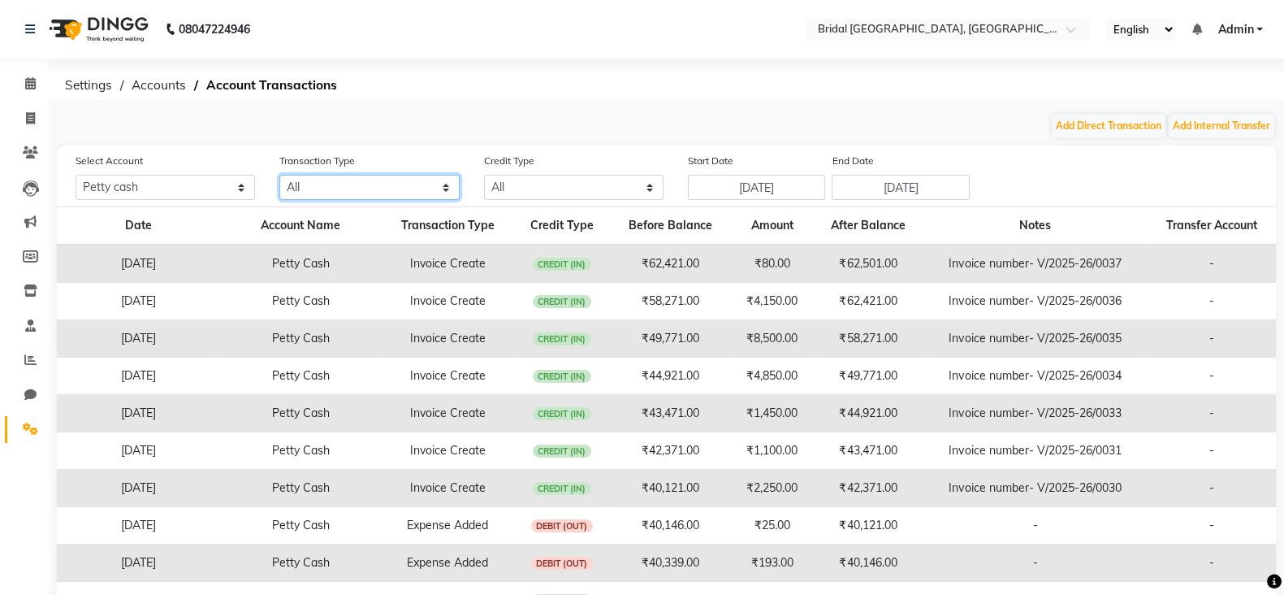
click at [329, 184] on select "All Direct Internal Transfer Expense Invoice Daily Register" at bounding box center [369, 187] width 180 height 25
click at [579, 188] on select "All Credit (IN) Debit (OUT)" at bounding box center [574, 187] width 180 height 25
select select "DEBIT"
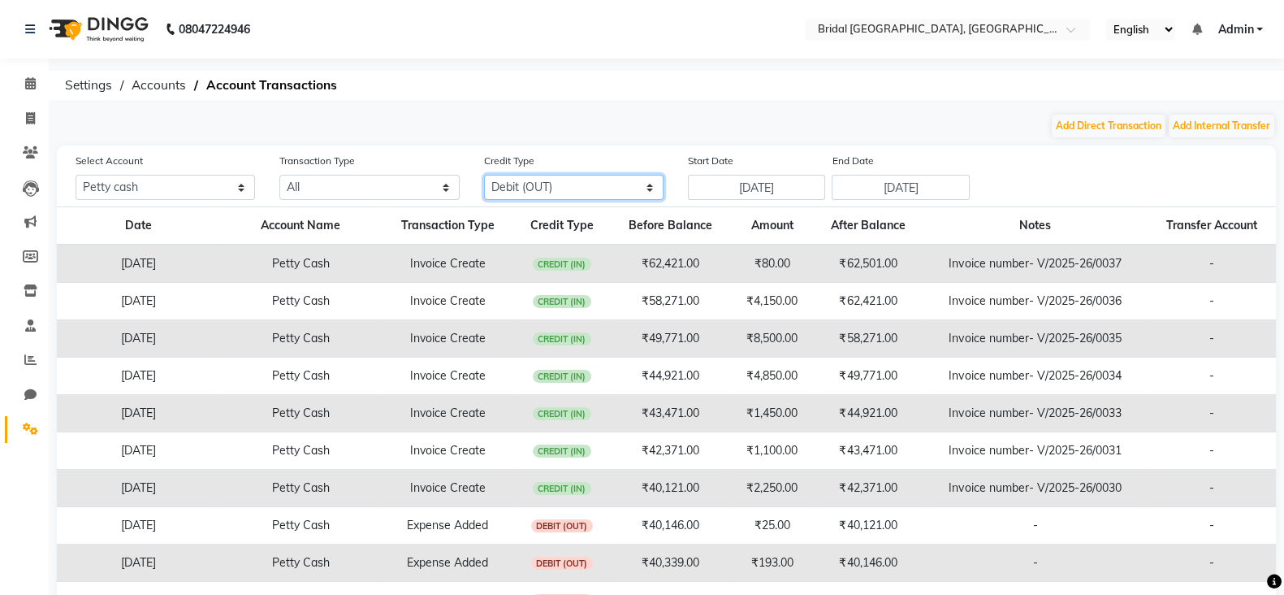
click at [484, 175] on select "All Credit (IN) Debit (OUT)" at bounding box center [574, 187] width 180 height 25
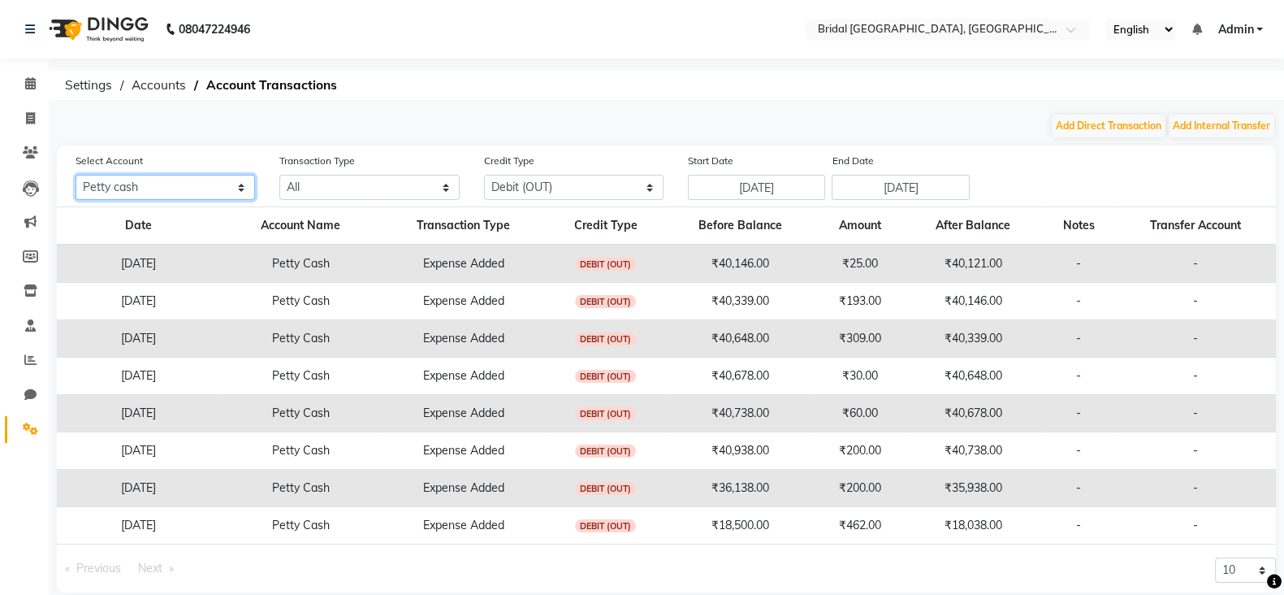
click at [223, 186] on select "All [PERSON_NAME] cash Default account" at bounding box center [166, 187] width 180 height 25
